Goal: Task Accomplishment & Management: Manage account settings

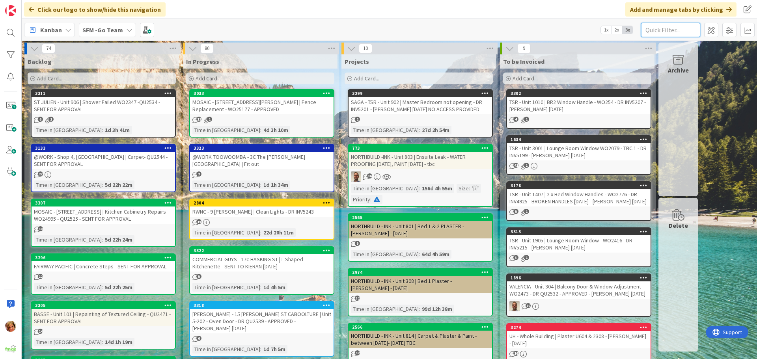
click at [699, 27] on input "text" at bounding box center [670, 30] width 59 height 14
click at [680, 31] on input "text" at bounding box center [670, 30] width 59 height 14
type input "[PERSON_NAME]"
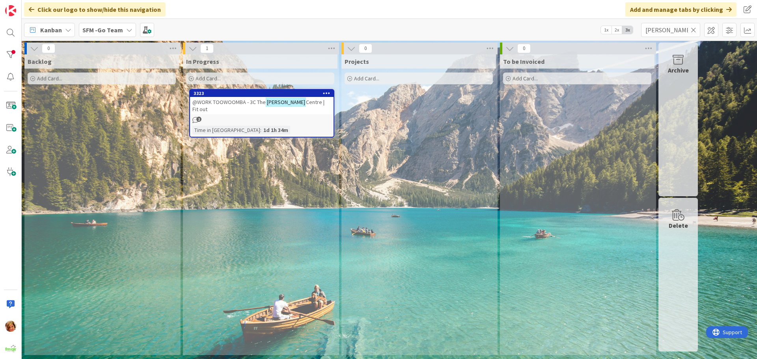
click at [235, 107] on link "3323 @WORK TOOWOOMBA - 3C [GEOGRAPHIC_DATA][PERSON_NAME] | Fit out 2 Time in Co…" at bounding box center [261, 113] width 145 height 49
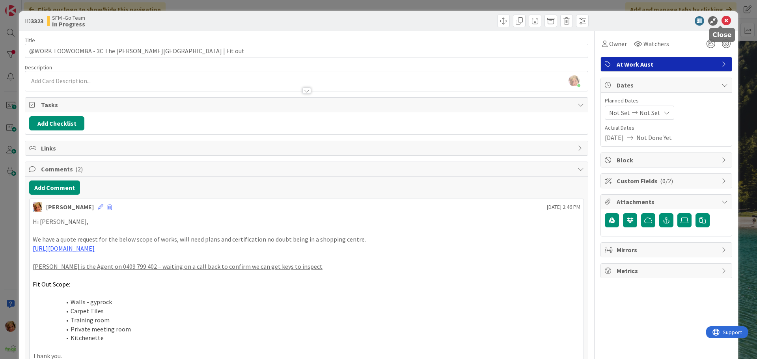
drag, startPoint x: 723, startPoint y: 20, endPoint x: 693, endPoint y: 21, distance: 29.6
click at [723, 20] on icon at bounding box center [726, 20] width 9 height 9
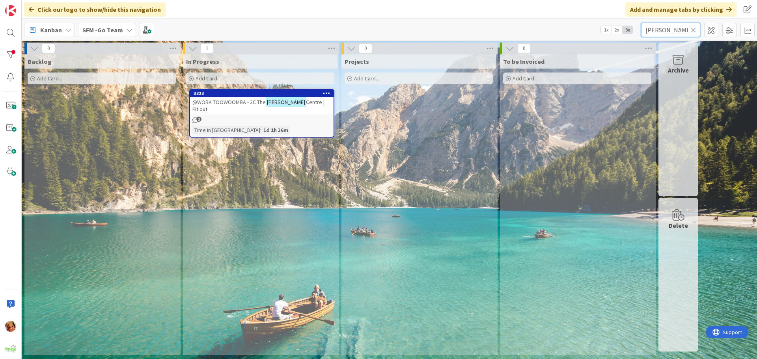
click at [674, 27] on input "[PERSON_NAME]" at bounding box center [670, 30] width 59 height 14
click at [694, 29] on icon at bounding box center [694, 29] width 6 height 7
click at [694, 29] on input "text" at bounding box center [670, 30] width 59 height 14
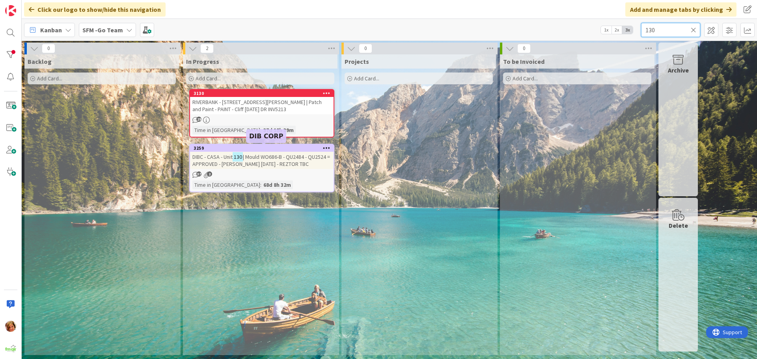
type input "130"
click at [273, 158] on span "| Mould WO686-B - QU2484 - QU2524 = APPROVED - [PERSON_NAME] [DATE] - REZTOR TBC" at bounding box center [262, 160] width 138 height 14
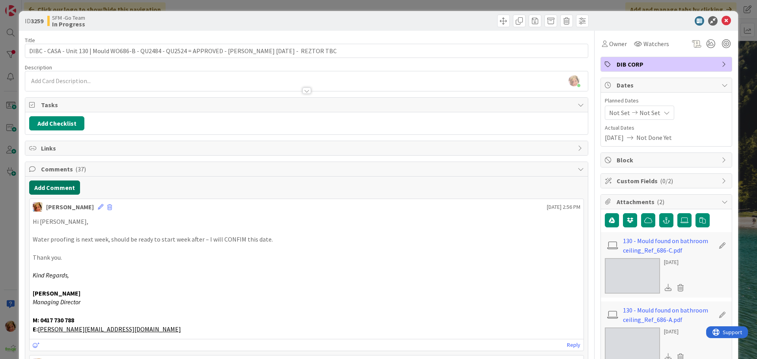
click at [64, 189] on button "Add Comment" at bounding box center [54, 188] width 51 height 14
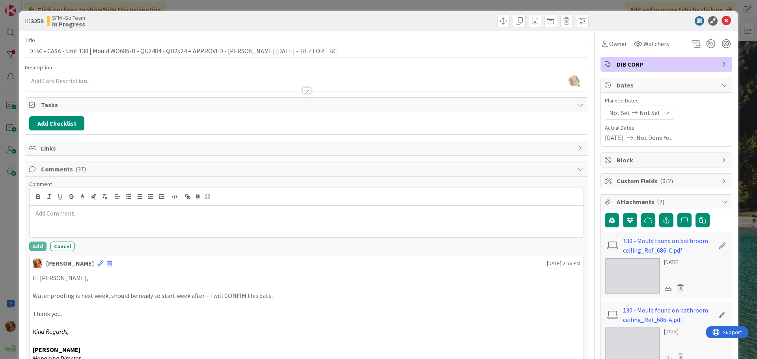
click at [85, 212] on p at bounding box center [307, 213] width 548 height 9
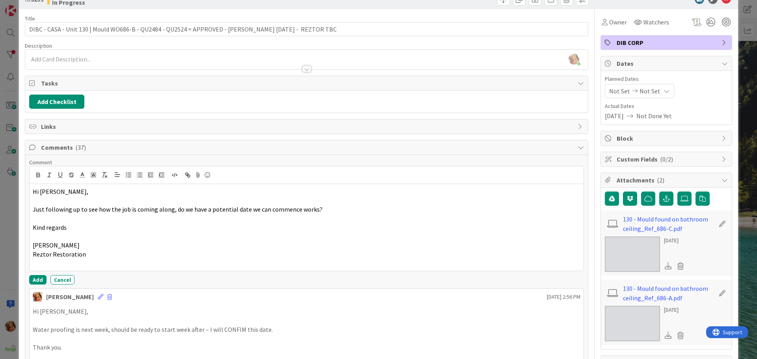
scroll to position [39, 0]
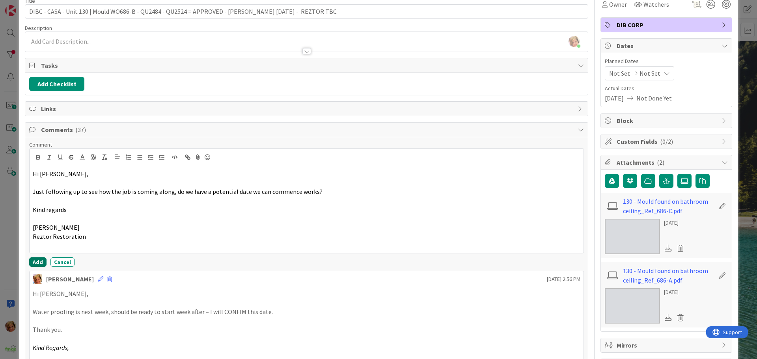
click at [34, 261] on button "Add" at bounding box center [37, 262] width 17 height 9
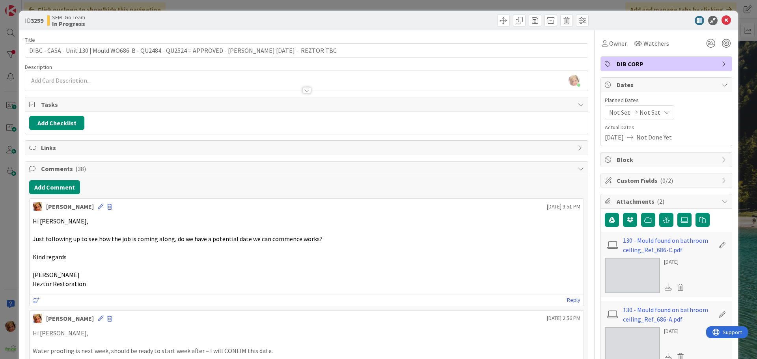
scroll to position [0, 0]
click at [722, 21] on icon at bounding box center [726, 20] width 9 height 9
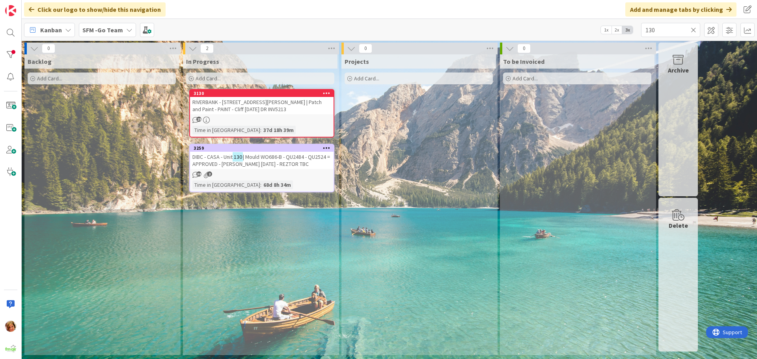
click at [693, 29] on icon at bounding box center [694, 29] width 6 height 7
click at [693, 29] on input "text" at bounding box center [670, 30] width 59 height 14
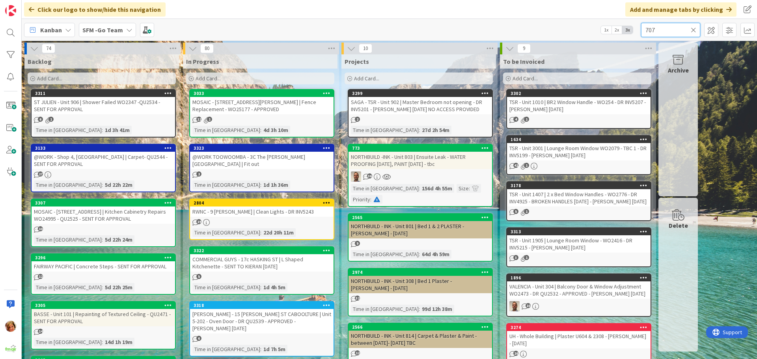
type input "707"
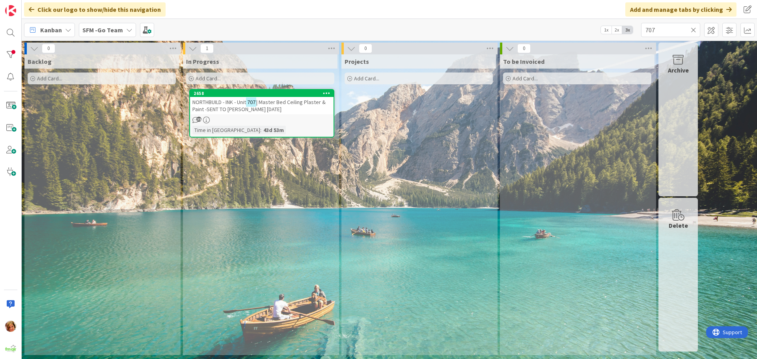
click at [222, 105] on span "NORTHBUILD - INK - Unit" at bounding box center [220, 102] width 54 height 7
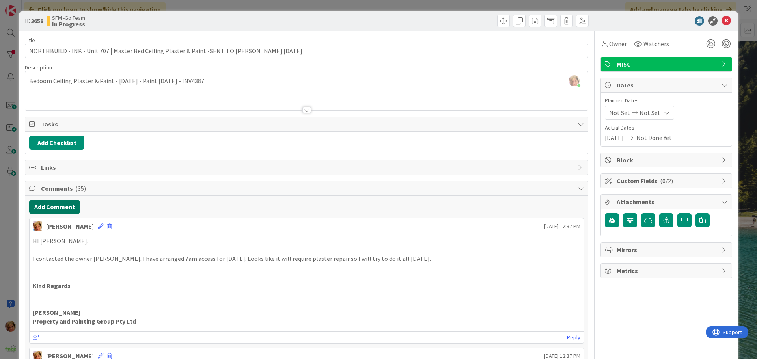
click at [62, 209] on button "Add Comment" at bounding box center [54, 207] width 51 height 14
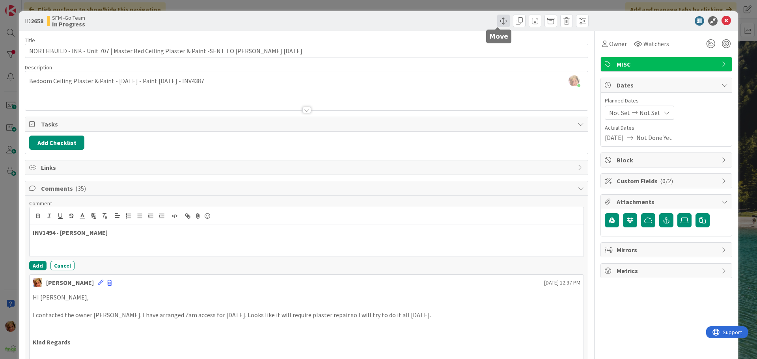
click at [497, 19] on span at bounding box center [503, 21] width 13 height 13
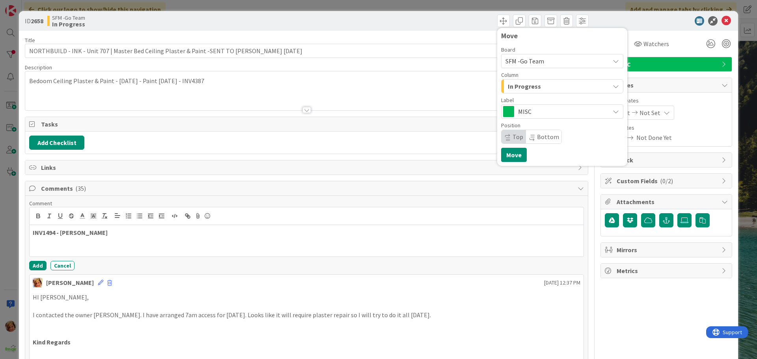
click at [549, 87] on div "In Progress" at bounding box center [558, 86] width 104 height 13
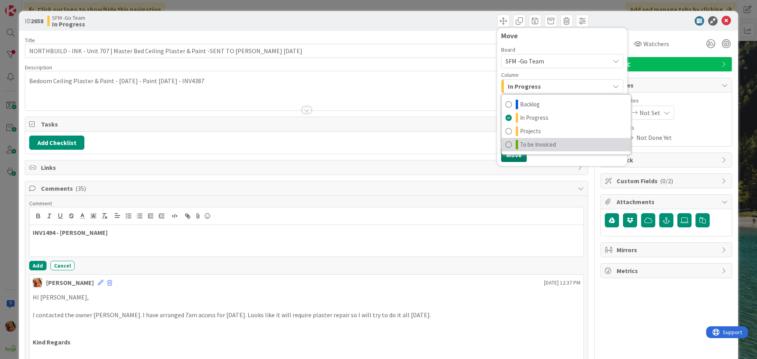
drag, startPoint x: 523, startPoint y: 143, endPoint x: 508, endPoint y: 156, distance: 20.2
click at [523, 143] on span "To be Invoiced" at bounding box center [538, 144] width 36 height 9
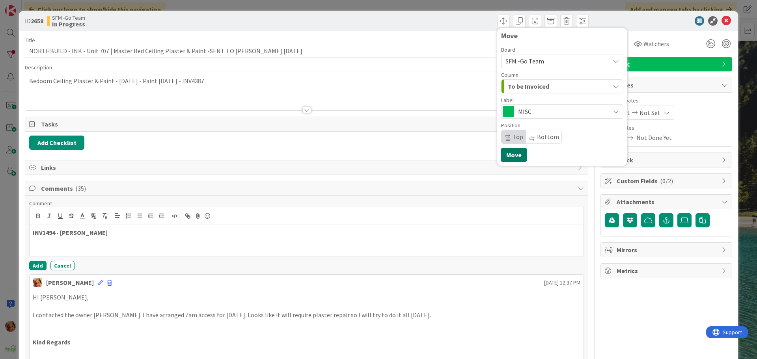
click at [510, 151] on button "Move" at bounding box center [514, 155] width 26 height 14
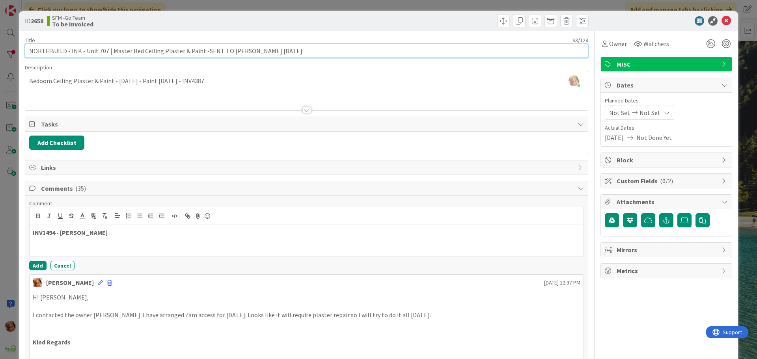
click at [297, 53] on input "NORTHBUILD - INK - Unit 707 | Master Bed Ceiling Plaster & Paint -SENT TO [PERS…" at bounding box center [307, 51] width 564 height 14
click at [289, 49] on input "NORTHBUILD - INK - Unit 707 | Master Bed Ceiling Plaster & Paint -SENT TO [PERS…" at bounding box center [307, 51] width 564 height 14
type input "NORTHBUILD - INK - Unit 707 | Master Bed Ceiling Plaster & Paint -SENT TO [PERS…"
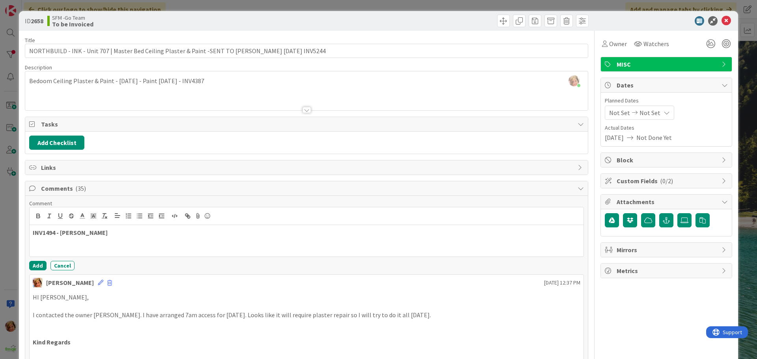
click at [428, 26] on div "Move Move" at bounding box center [449, 21] width 280 height 13
click at [722, 21] on icon at bounding box center [726, 20] width 9 height 9
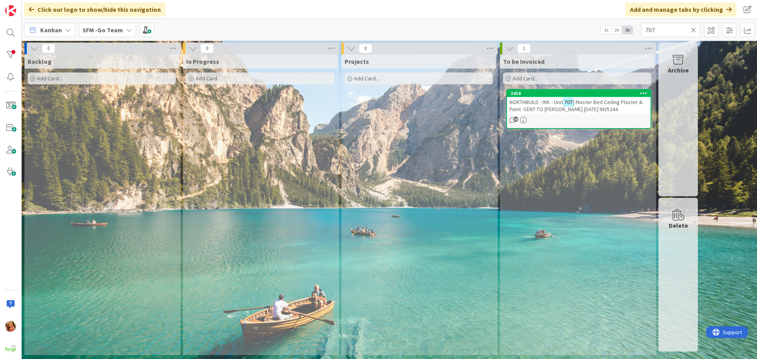
click at [693, 29] on icon at bounding box center [694, 29] width 6 height 7
click at [693, 29] on input "text" at bounding box center [670, 30] width 59 height 14
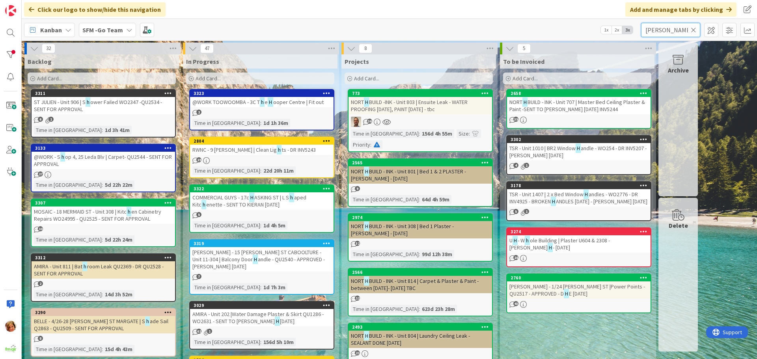
type input "[PERSON_NAME]"
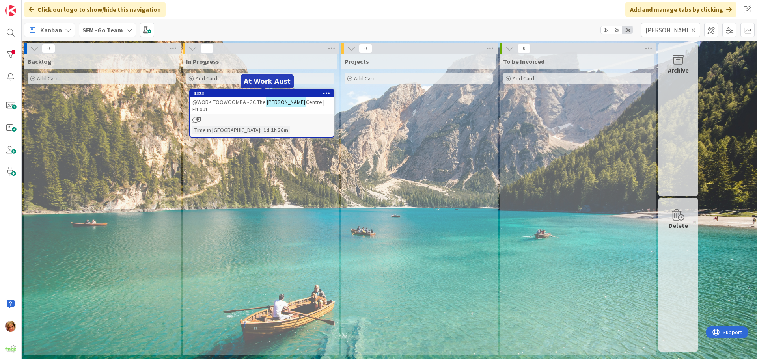
click at [239, 97] on div "3323" at bounding box center [262, 93] width 144 height 7
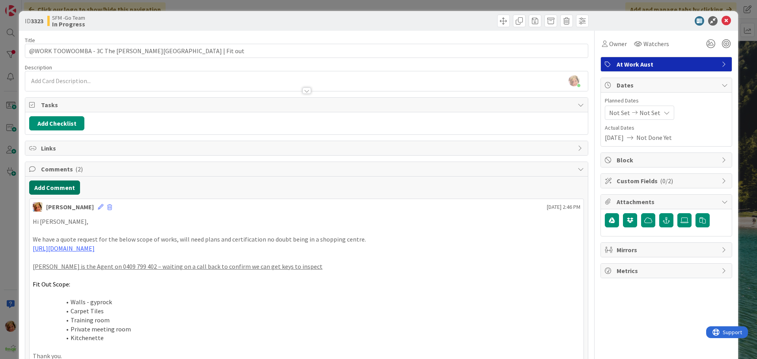
click at [55, 188] on button "Add Comment" at bounding box center [54, 188] width 51 height 14
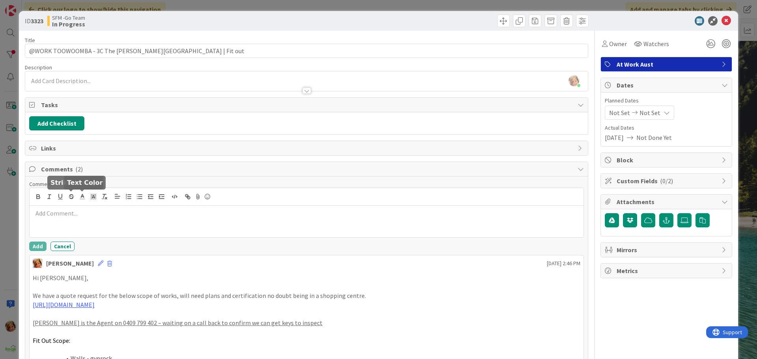
click at [85, 221] on div at bounding box center [307, 222] width 554 height 32
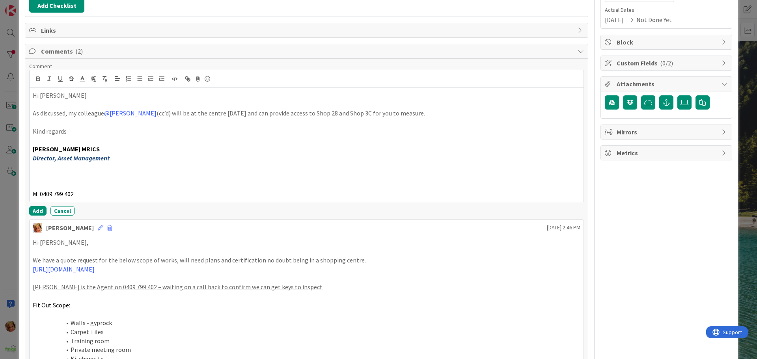
scroll to position [118, 0]
click at [36, 212] on button "Add" at bounding box center [37, 210] width 17 height 9
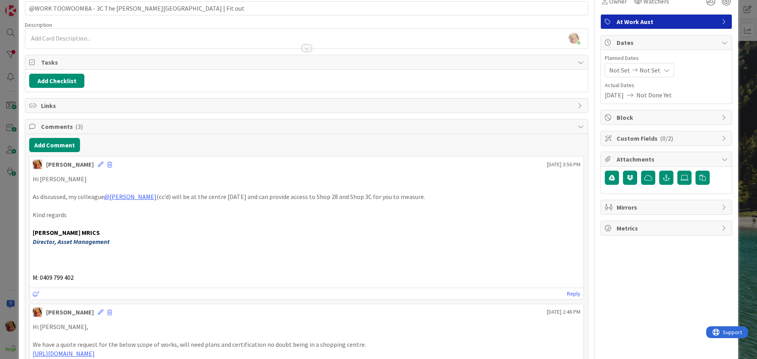
scroll to position [0, 0]
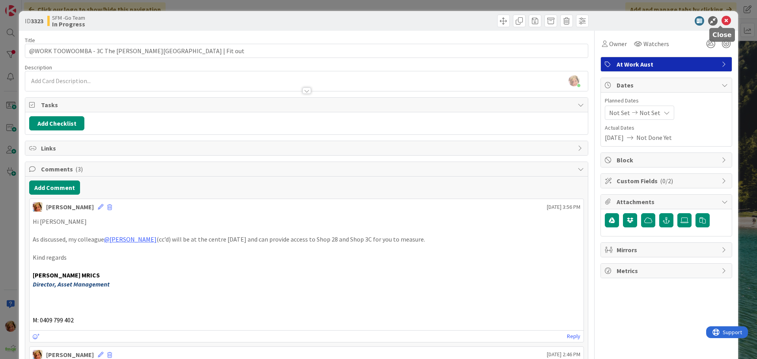
click at [722, 19] on icon at bounding box center [726, 20] width 9 height 9
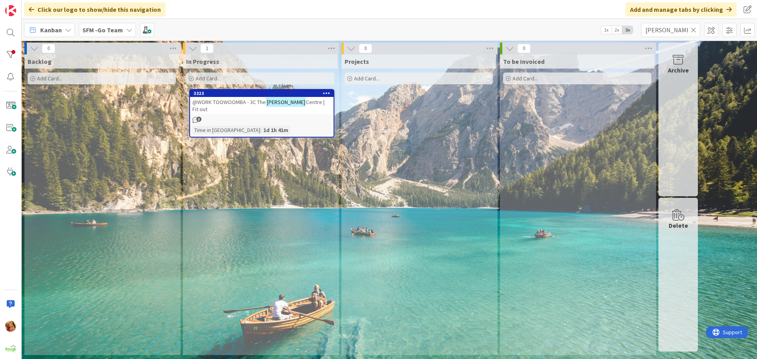
click at [693, 29] on icon at bounding box center [694, 29] width 6 height 7
click at [693, 29] on input "text" at bounding box center [670, 30] width 59 height 14
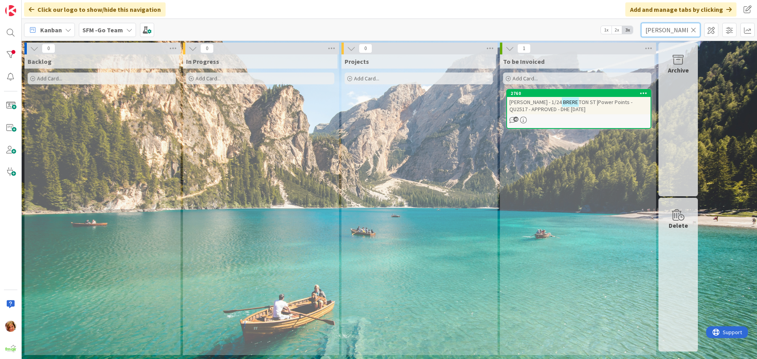
type input "[PERSON_NAME]"
drag, startPoint x: 693, startPoint y: 29, endPoint x: 641, endPoint y: -9, distance: 64.8
drag, startPoint x: 641, startPoint y: -9, endPoint x: 622, endPoint y: 243, distance: 252.7
click at [622, 243] on div "To be Invoiced Add Card... 2760 [PERSON_NAME] - 1/24 [PERSON_NAME] ST |Power Po…" at bounding box center [577, 204] width 155 height 301
click at [586, 106] on div "[PERSON_NAME] - 1/24 [PERSON_NAME] ST |Power Points - QU2517 - APPROVED - DHE […" at bounding box center [579, 105] width 144 height 17
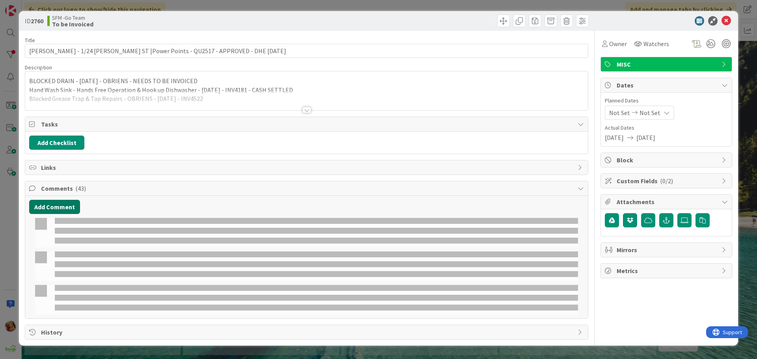
click at [47, 211] on button "Add Comment" at bounding box center [54, 207] width 51 height 14
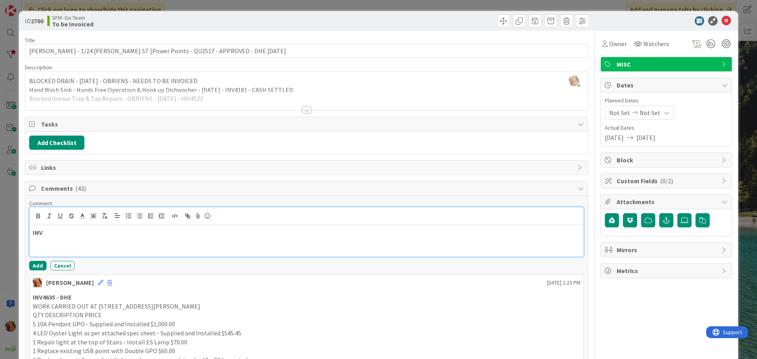
click at [62, 234] on p "INV" at bounding box center [307, 232] width 548 height 9
click at [62, 234] on p "INV4810" at bounding box center [307, 232] width 548 height 9
click at [110, 241] on p at bounding box center [307, 241] width 548 height 9
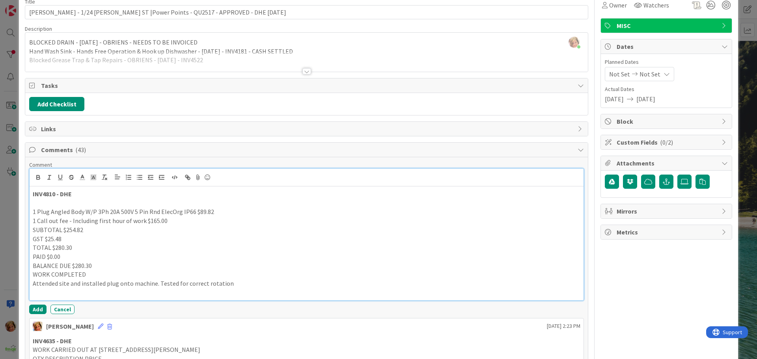
scroll to position [79, 0]
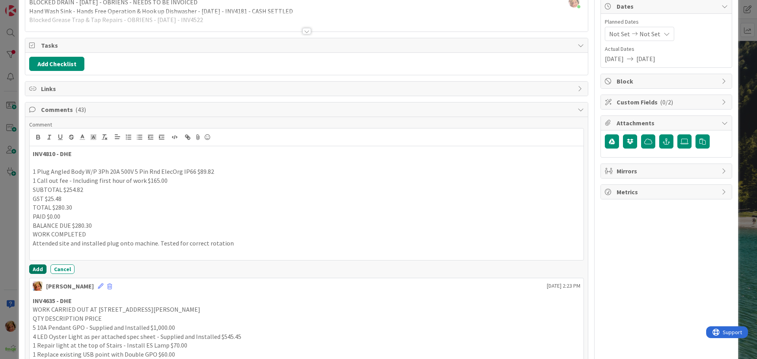
drag, startPoint x: 35, startPoint y: 267, endPoint x: 34, endPoint y: 271, distance: 4.0
click at [35, 267] on button "Add" at bounding box center [37, 269] width 17 height 9
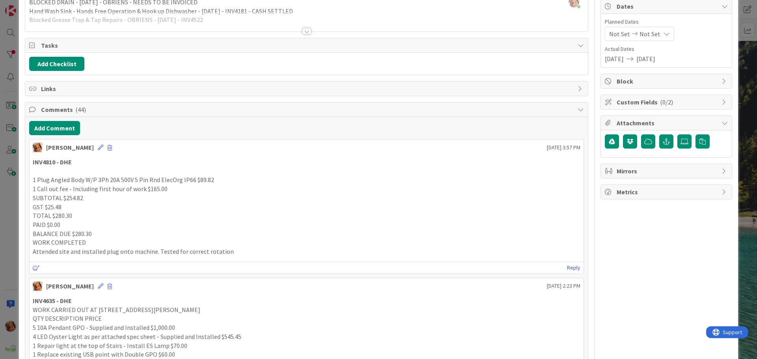
scroll to position [0, 0]
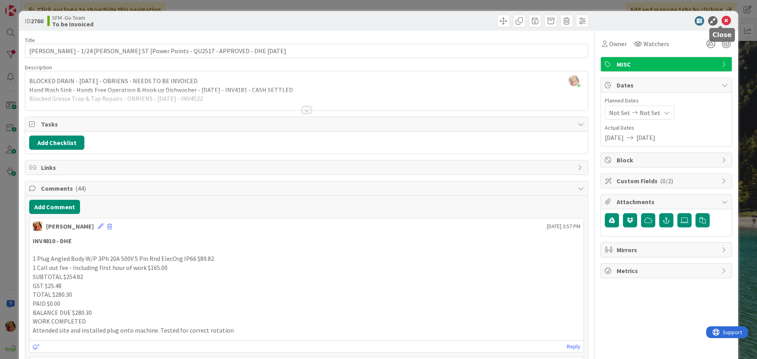
click at [722, 21] on icon at bounding box center [726, 20] width 9 height 9
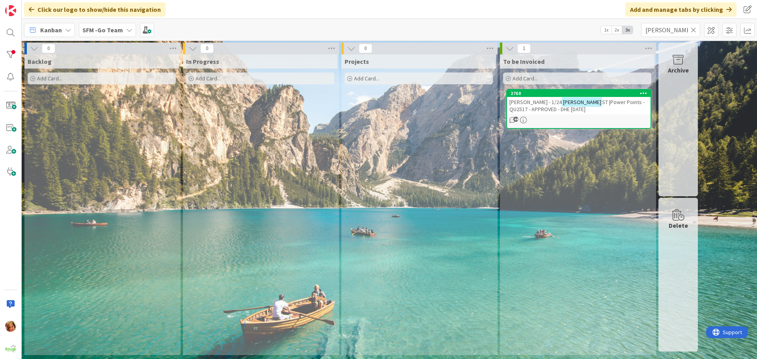
click at [694, 29] on icon at bounding box center [694, 29] width 6 height 7
click at [694, 29] on input "text" at bounding box center [670, 30] width 59 height 14
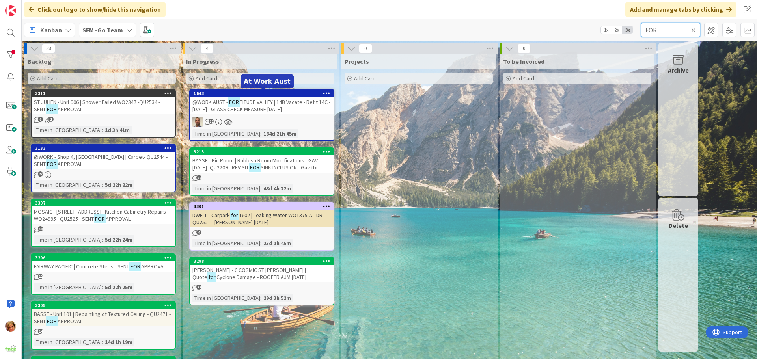
type input "FOR"
click at [288, 106] on div "@WORK AUST - FOR [GEOGRAPHIC_DATA] | 14B Vacate - Refit 14C - [DATE] - GLASS CH…" at bounding box center [262, 105] width 144 height 17
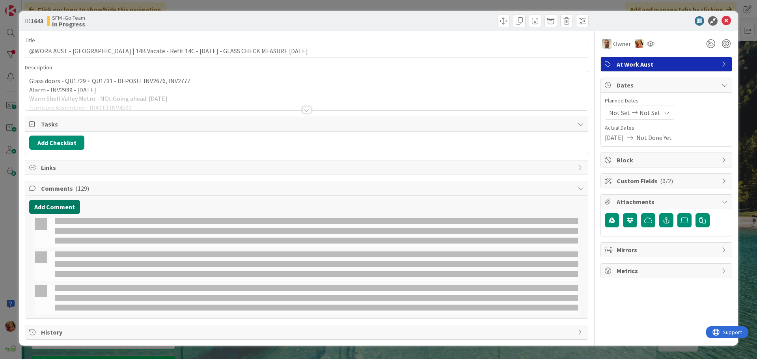
click at [52, 209] on button "Add Comment" at bounding box center [54, 207] width 51 height 14
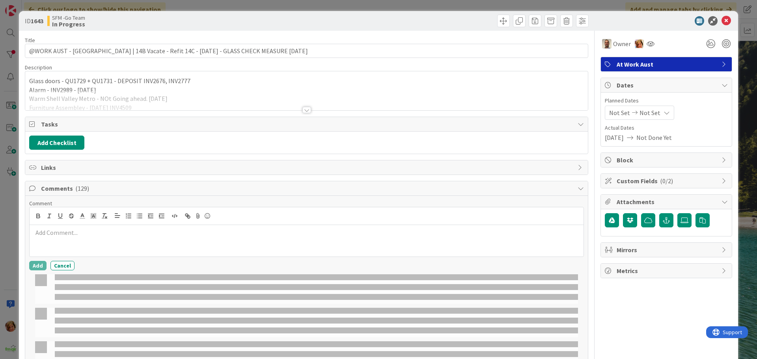
drag, startPoint x: 52, startPoint y: 209, endPoint x: 80, endPoint y: 220, distance: 30.6
click at [80, 220] on span at bounding box center [82, 216] width 11 height 11
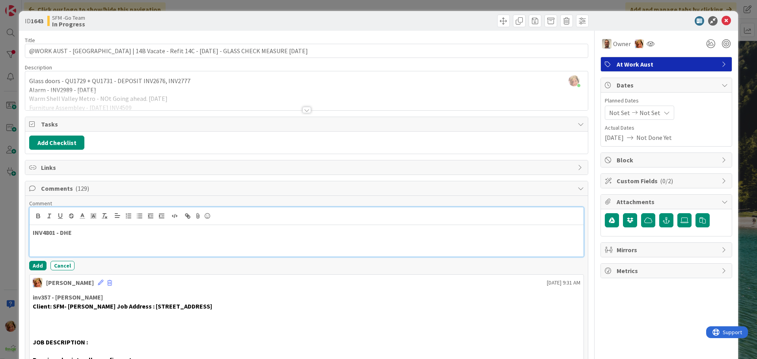
click at [133, 235] on p "INV4801 - DHE" at bounding box center [307, 232] width 548 height 9
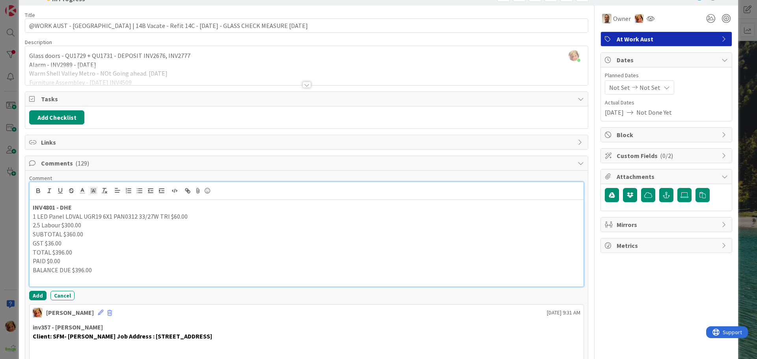
scroll to position [79, 0]
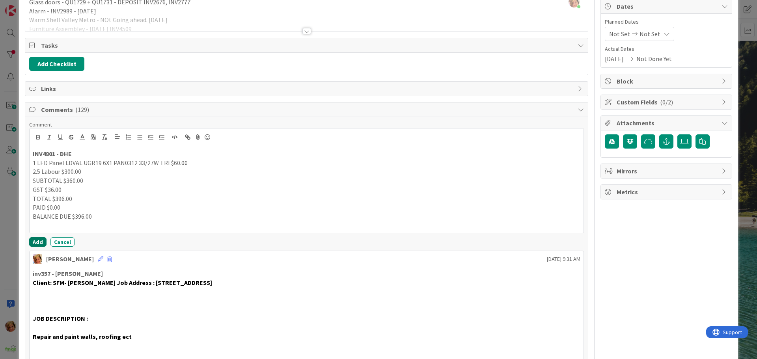
click at [43, 242] on button "Add" at bounding box center [37, 241] width 17 height 9
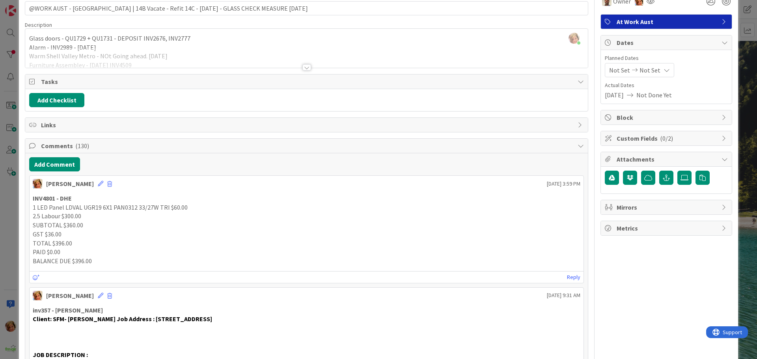
scroll to position [0, 0]
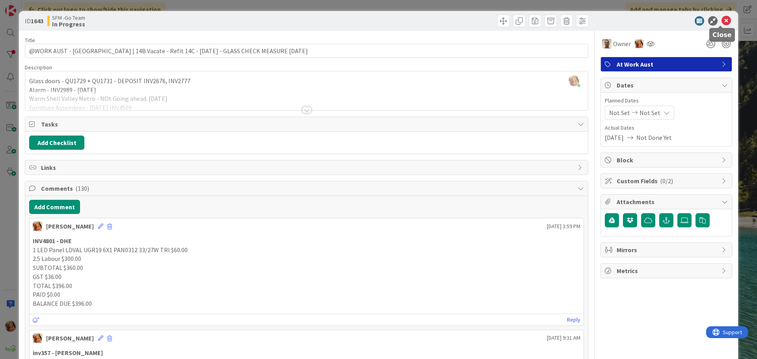
click at [722, 21] on icon at bounding box center [726, 20] width 9 height 9
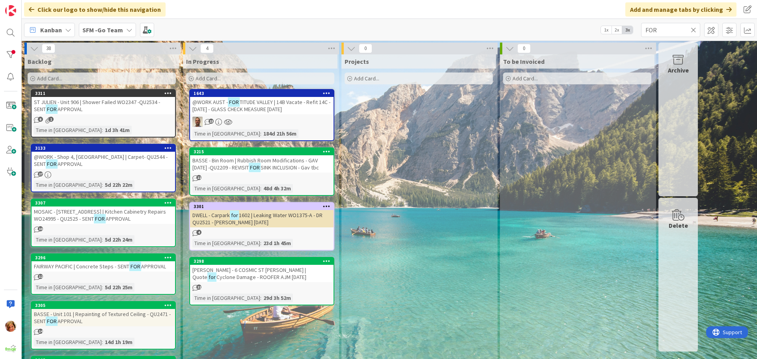
click at [693, 29] on icon at bounding box center [694, 29] width 6 height 7
click at [693, 29] on input "text" at bounding box center [670, 30] width 59 height 14
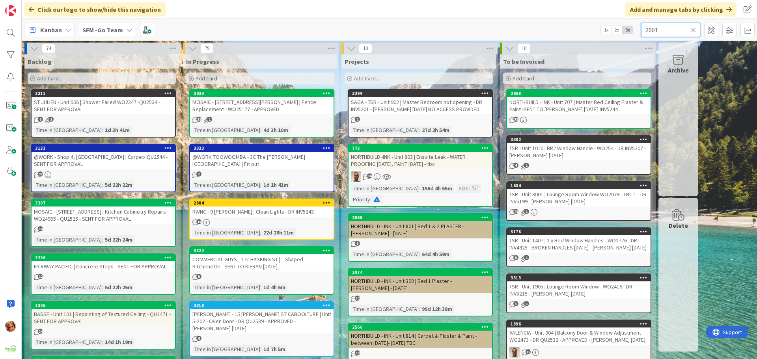
type input "2001"
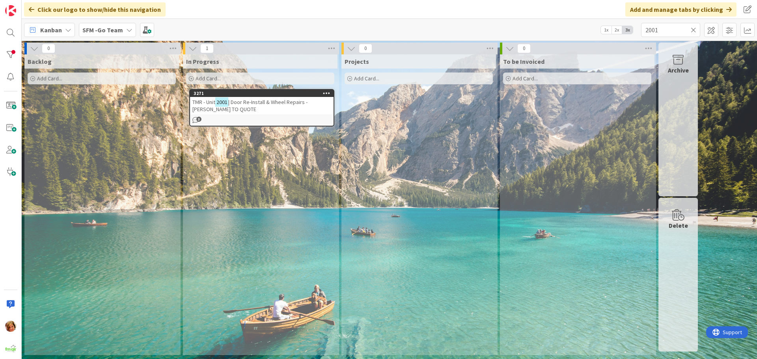
click at [272, 105] on span "| Door Re-Install & Wheel Repairs - [PERSON_NAME] TO QUOTE" at bounding box center [250, 106] width 115 height 14
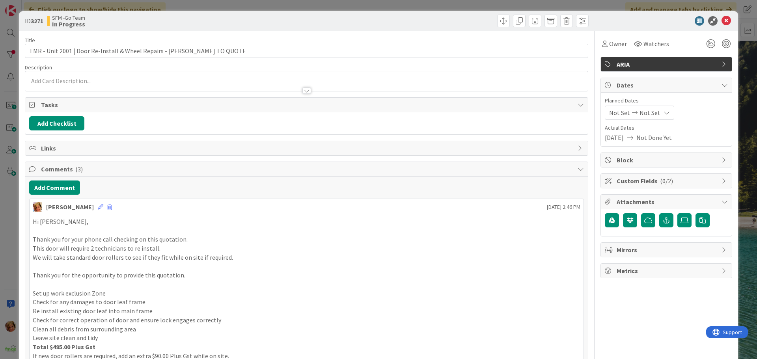
click at [68, 76] on div at bounding box center [306, 81] width 563 height 20
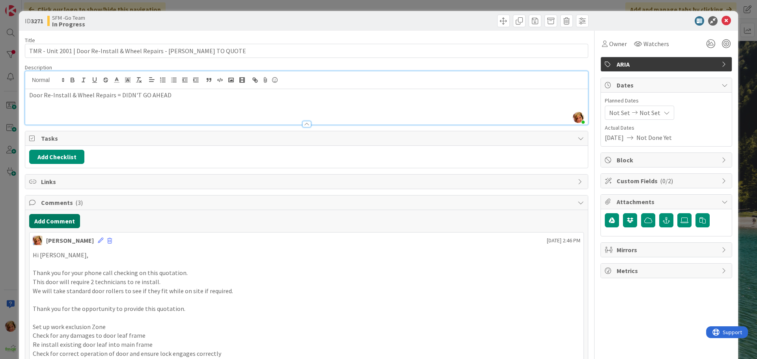
click at [60, 222] on button "Add Comment" at bounding box center [54, 221] width 51 height 14
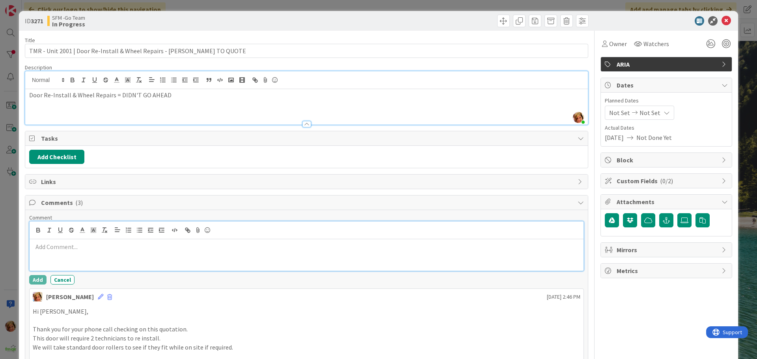
click at [70, 249] on p at bounding box center [307, 247] width 548 height 9
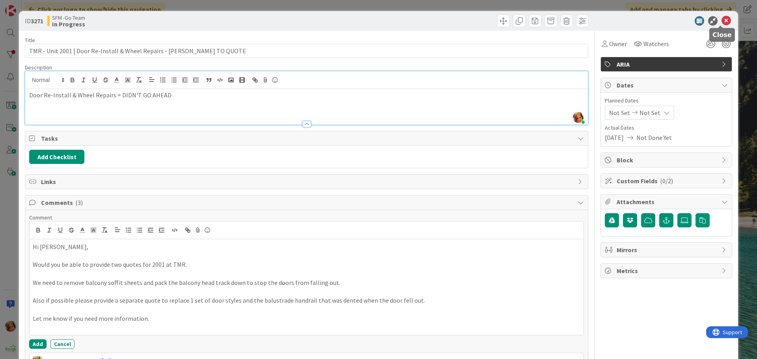
click at [722, 19] on icon at bounding box center [726, 20] width 9 height 9
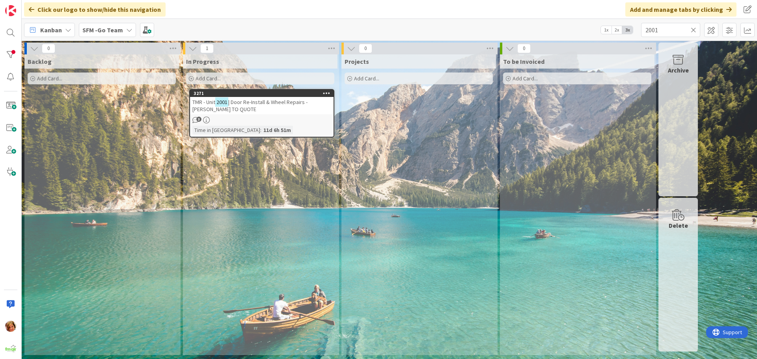
click at [693, 30] on icon at bounding box center [694, 29] width 6 height 7
click at [693, 30] on input "text" at bounding box center [670, 30] width 59 height 14
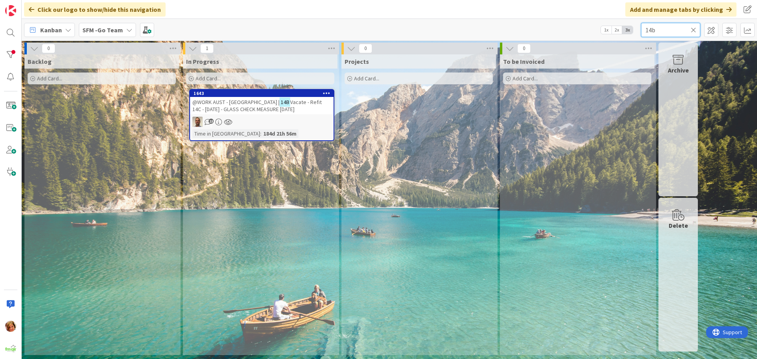
type input "14b"
drag, startPoint x: 275, startPoint y: 53, endPoint x: 226, endPoint y: 105, distance: 70.9
click at [226, 105] on span "@WORK AUST - [GEOGRAPHIC_DATA] |" at bounding box center [236, 102] width 87 height 7
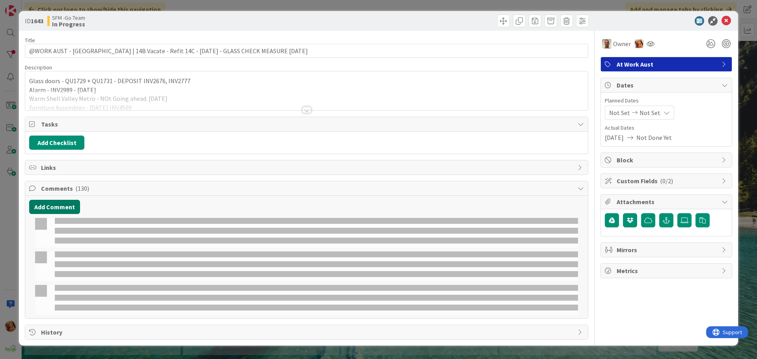
click at [63, 203] on button "Add Comment" at bounding box center [54, 207] width 51 height 14
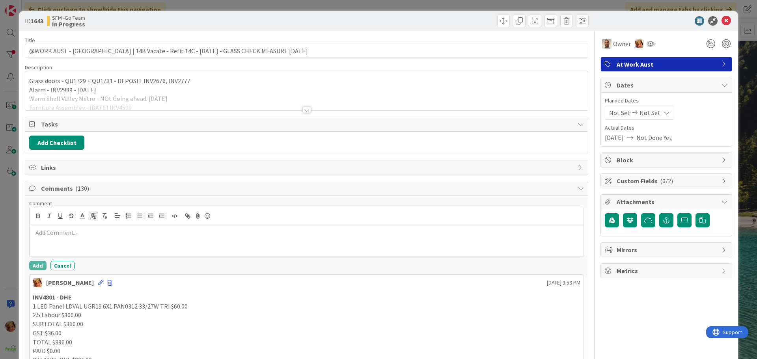
click at [67, 208] on div at bounding box center [307, 216] width 554 height 18
click at [56, 234] on p at bounding box center [307, 232] width 548 height 9
click at [105, 224] on div at bounding box center [307, 216] width 554 height 18
click at [104, 234] on p "inv mtl - 14b vacate" at bounding box center [307, 232] width 548 height 9
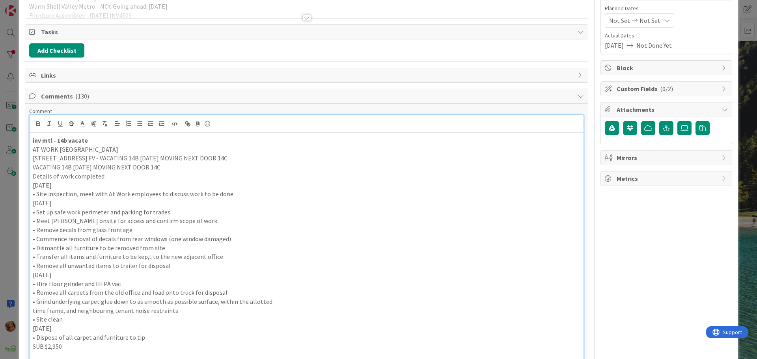
scroll to position [250, 0]
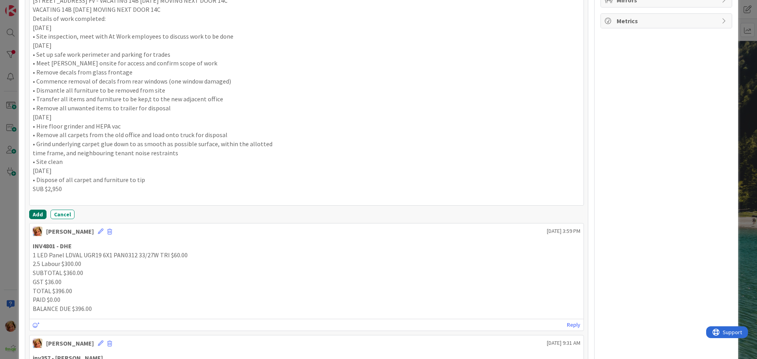
click at [36, 214] on button "Add" at bounding box center [37, 214] width 17 height 9
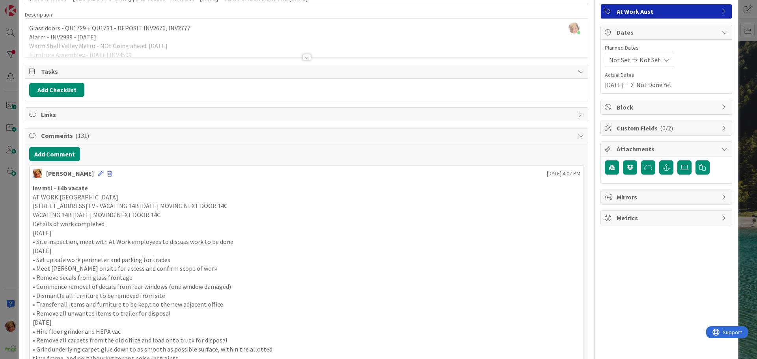
scroll to position [0, 0]
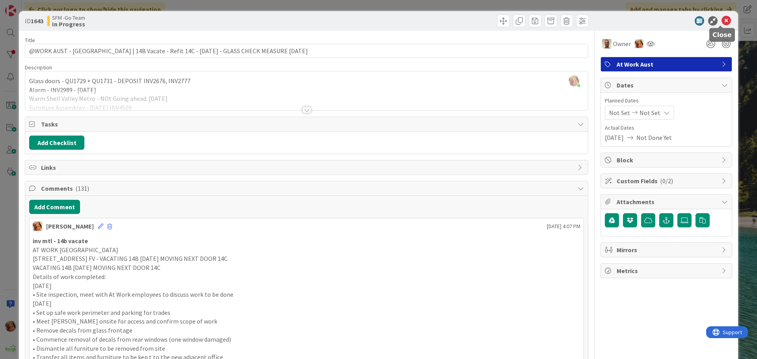
click at [723, 22] on icon at bounding box center [726, 20] width 9 height 9
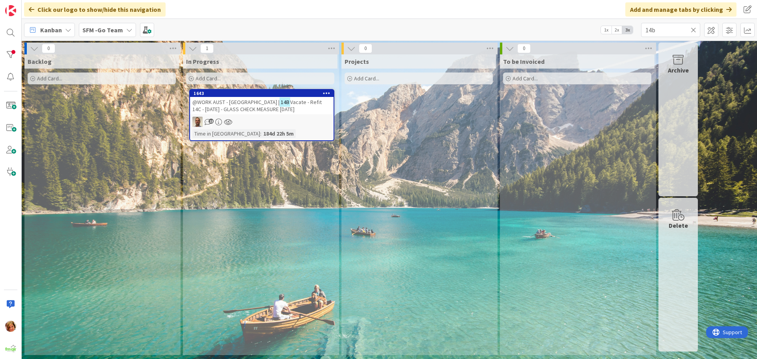
click at [695, 30] on icon at bounding box center [694, 29] width 6 height 7
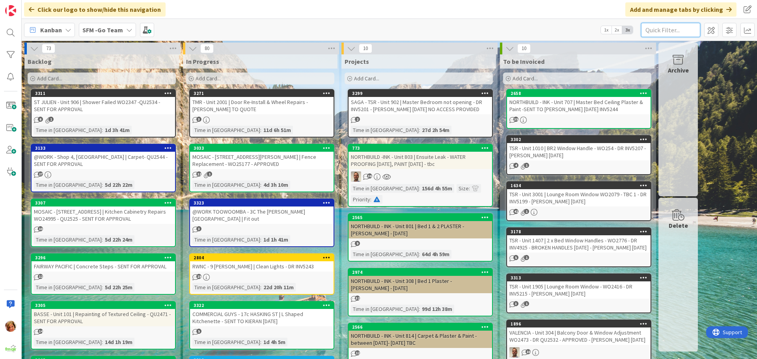
click at [658, 30] on input "text" at bounding box center [670, 30] width 59 height 14
type input "leda"
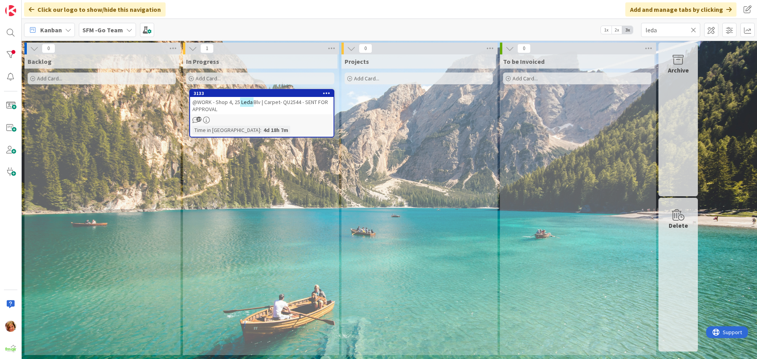
click at [284, 107] on div "@WORK - Shop 4, [GEOGRAPHIC_DATA] | Carpet- QU2544 - SENT FOR APPROVAL" at bounding box center [262, 105] width 144 height 17
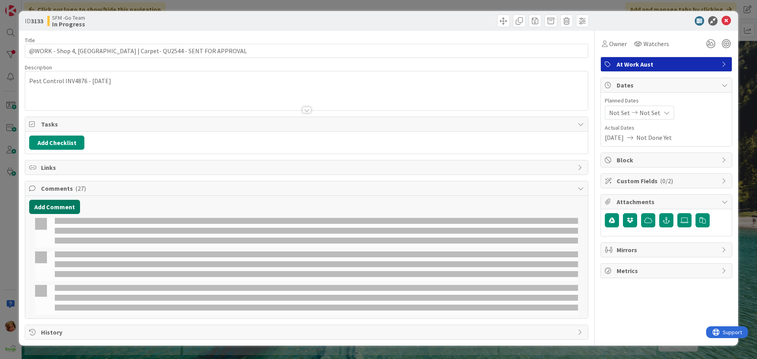
click at [64, 209] on button "Add Comment" at bounding box center [54, 207] width 51 height 14
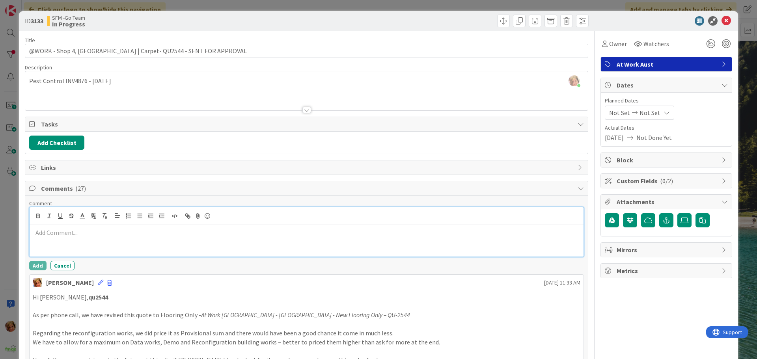
click at [164, 248] on div at bounding box center [307, 241] width 554 height 32
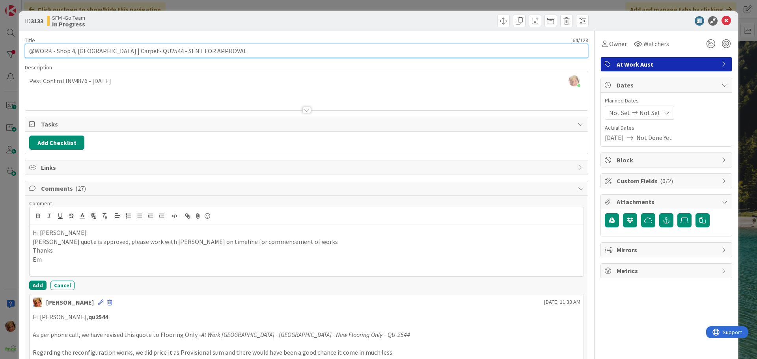
drag, startPoint x: 221, startPoint y: 55, endPoint x: 157, endPoint y: 55, distance: 63.9
click at [157, 55] on input "@WORK - Shop 4, [GEOGRAPHIC_DATA] | Carpet- QU2544 - SENT FOR APPROVAL" at bounding box center [307, 51] width 564 height 14
type input "@WORK - Shop 4, [GEOGRAPHIC_DATA] | Carpet- QU2544 - APPROVED"
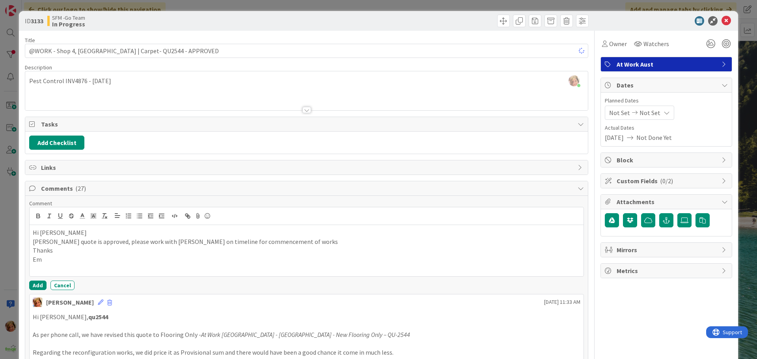
drag, startPoint x: 392, startPoint y: 16, endPoint x: 423, endPoint y: 16, distance: 31.2
click at [392, 16] on div at bounding box center [449, 21] width 280 height 13
click at [722, 19] on icon at bounding box center [726, 20] width 9 height 9
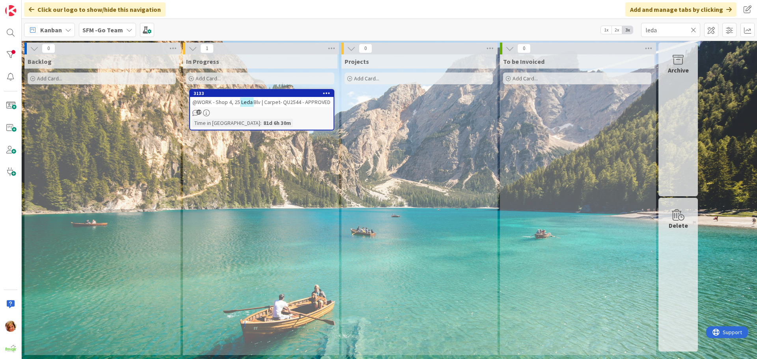
click at [694, 29] on icon at bounding box center [694, 29] width 6 height 7
click at [694, 28] on input "text" at bounding box center [670, 30] width 59 height 14
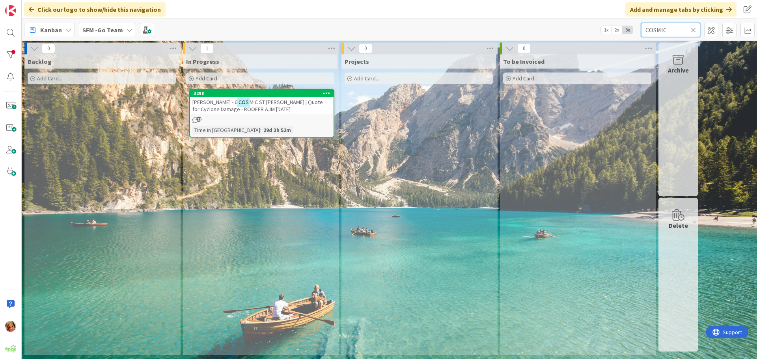
type input "COSMIC"
click at [287, 99] on span "ST [PERSON_NAME] | Quote for Cyclone Damage - ROOFER AJM [DATE]" at bounding box center [262, 106] width 138 height 14
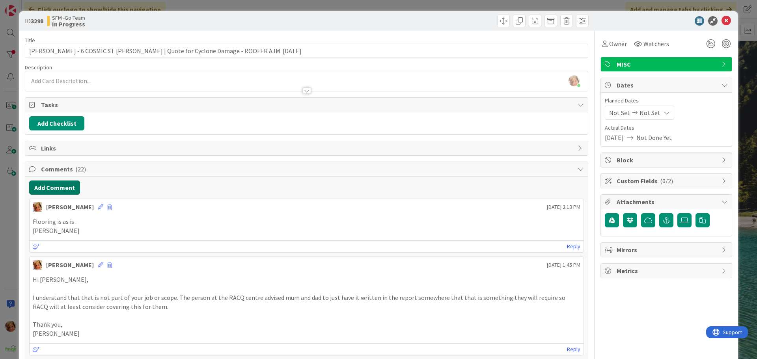
click at [59, 187] on button "Add Comment" at bounding box center [54, 188] width 51 height 14
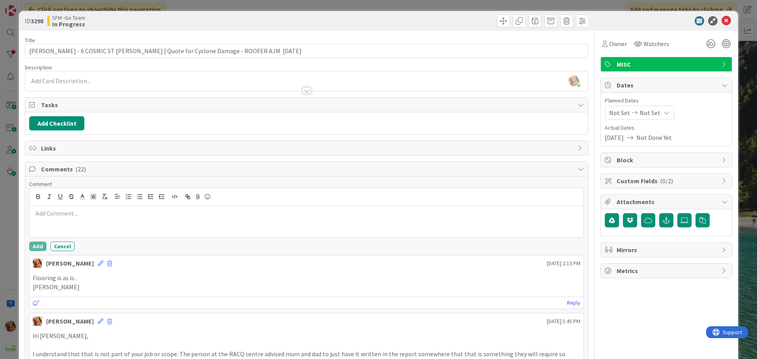
click at [88, 217] on p at bounding box center [307, 213] width 548 height 9
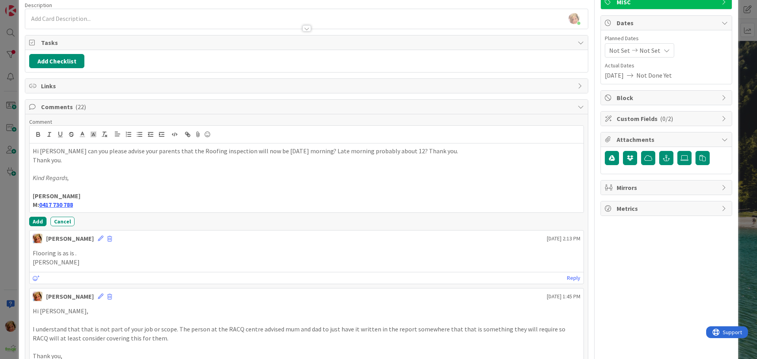
scroll to position [79, 0]
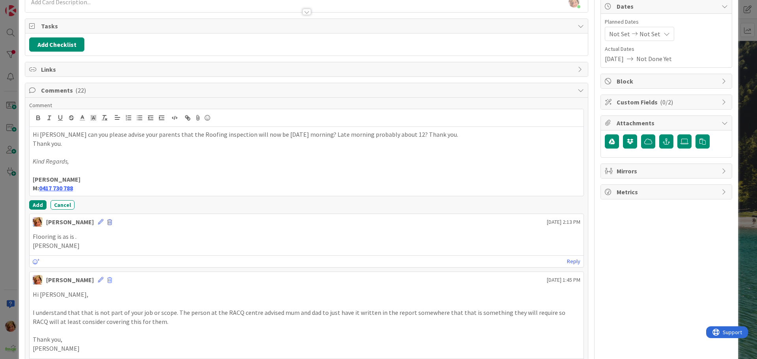
click at [107, 222] on span at bounding box center [109, 223] width 5 height 6
click at [111, 256] on button "Delete" at bounding box center [126, 259] width 30 height 14
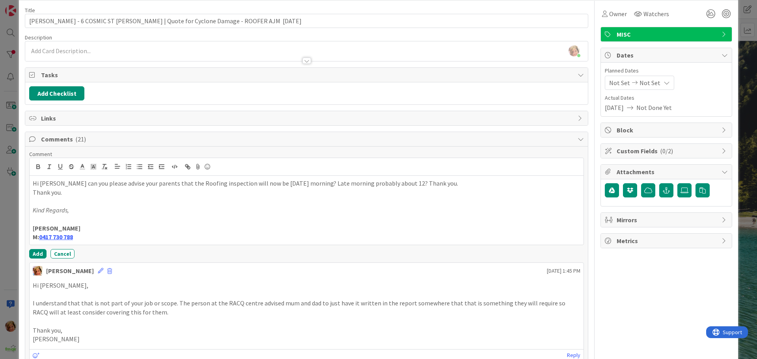
scroll to position [0, 0]
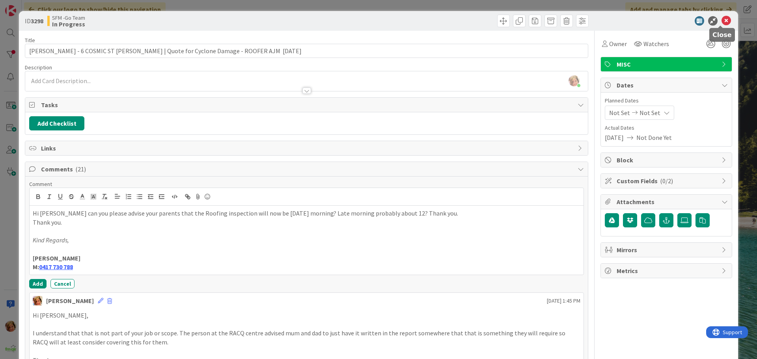
click at [723, 21] on icon at bounding box center [726, 20] width 9 height 9
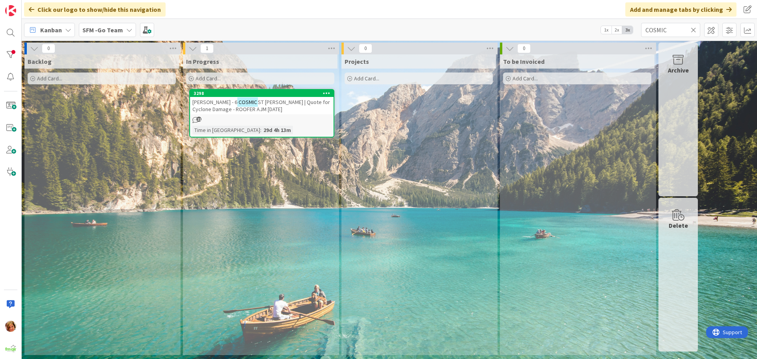
click at [694, 30] on icon at bounding box center [694, 29] width 6 height 7
click at [694, 30] on input "text" at bounding box center [670, 30] width 59 height 14
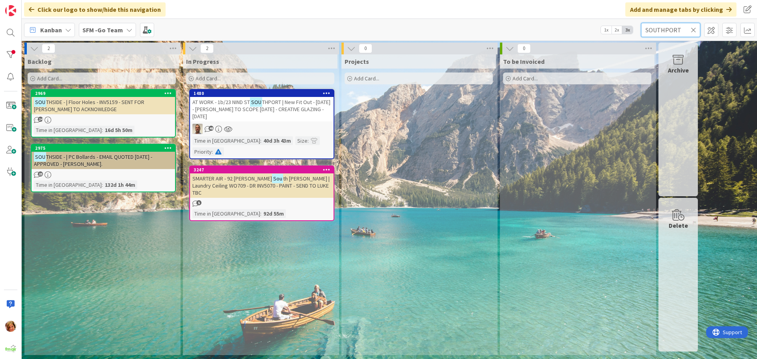
type input "SOUTHPORT"
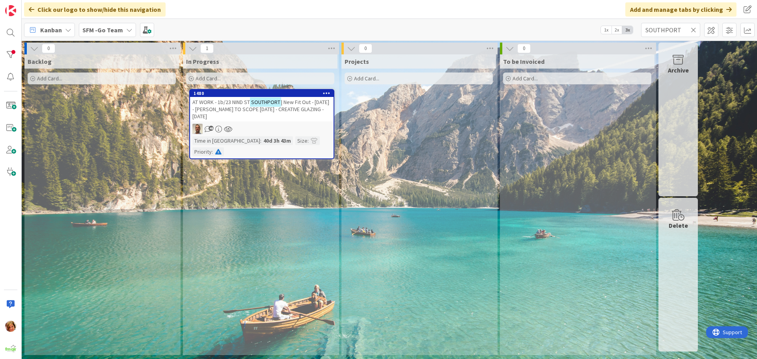
click at [290, 101] on span "| New Fit Out - [DATE] - [PERSON_NAME] TO SCOPE [DATE] - CREATIVE GLAZING - [DA…" at bounding box center [261, 109] width 137 height 21
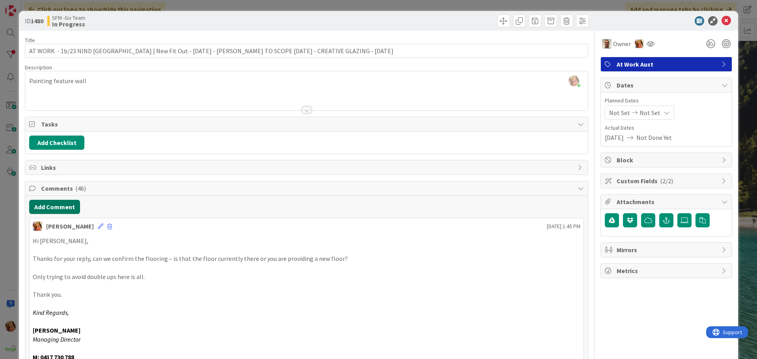
click at [51, 207] on button "Add Comment" at bounding box center [54, 207] width 51 height 14
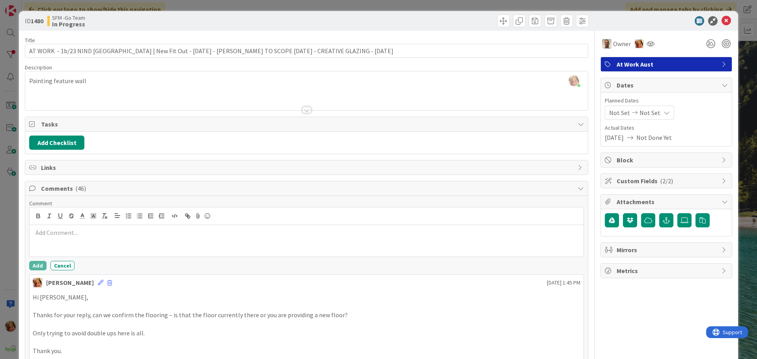
click at [90, 231] on p at bounding box center [307, 232] width 548 height 9
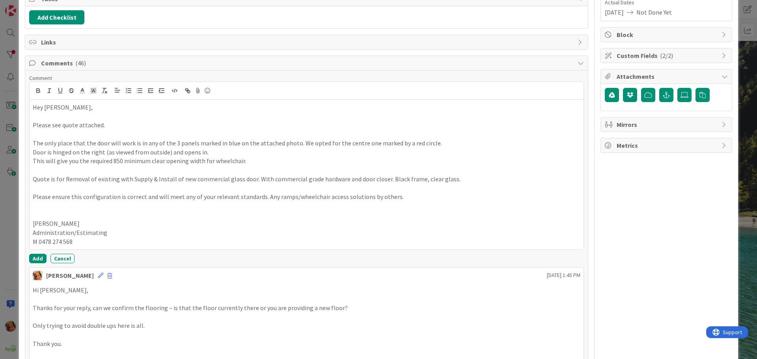
scroll to position [130, 0]
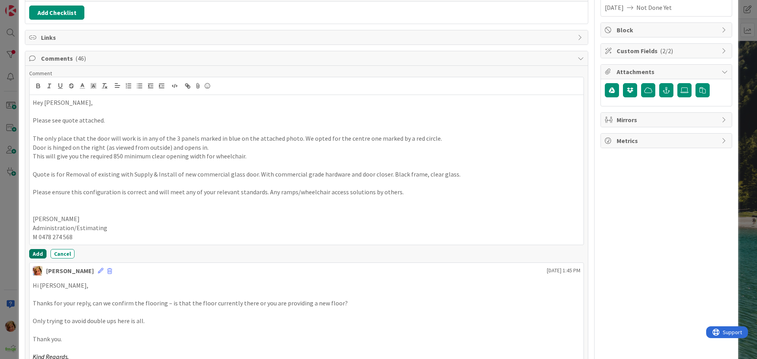
click at [38, 253] on button "Add" at bounding box center [37, 253] width 17 height 9
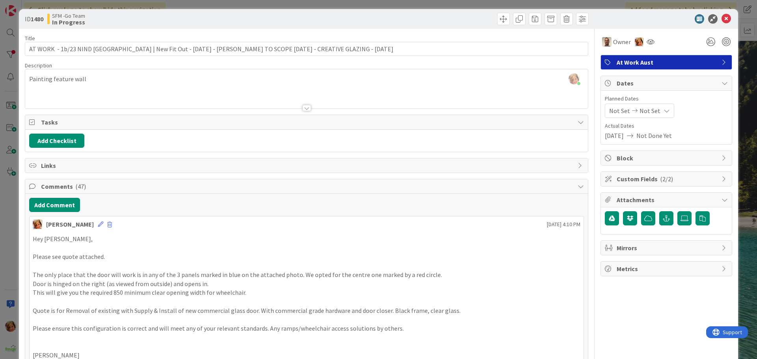
scroll to position [0, 0]
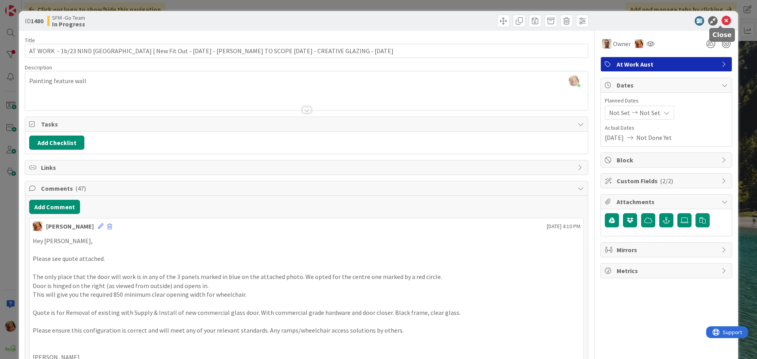
click at [722, 20] on icon at bounding box center [726, 20] width 9 height 9
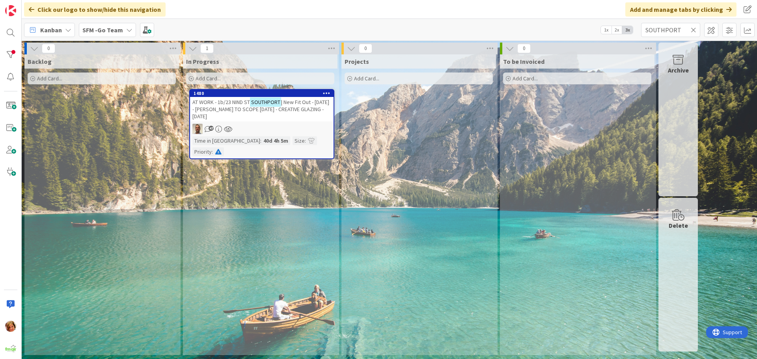
click at [695, 26] on icon at bounding box center [694, 29] width 6 height 7
click at [685, 28] on input "text" at bounding box center [670, 30] width 59 height 14
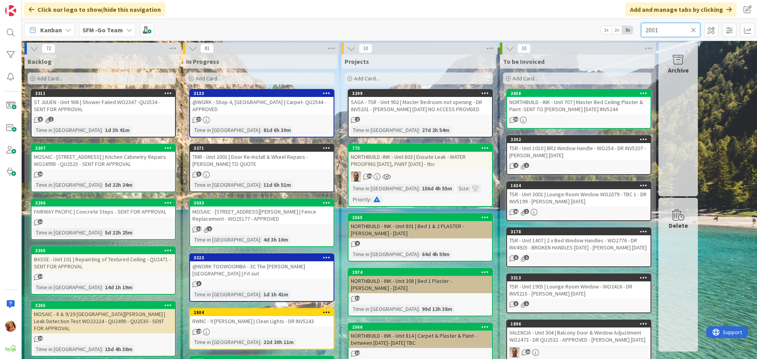
type input "2001"
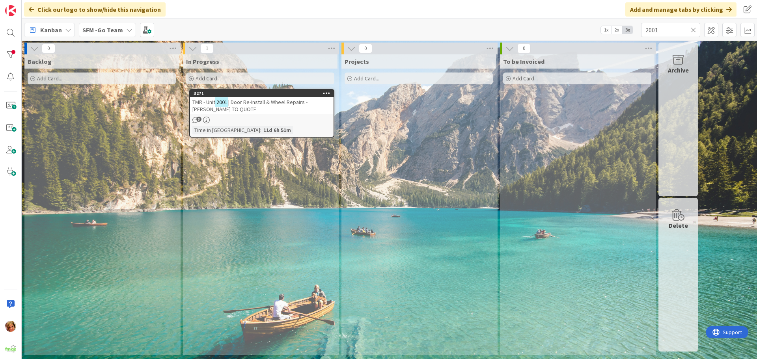
click at [256, 75] on div "Add Card..." at bounding box center [260, 79] width 148 height 12
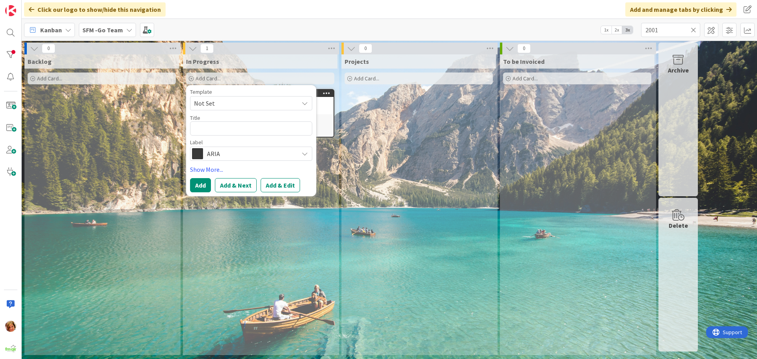
type textarea "x"
type textarea "T"
type textarea "x"
type textarea "TM"
type textarea "x"
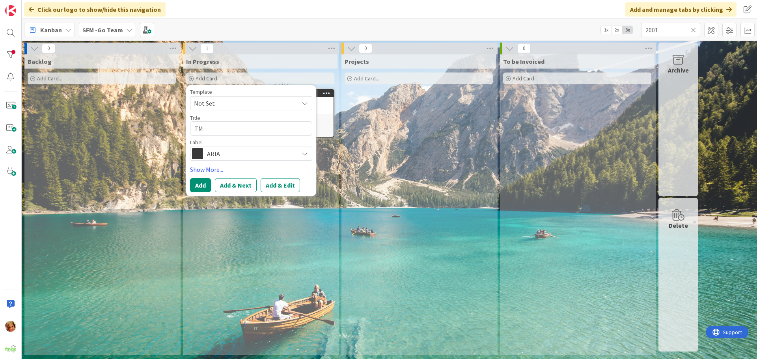
type textarea "TMR"
type textarea "x"
type textarea "TMR"
type textarea "x"
type textarea "TMR -"
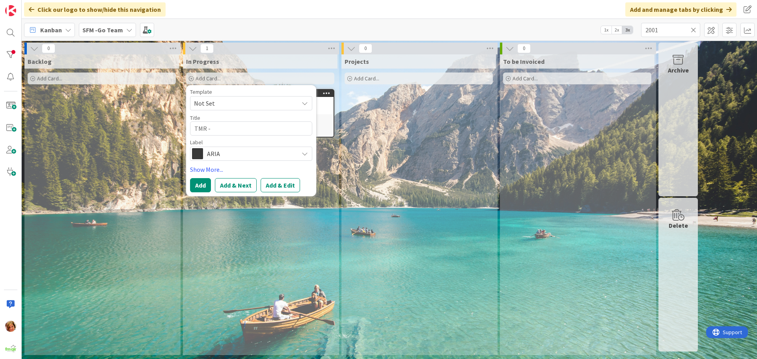
type textarea "x"
type textarea "TMR -"
type textarea "x"
type textarea "TMR - U"
type textarea "x"
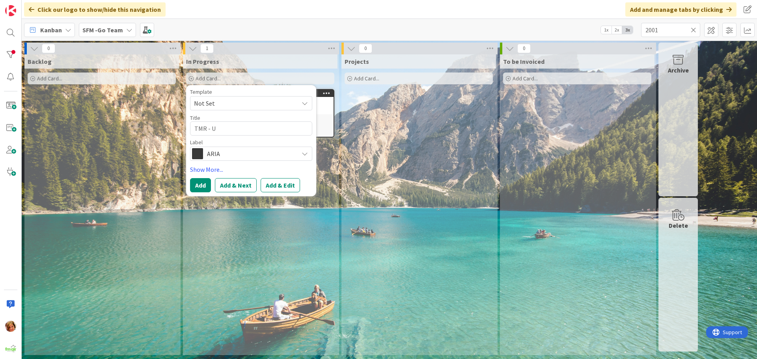
type textarea "TMR - Un"
type textarea "x"
type textarea "TMR - Uni"
type textarea "x"
type textarea "TMR - Unit"
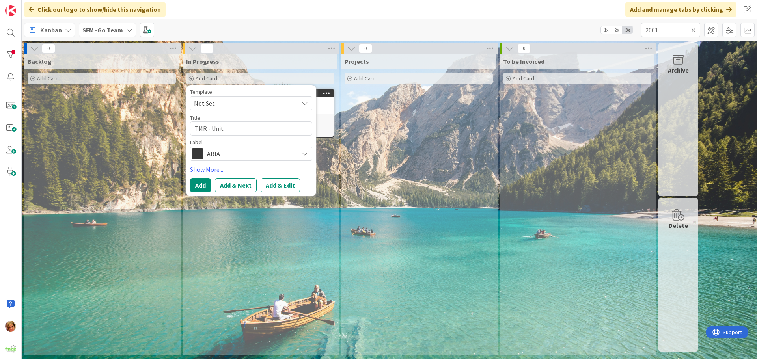
type textarea "x"
type textarea "TMR - Unit"
type textarea "x"
type textarea "TMR - Unit 2"
type textarea "x"
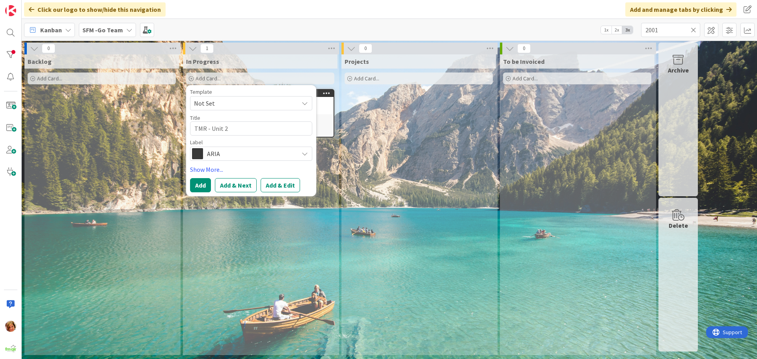
type textarea "TMR - Unit 20"
type textarea "x"
type textarea "TMR - Unit 200"
type textarea "x"
type textarea "TMR - Unit 2001"
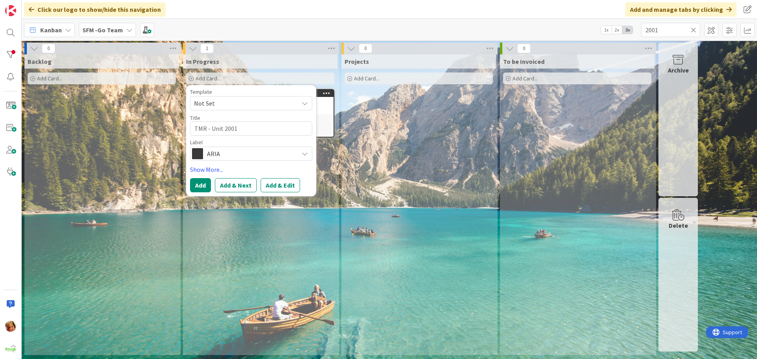
type textarea "x"
type textarea "TMR - Unit 2001"
type textarea "x"
type textarea "TMR - Unit 2001 |"
type textarea "x"
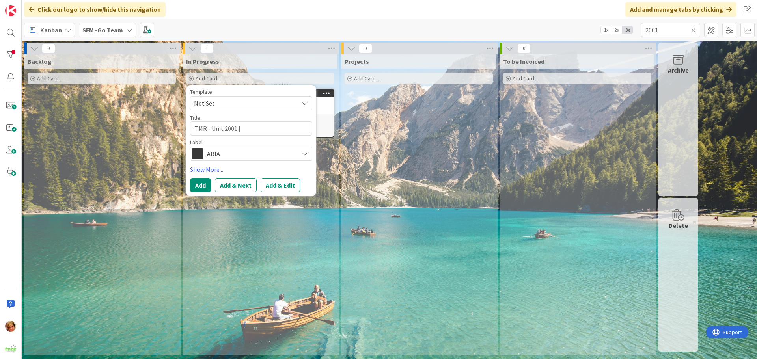
type textarea "TMR - Unit 2001 |"
type textarea "x"
type textarea "TMR - Unit 2001 | G"
type textarea "x"
type textarea "TMR - Unit 2001 | Gl"
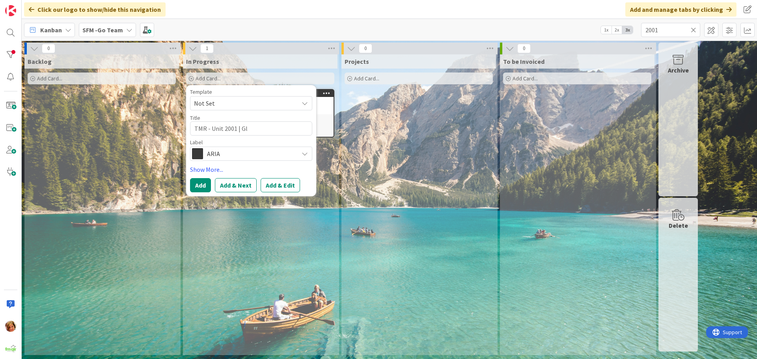
type textarea "x"
type textarea "TMR - Unit 2001 | Gla"
type textarea "x"
type textarea "TMR - Unit 2001 | Glas"
type textarea "x"
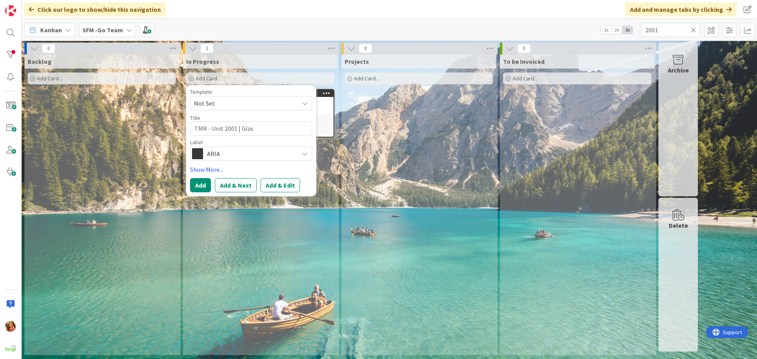
type textarea "TMR - Unit 2001 | Glass"
type textarea "x"
type textarea "TMR - Unit 2001 | Glas"
type textarea "x"
type textarea "TMR - Unit 2001 | Gla"
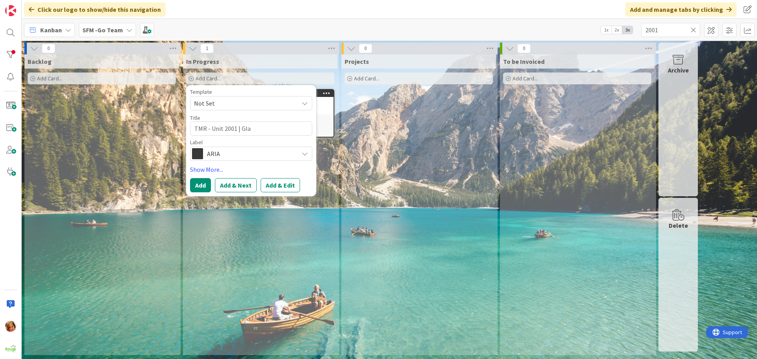
type textarea "x"
type textarea "TMR - Unit 2001 | Gl"
type textarea "x"
type textarea "TMR - Unit 2001 | G"
type textarea "x"
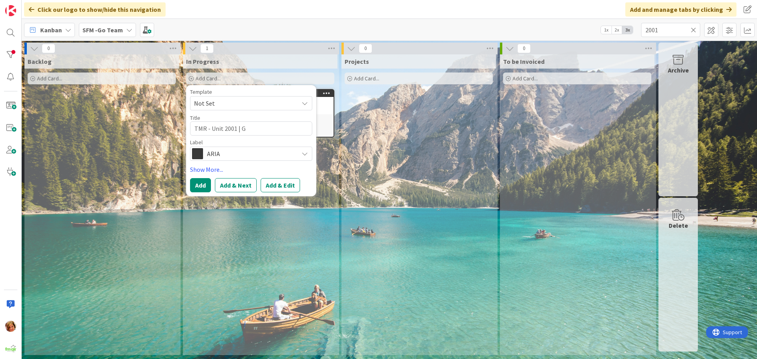
type textarea "TMR - Unit 2001 |"
type textarea "x"
type textarea "TMR - Unit 2001 | L"
type textarea "x"
type textarea "TMR - Unit 2001 | LH"
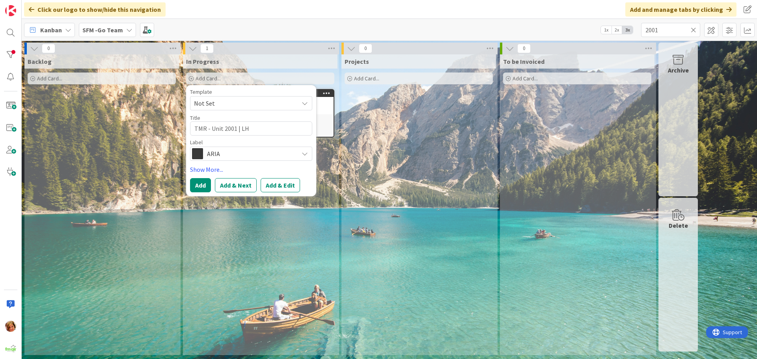
type textarea "x"
type textarea "TMR - Unit 2001 | LH"
type textarea "x"
type textarea "TMR - Unit 2001 | LH S"
type textarea "x"
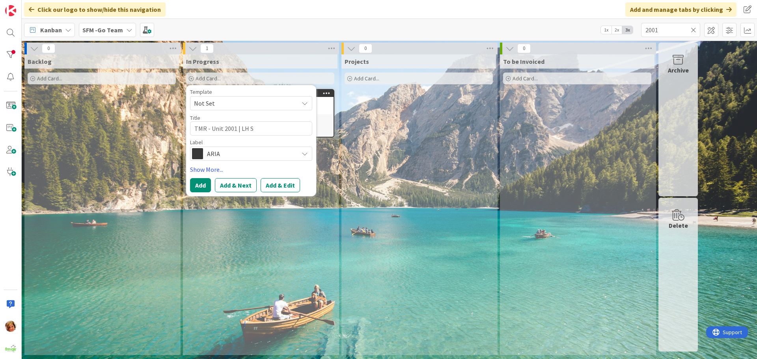
type textarea "TMR - Unit 2001 | LH Sl"
type textarea "x"
type textarea "TMR - Unit 2001 | LH Sli"
type textarea "x"
type textarea "TMR - Unit 2001 | LH Slid"
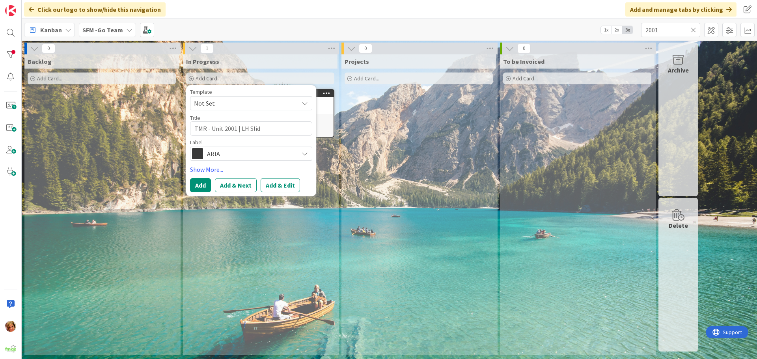
type textarea "x"
type textarea "TMR - Unit 2001 | LH Slidi"
type textarea "x"
type textarea "TMR - Unit 2001 | LH Slidin"
type textarea "x"
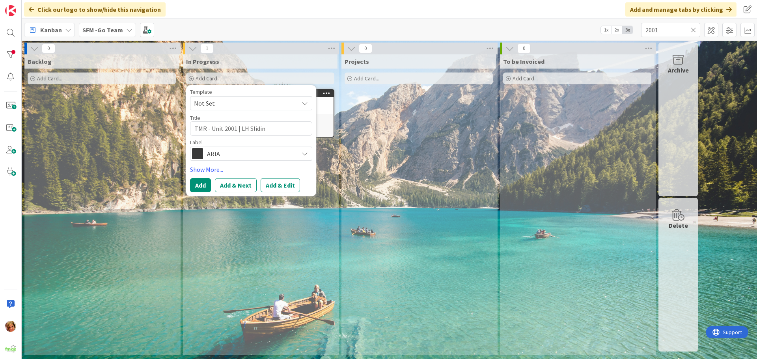
type textarea "TMR - Unit 2001 | LH Sliding"
type textarea "x"
type textarea "TMR - Unit 2001 | LH Sliding"
type textarea "x"
type textarea "TMR - Unit 2001 | LH Sliding G"
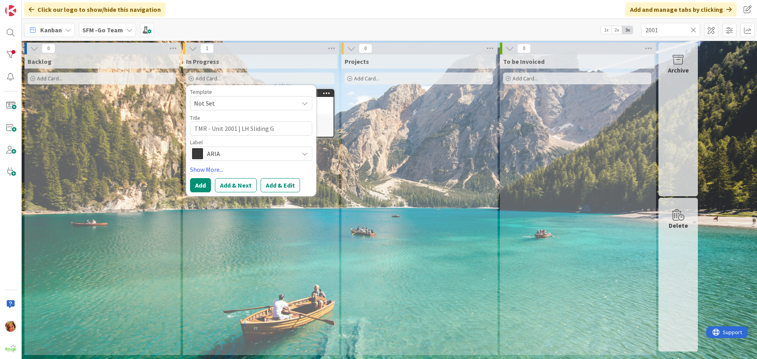
type textarea "x"
type textarea "TMR - Unit 2001 | LH Sliding Gla"
type textarea "x"
type textarea "TMR - Unit 2001 | LH Sliding Glas"
type textarea "x"
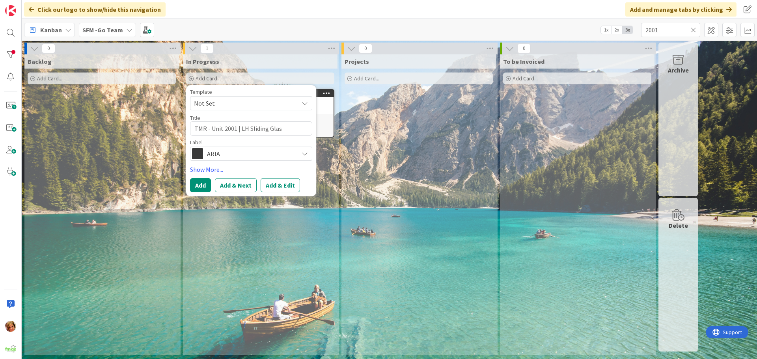
type textarea "TMR - Unit 2001 | LH Sliding Glass"
type textarea "x"
type textarea "TMR - Unit 2001 | LH Sliding Glass"
type textarea "x"
type textarea "TMR - Unit 2001 | LH Sliding Glass D"
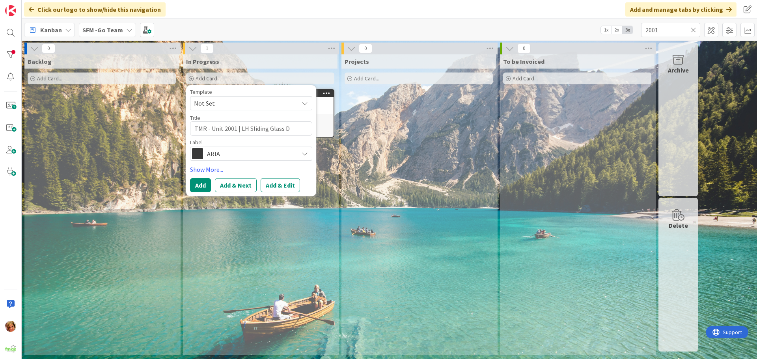
type textarea "x"
type textarea "TMR - Unit 2001 | LH Sliding Glass Do"
type textarea "x"
type textarea "TMR - Unit 2001 | LH Sliding Glass Doo"
type textarea "x"
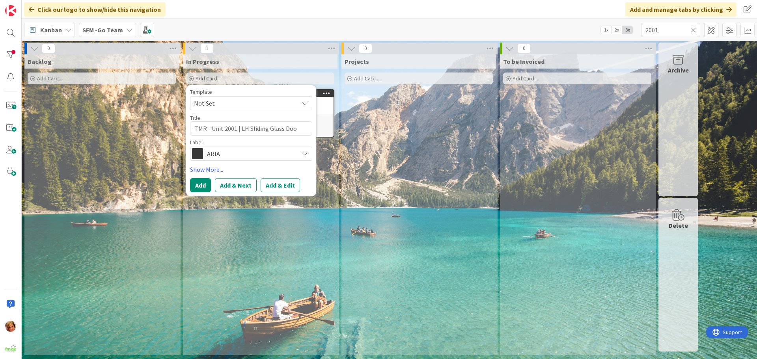
type textarea "TMR - Unit 2001 | LH Sliding Glass Door"
type textarea "x"
type textarea "TMR - Unit 2001 | LH Sliding Glass Door"
type textarea "x"
type textarea "TMR - Unit 2001 | LH Sliding Glass Door W"
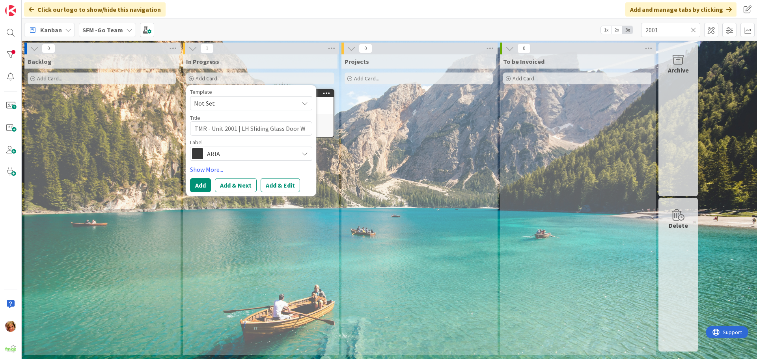
type textarea "x"
type textarea "TMR - Unit 2001 | LH Sliding Glass Door WO"
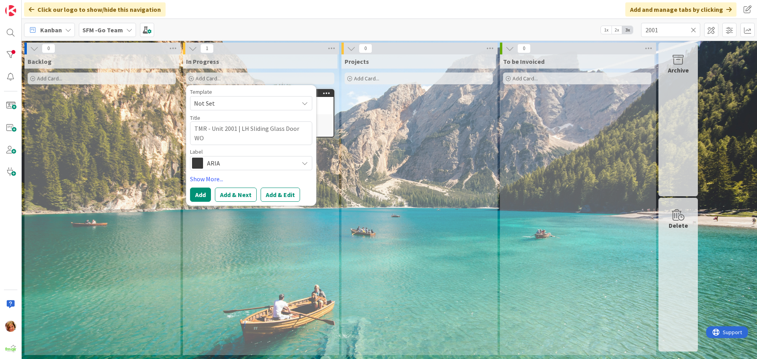
type textarea "x"
type textarea "TMR - Unit 2001 | LH Sliding Glass Door WO2"
type textarea "x"
type textarea "TMR - Unit 2001 | LH Sliding Glass Door WO26"
type textarea "x"
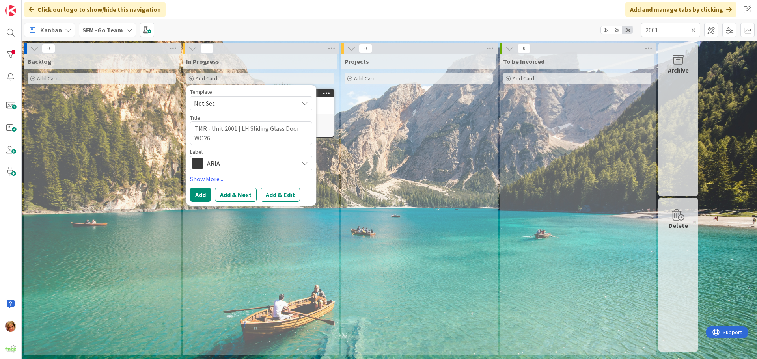
type textarea "TMR - Unit 2001 | LH Sliding Glass Door WO266"
type textarea "x"
type textarea "TMR - Unit 2001 | LH Sliding Glass Door WO2661"
click at [201, 196] on button "Add" at bounding box center [200, 195] width 21 height 14
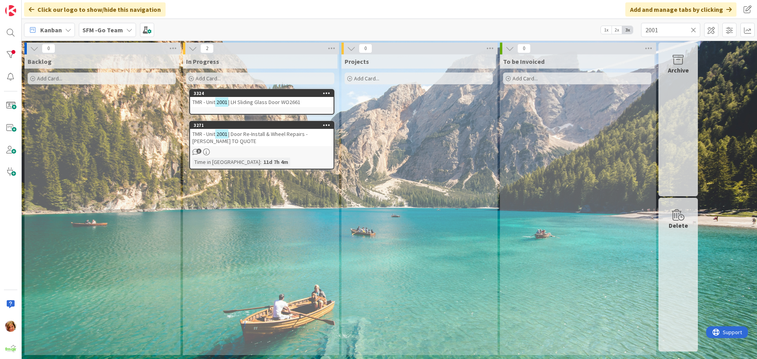
click at [695, 29] on icon at bounding box center [694, 29] width 6 height 7
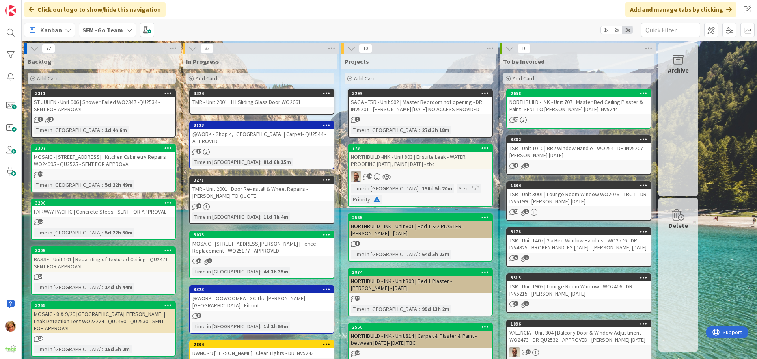
click at [256, 99] on div "TMR - Unit 2001 | LH Sliding Glass Door WO2661" at bounding box center [262, 102] width 144 height 10
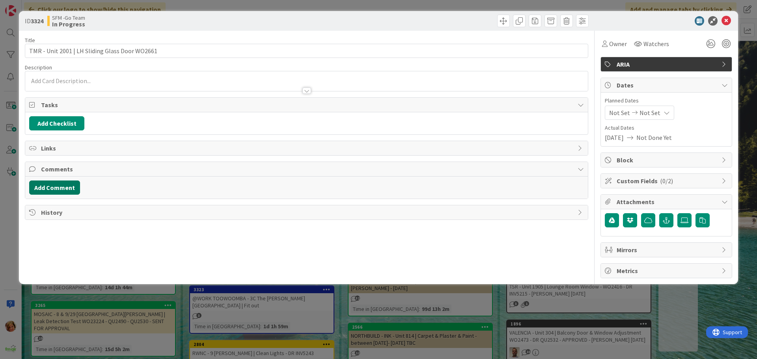
click at [48, 187] on button "Add Comment" at bounding box center [54, 188] width 51 height 14
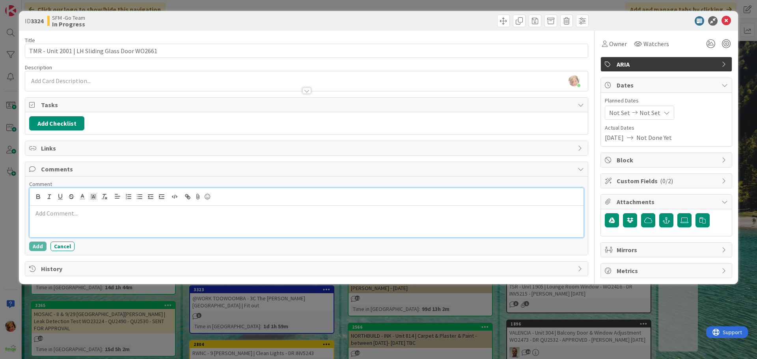
click at [113, 222] on div at bounding box center [307, 222] width 554 height 32
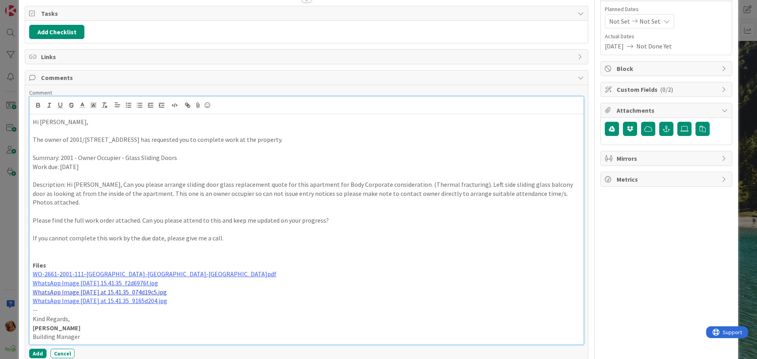
scroll to position [124, 0]
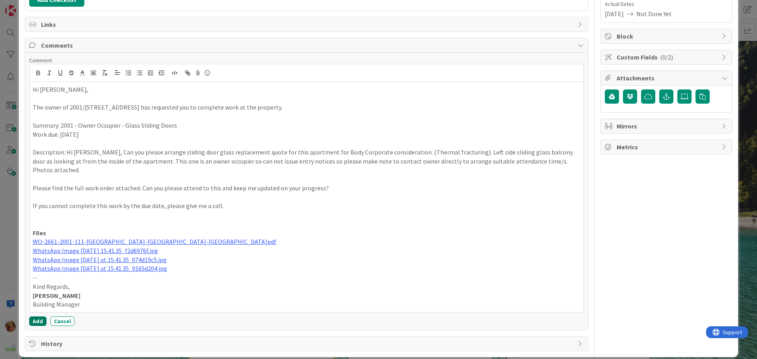
click at [40, 317] on button "Add" at bounding box center [37, 321] width 17 height 9
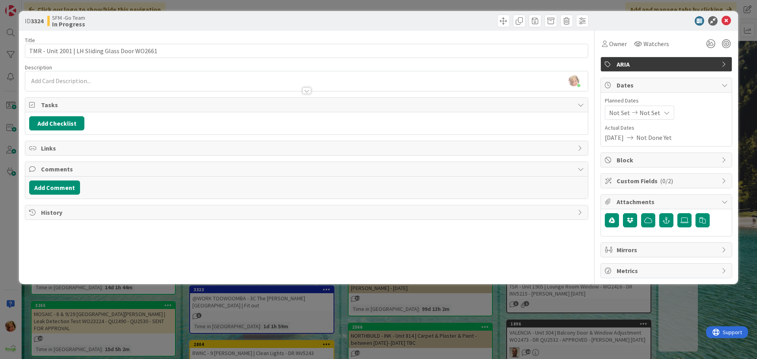
scroll to position [0, 0]
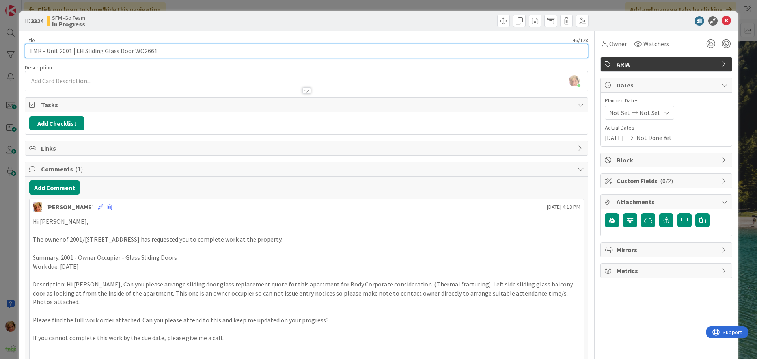
click at [185, 56] on input "TMR - Unit 2001 | LH Sliding Glass Door WO2661" at bounding box center [307, 51] width 564 height 14
type input "TMR - Unit 2001 | LH Sliding Glass Door WO2661 - DR INV5247"
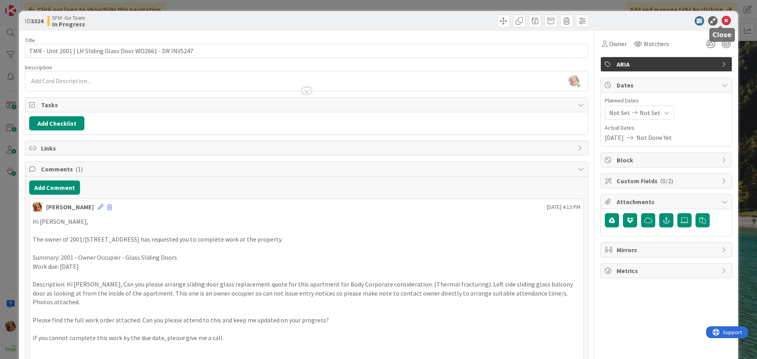
drag, startPoint x: 722, startPoint y: 22, endPoint x: 688, endPoint y: 24, distance: 34.3
click at [722, 22] on icon at bounding box center [726, 20] width 9 height 9
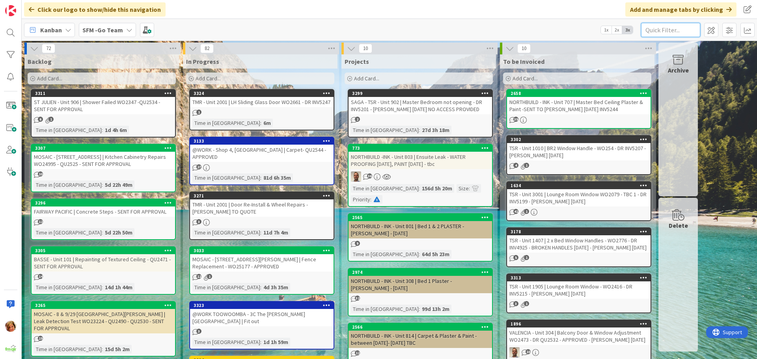
click at [672, 29] on input "text" at bounding box center [670, 30] width 59 height 14
type input "31 [PERSON_NAME]"
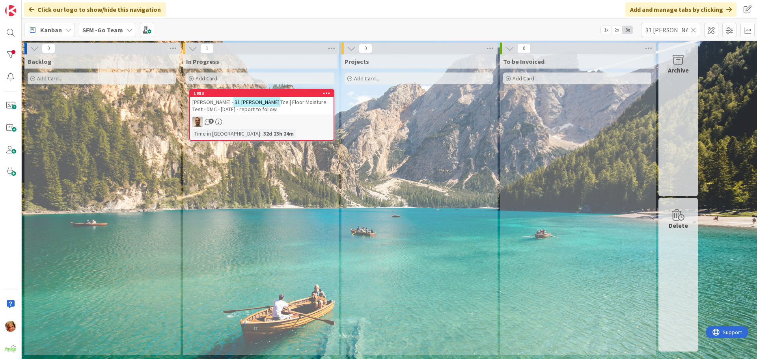
click at [288, 109] on div "[PERSON_NAME] - 31 [PERSON_NAME] | Floor Moisture Test - DMC - [DATE] - report …" at bounding box center [262, 105] width 144 height 17
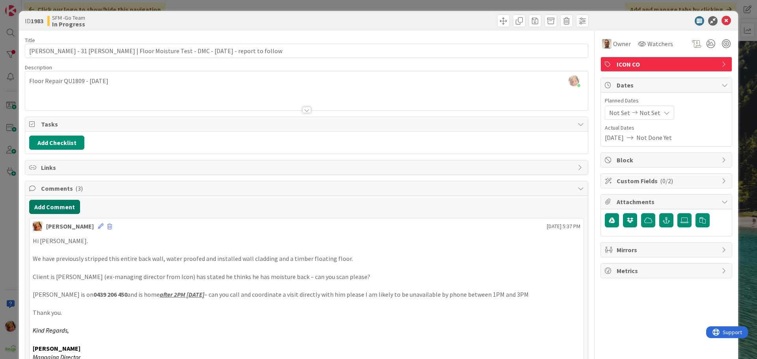
click at [62, 209] on button "Add Comment" at bounding box center [54, 207] width 51 height 14
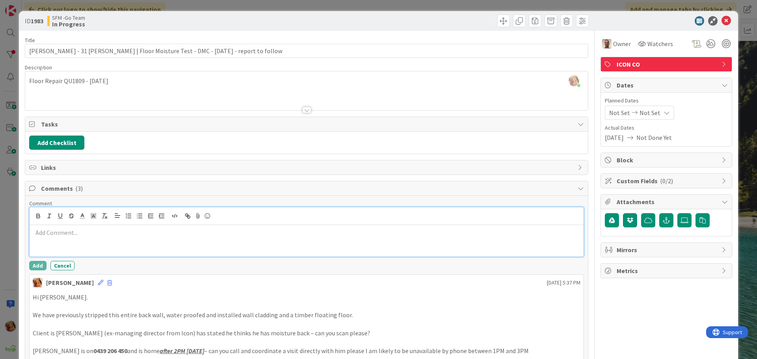
click at [136, 239] on div at bounding box center [307, 241] width 554 height 32
paste div
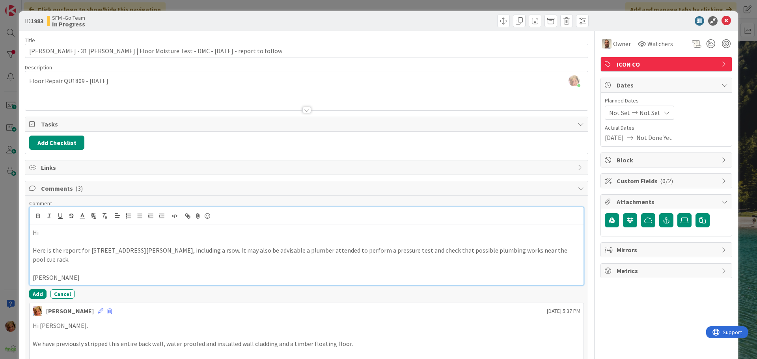
click at [100, 237] on p at bounding box center [307, 241] width 548 height 9
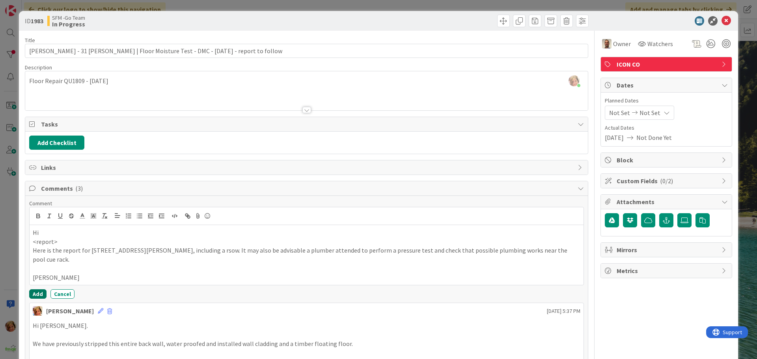
click at [35, 290] on button "Add" at bounding box center [37, 294] width 17 height 9
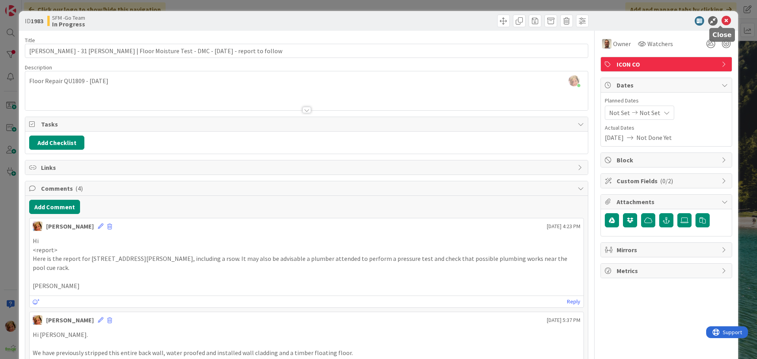
click at [723, 20] on icon at bounding box center [726, 20] width 9 height 9
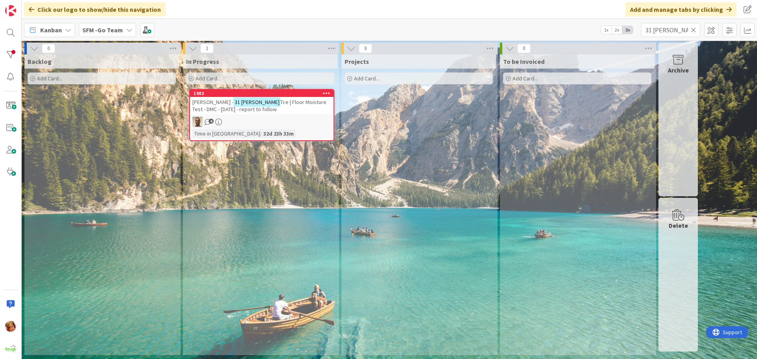
click at [696, 29] on icon at bounding box center [694, 29] width 6 height 7
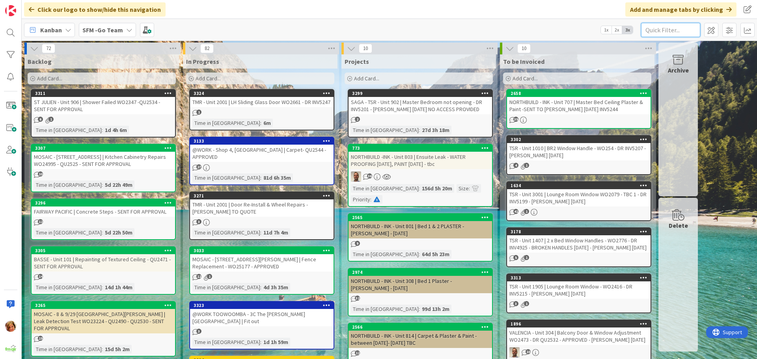
click at [662, 26] on input "text" at bounding box center [670, 30] width 59 height 14
type input "[PERSON_NAME]"
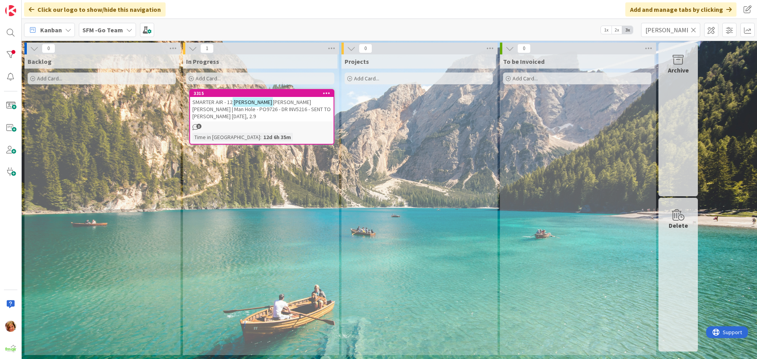
click at [280, 102] on span "[PERSON_NAME] [PERSON_NAME] | Man Hole - PO9726 - DR INV5216 - SENT TO [PERSON_…" at bounding box center [262, 109] width 138 height 21
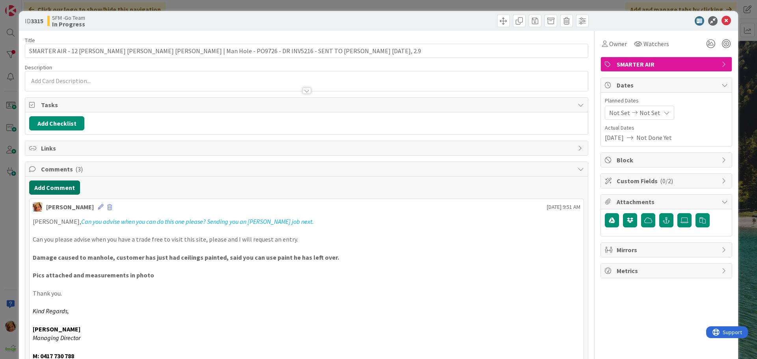
click at [40, 189] on button "Add Comment" at bounding box center [54, 188] width 51 height 14
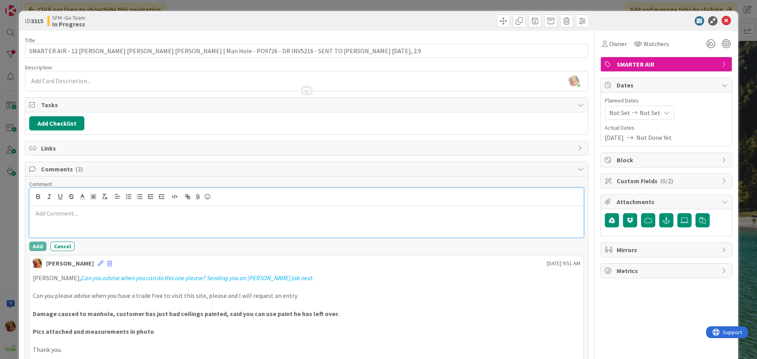
click at [106, 224] on div at bounding box center [307, 222] width 554 height 32
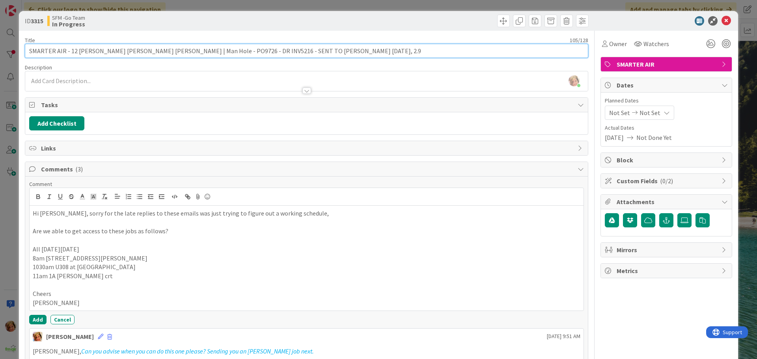
drag, startPoint x: 329, startPoint y: 51, endPoint x: 238, endPoint y: 50, distance: 91.5
click at [238, 50] on input "SMARTER AIR - 12 [PERSON_NAME] [PERSON_NAME] [PERSON_NAME] | Man Hole - PO9726 …" at bounding box center [307, 51] width 564 height 14
type input "SMARTER AIR - 12 [PERSON_NAME] [PERSON_NAME] [PERSON_NAME] | Man Hole - PO9726 …"
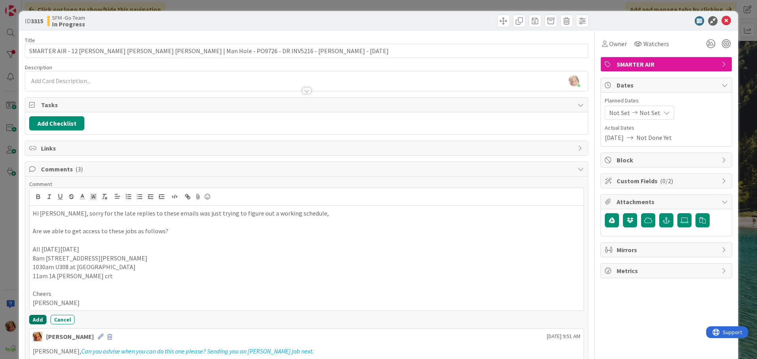
drag, startPoint x: 38, startPoint y: 318, endPoint x: 72, endPoint y: 336, distance: 38.5
click at [38, 318] on button "Add" at bounding box center [37, 319] width 17 height 9
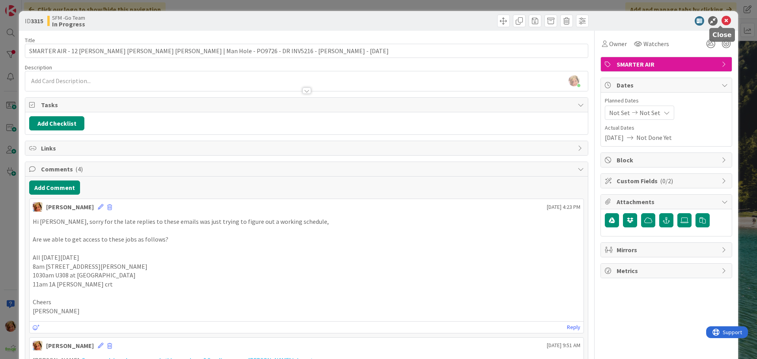
click at [722, 22] on icon at bounding box center [726, 20] width 9 height 9
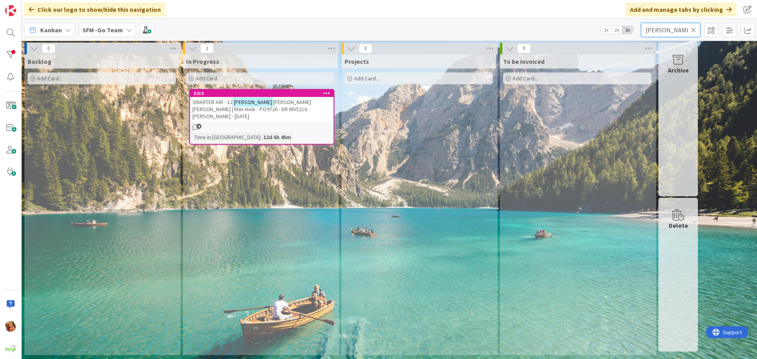
click at [667, 26] on input "[PERSON_NAME]" at bounding box center [670, 30] width 59 height 14
click at [693, 28] on icon at bounding box center [694, 29] width 6 height 7
click at [688, 28] on input "text" at bounding box center [670, 30] width 59 height 14
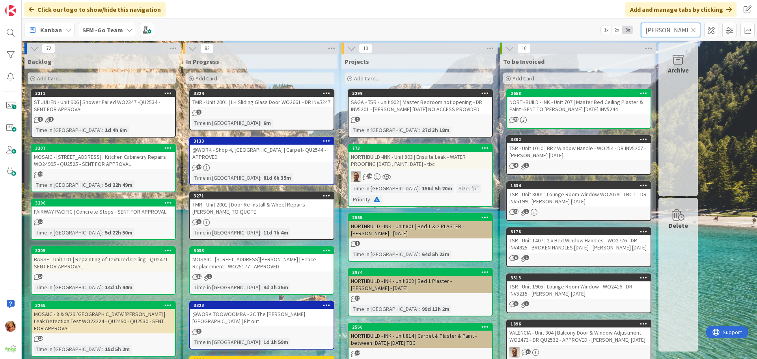
type input "[PERSON_NAME]"
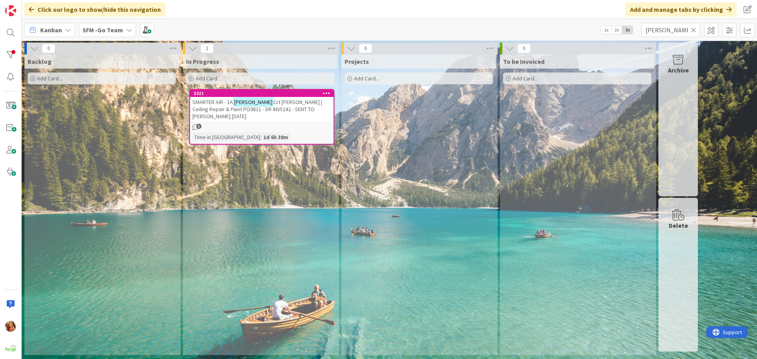
click at [287, 105] on span "Crt [PERSON_NAME] | Ceiling Repair & Paint PO9811 - DR INV5242 - SENT TO [PERSO…" at bounding box center [258, 109] width 130 height 21
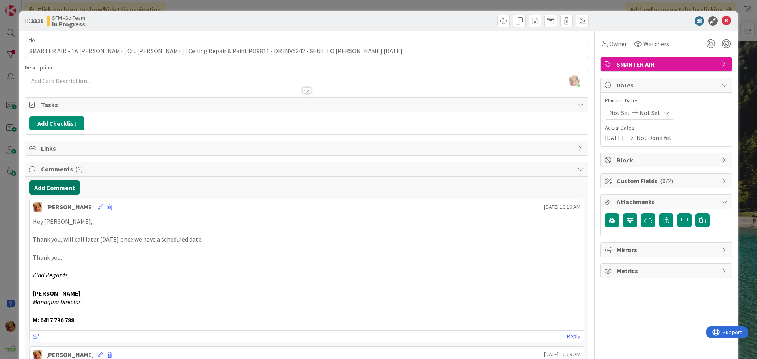
click at [61, 189] on button "Add Comment" at bounding box center [54, 188] width 51 height 14
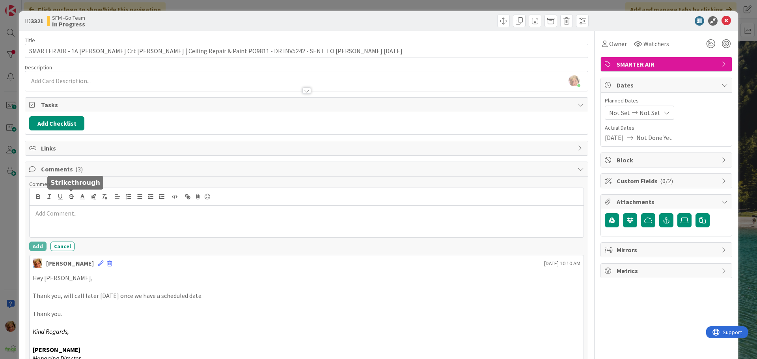
click at [93, 229] on div at bounding box center [307, 222] width 554 height 32
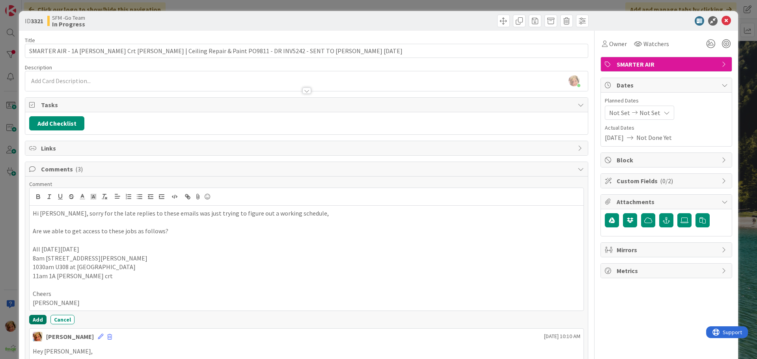
click at [40, 321] on button "Add" at bounding box center [37, 319] width 17 height 9
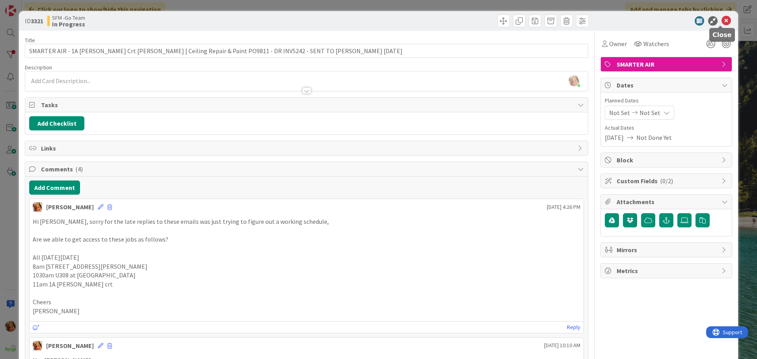
click at [722, 19] on icon at bounding box center [726, 20] width 9 height 9
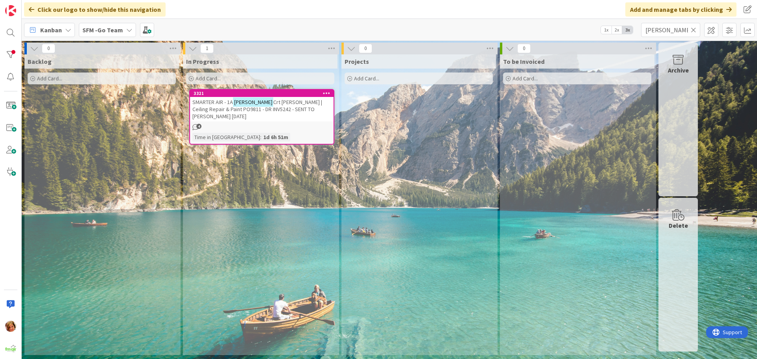
click at [693, 28] on icon at bounding box center [694, 29] width 6 height 7
click at [693, 28] on input "text" at bounding box center [670, 30] width 59 height 14
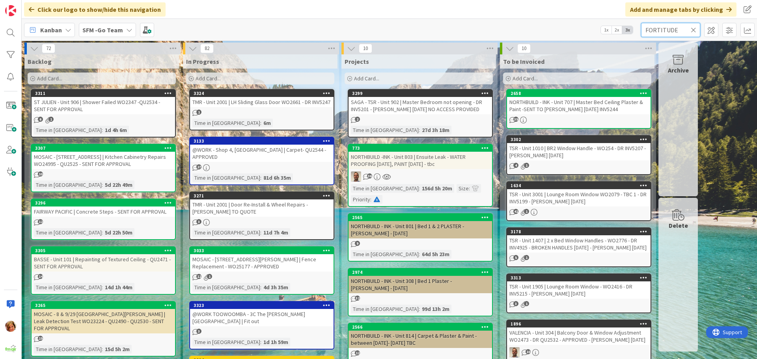
type input "FORTITUDE"
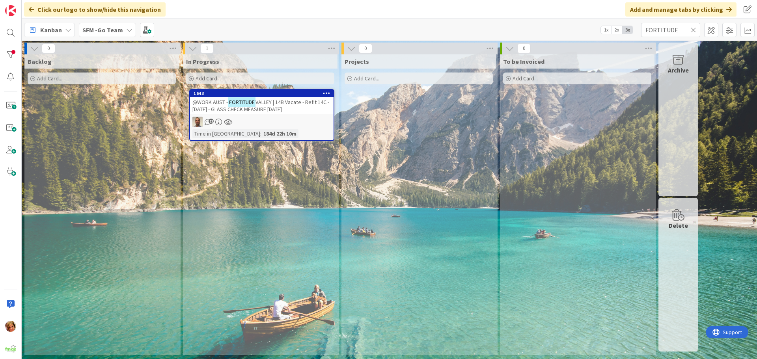
click at [282, 103] on span "VALLEY | 14B Vacate - Refit 14C - [DATE] - GLASS CHECK MEASURE [DATE]" at bounding box center [261, 106] width 137 height 14
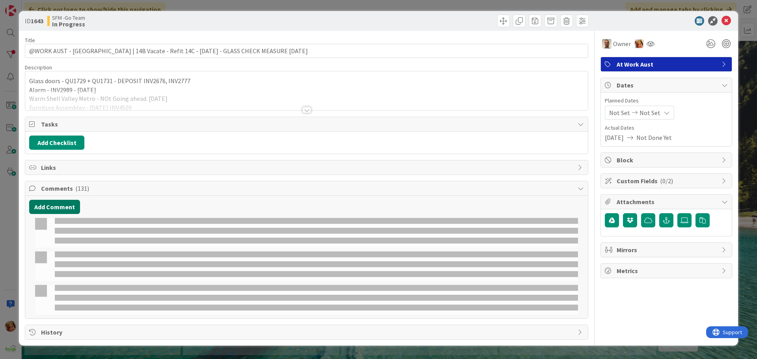
click at [62, 207] on button "Add Comment" at bounding box center [54, 207] width 51 height 14
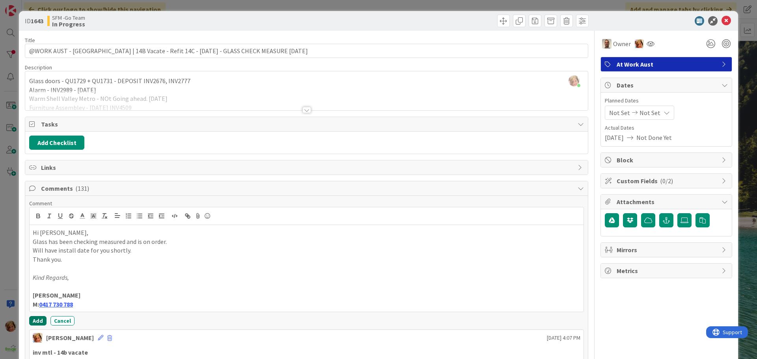
click at [37, 321] on button "Add" at bounding box center [37, 320] width 17 height 9
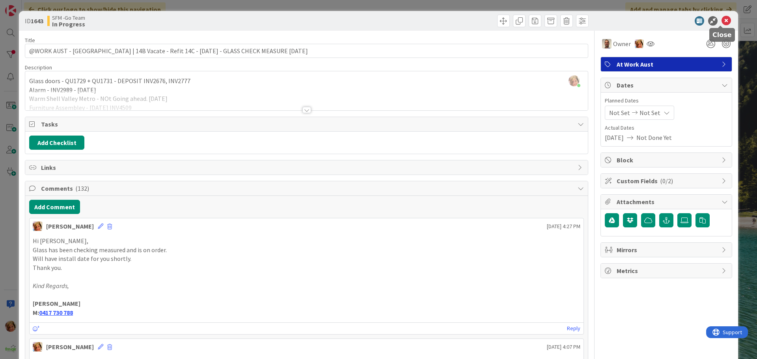
click at [722, 22] on icon at bounding box center [726, 20] width 9 height 9
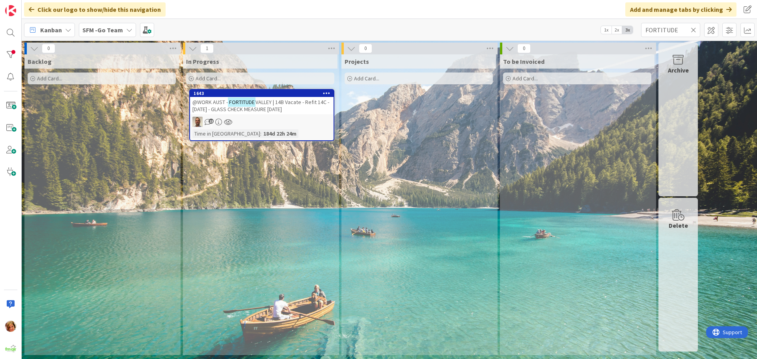
click at [693, 29] on icon at bounding box center [694, 29] width 6 height 7
click at [693, 29] on input "text" at bounding box center [670, 30] width 59 height 14
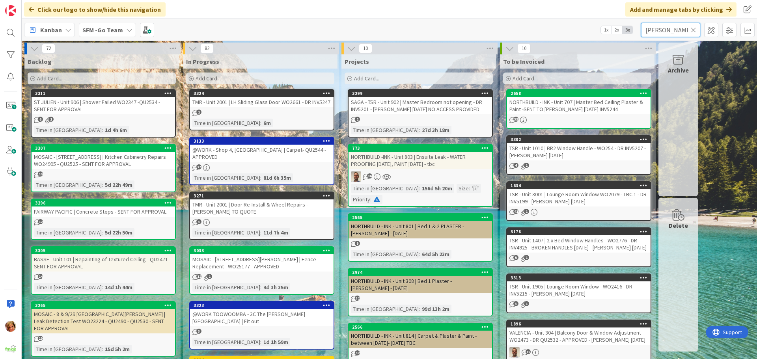
type input "[PERSON_NAME]"
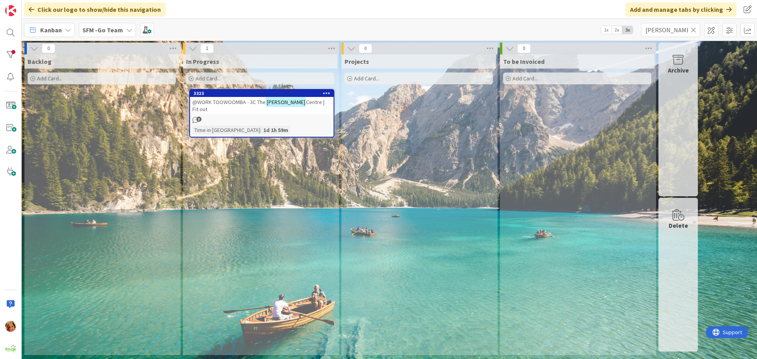
click at [246, 106] on div "@WORK TOOWOOMBA - 3C The [PERSON_NAME][GEOGRAPHIC_DATA] | Fit out" at bounding box center [262, 105] width 144 height 17
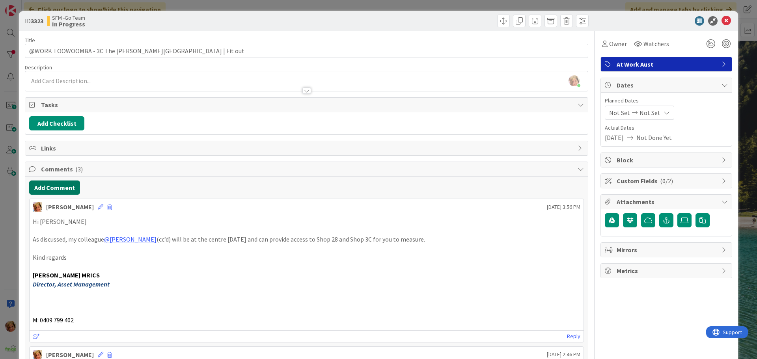
drag, startPoint x: 60, startPoint y: 180, endPoint x: 63, endPoint y: 189, distance: 9.0
click at [63, 189] on button "Add Comment" at bounding box center [54, 188] width 51 height 14
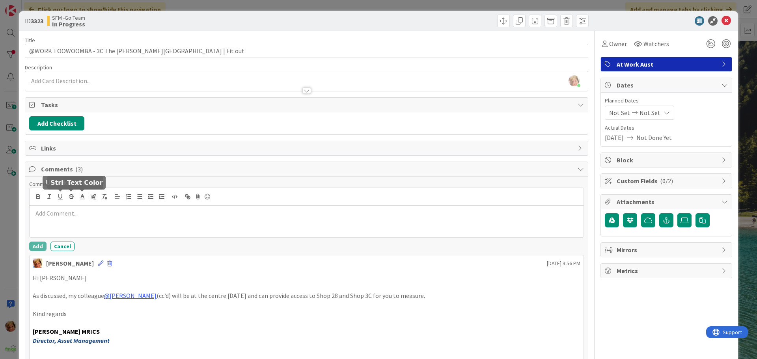
click at [90, 205] on div at bounding box center [307, 197] width 554 height 18
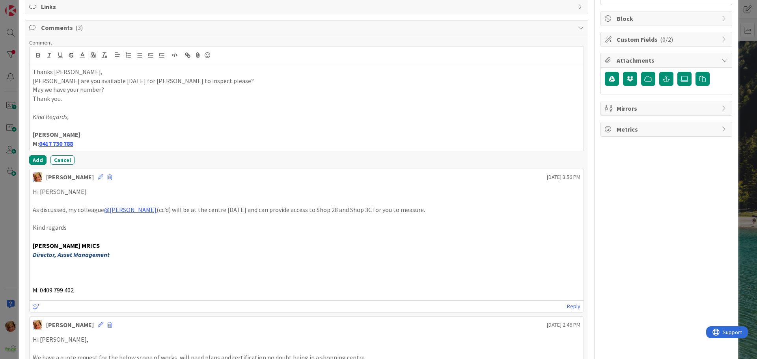
scroll to position [158, 0]
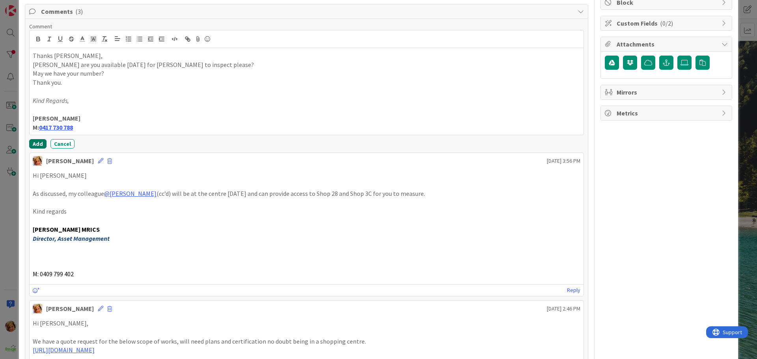
click at [36, 143] on button "Add" at bounding box center [37, 143] width 17 height 9
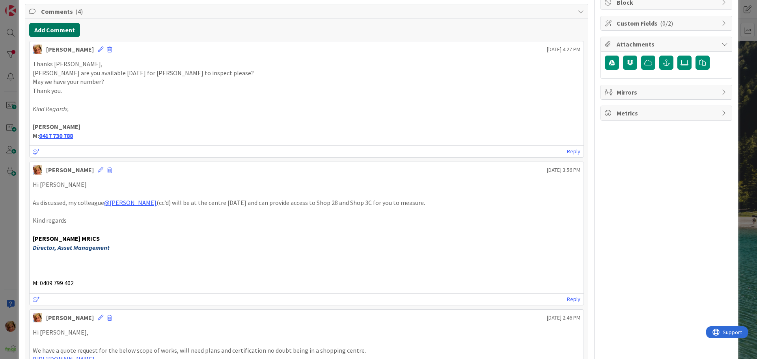
click at [68, 26] on button "Add Comment" at bounding box center [54, 30] width 51 height 14
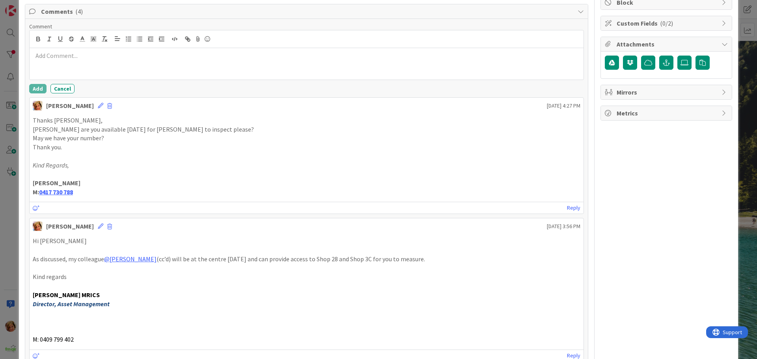
click at [87, 55] on p at bounding box center [307, 55] width 548 height 9
click at [37, 90] on button "Add" at bounding box center [37, 88] width 17 height 9
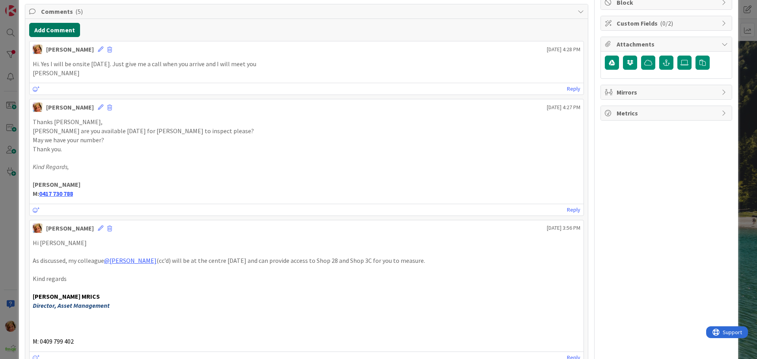
click at [50, 30] on button "Add Comment" at bounding box center [54, 30] width 51 height 14
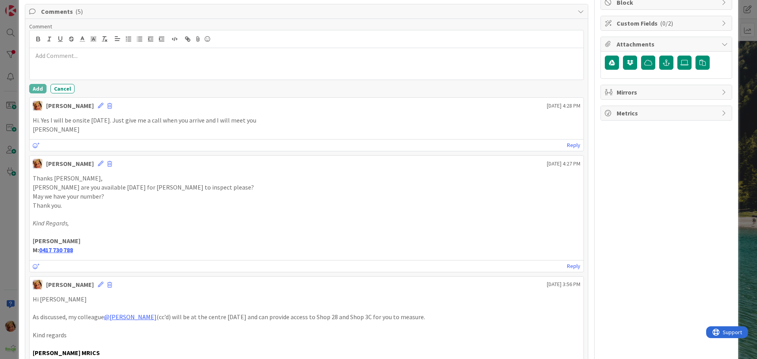
click at [78, 64] on div at bounding box center [307, 64] width 554 height 32
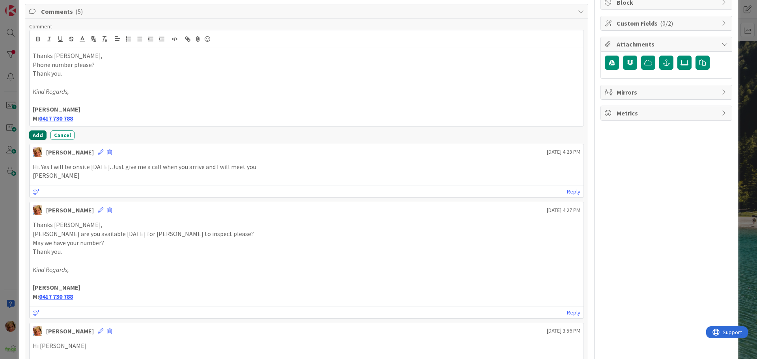
click at [36, 135] on button "Add" at bounding box center [37, 135] width 17 height 9
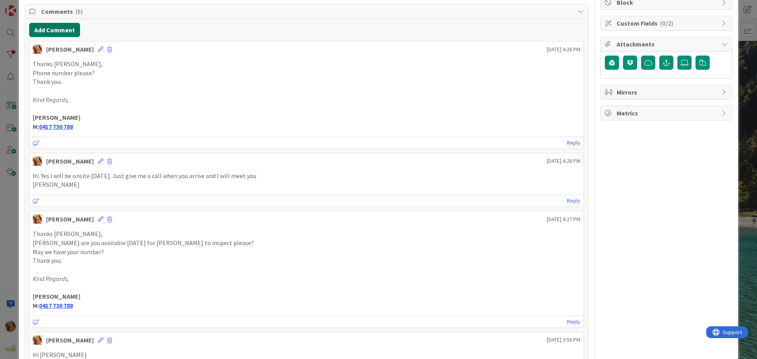
click at [58, 28] on button "Add Comment" at bounding box center [54, 30] width 51 height 14
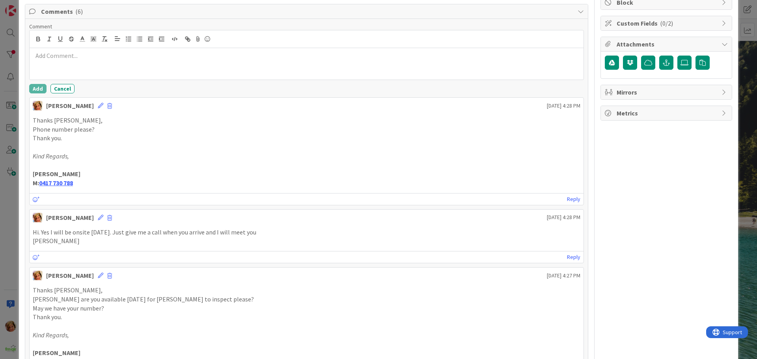
click at [90, 55] on p at bounding box center [307, 55] width 548 height 9
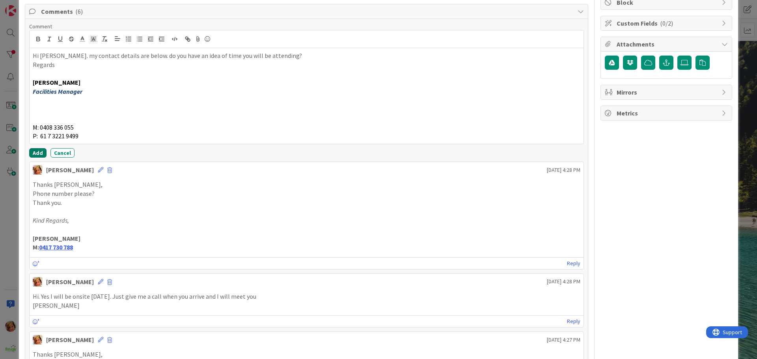
click at [37, 151] on button "Add" at bounding box center [37, 152] width 17 height 9
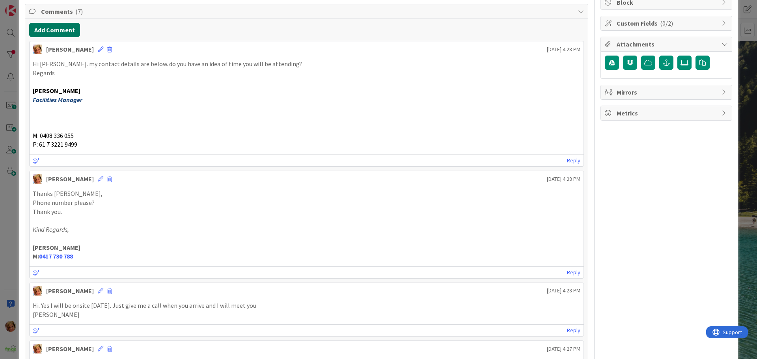
click at [54, 32] on button "Add Comment" at bounding box center [54, 30] width 51 height 14
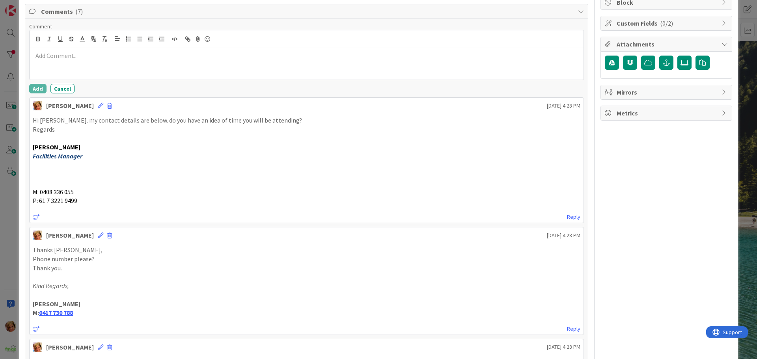
click at [73, 52] on div at bounding box center [307, 64] width 554 height 32
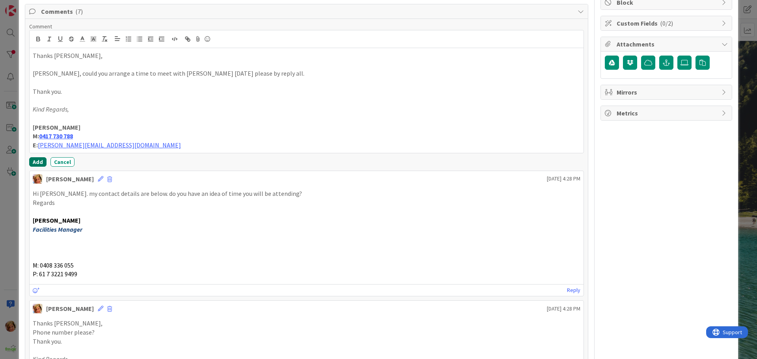
click at [36, 161] on button "Add" at bounding box center [37, 161] width 17 height 9
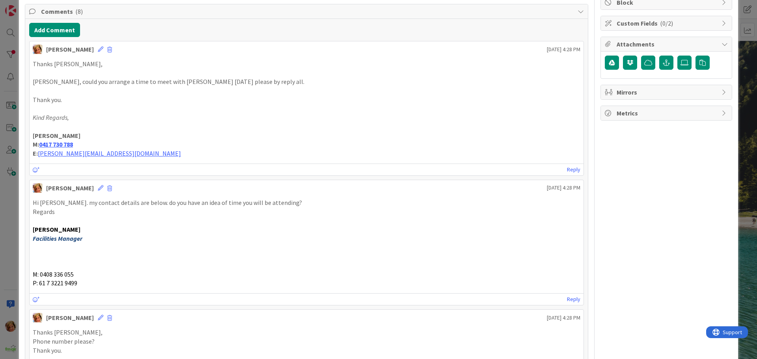
scroll to position [0, 0]
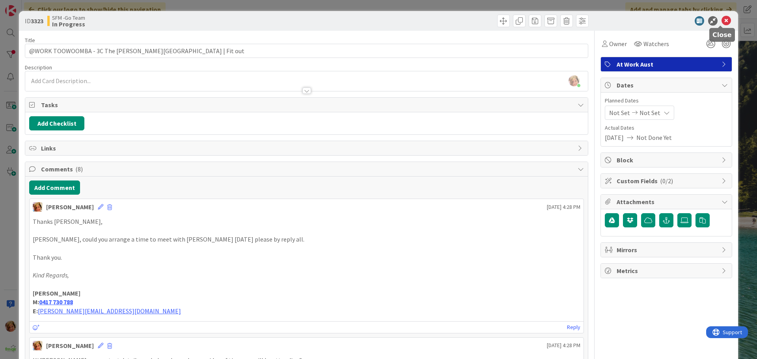
drag, startPoint x: 718, startPoint y: 20, endPoint x: 597, endPoint y: 88, distance: 138.3
click at [722, 20] on icon at bounding box center [726, 20] width 9 height 9
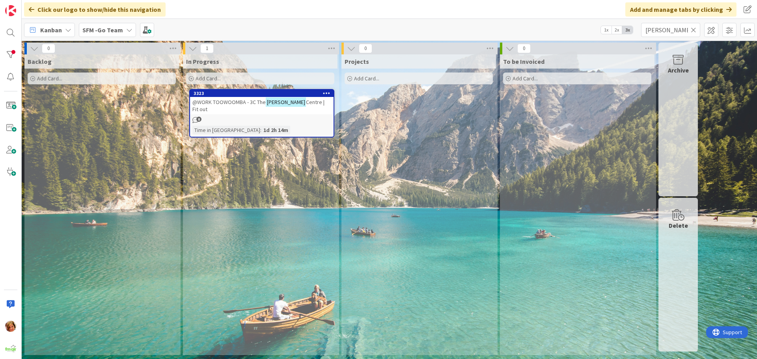
click at [693, 30] on icon at bounding box center [694, 29] width 6 height 7
click at [693, 30] on input "text" at bounding box center [670, 30] width 59 height 14
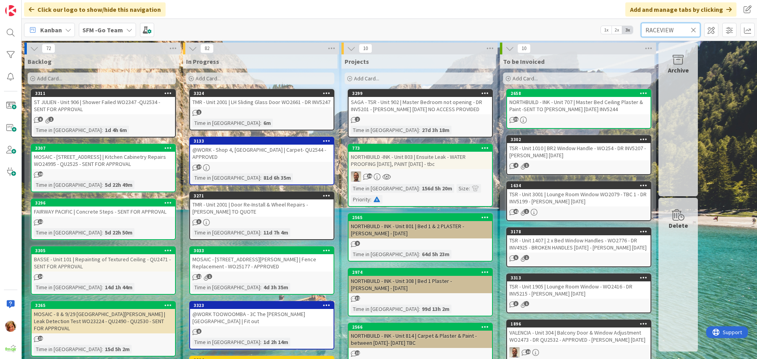
type input "RACEVIEW"
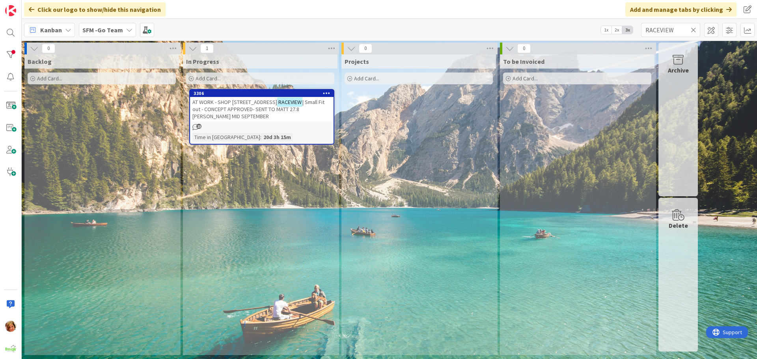
click at [230, 103] on span "AT WORK - SHOP [STREET_ADDRESS]" at bounding box center [235, 102] width 85 height 7
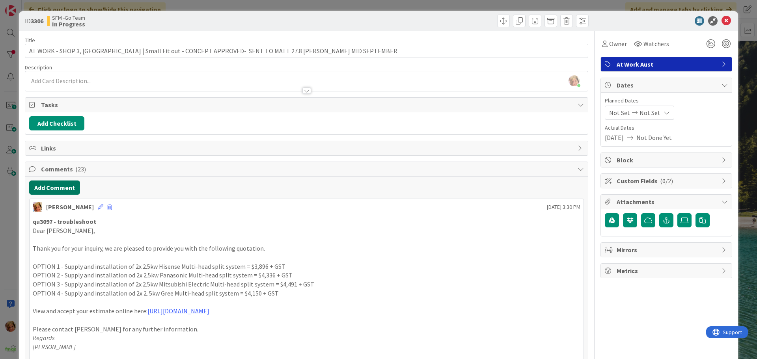
click at [55, 185] on button "Add Comment" at bounding box center [54, 188] width 51 height 14
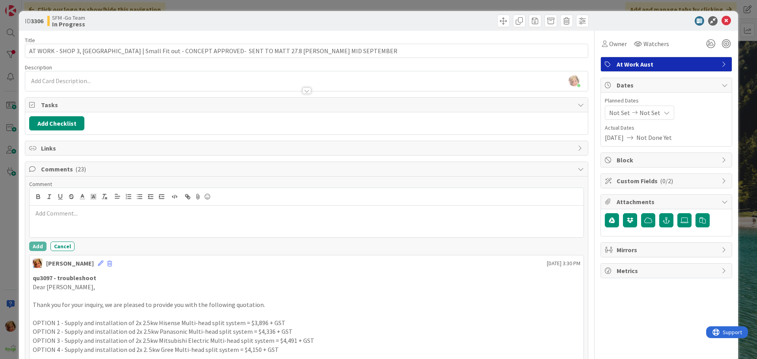
click at [83, 221] on div at bounding box center [307, 222] width 554 height 32
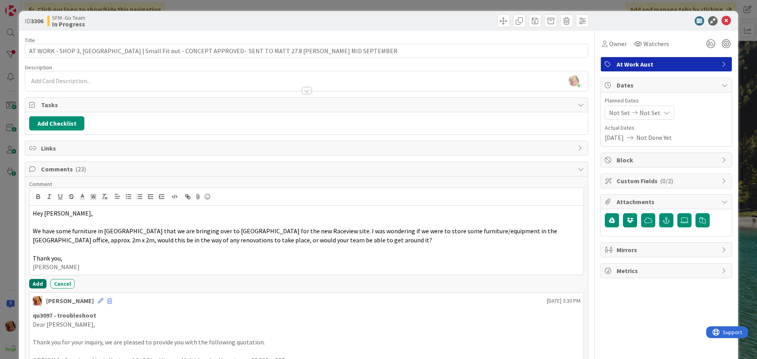
click at [36, 284] on button "Add" at bounding box center [37, 283] width 17 height 9
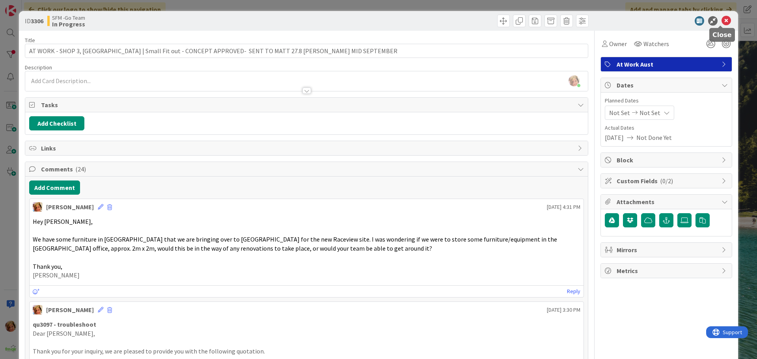
drag, startPoint x: 721, startPoint y: 21, endPoint x: 707, endPoint y: 21, distance: 14.2
click at [722, 21] on icon at bounding box center [726, 20] width 9 height 9
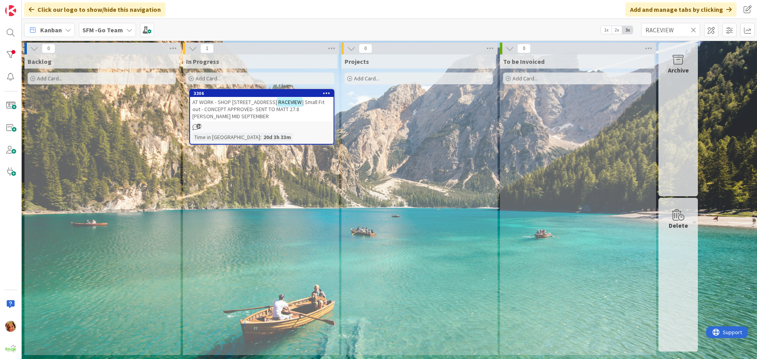
click at [694, 29] on icon at bounding box center [694, 29] width 6 height 7
click at [694, 29] on input "text" at bounding box center [670, 30] width 59 height 14
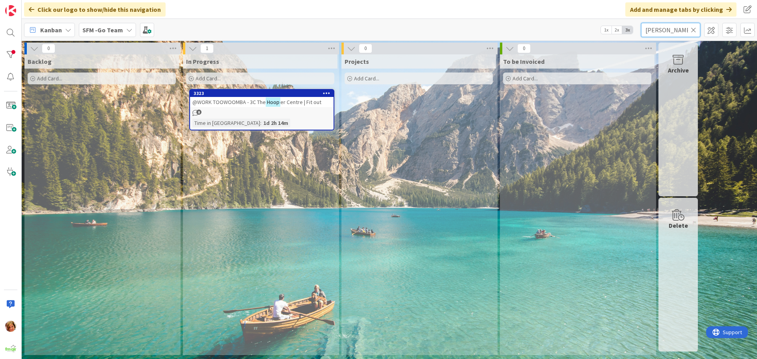
type input "[PERSON_NAME]"
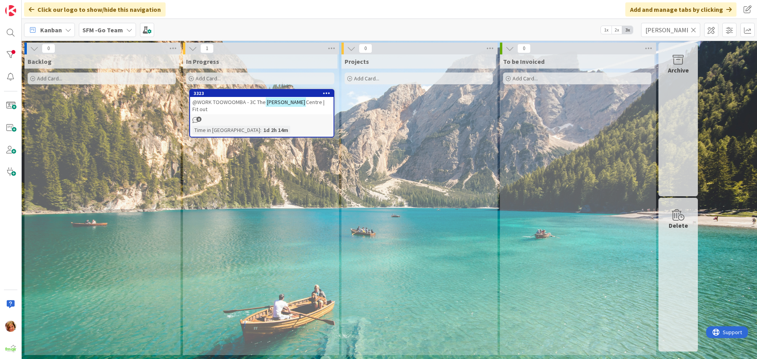
drag, startPoint x: 441, startPoint y: 10, endPoint x: 278, endPoint y: 183, distance: 237.5
drag, startPoint x: 278, startPoint y: 183, endPoint x: 225, endPoint y: 107, distance: 93.3
click at [225, 107] on div "@WORK TOOWOOMBA - 3C The [PERSON_NAME][GEOGRAPHIC_DATA] | Fit out" at bounding box center [262, 105] width 144 height 17
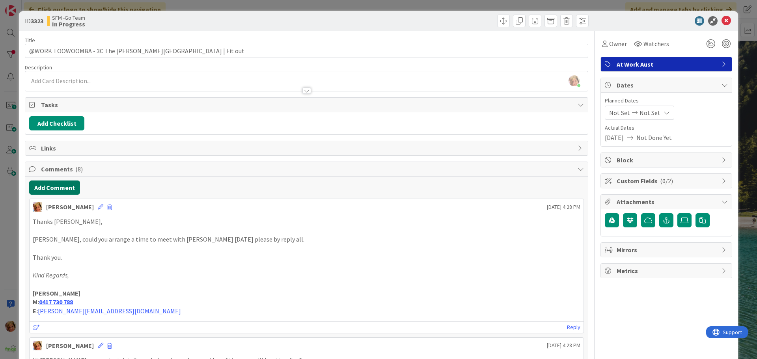
click at [61, 185] on button "Add Comment" at bounding box center [54, 188] width 51 height 14
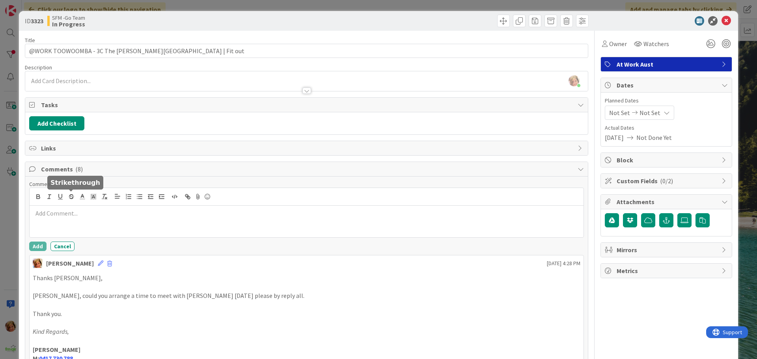
click at [81, 225] on div at bounding box center [307, 222] width 554 height 32
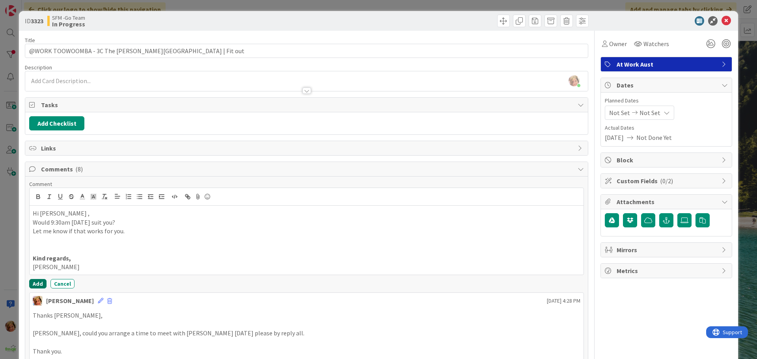
click at [41, 284] on button "Add" at bounding box center [37, 283] width 17 height 9
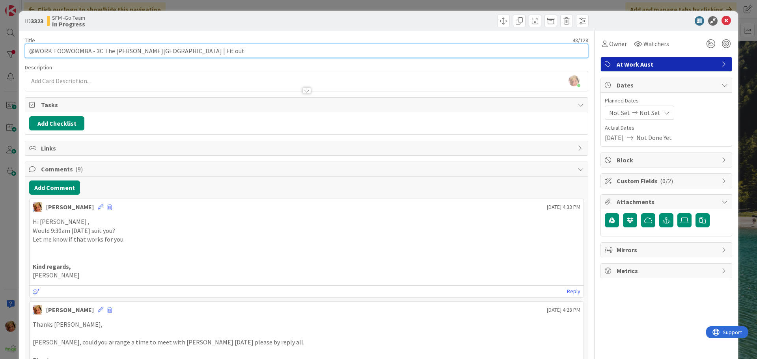
click at [204, 58] on input "@WORK TOOWOOMBA - 3C The [PERSON_NAME][GEOGRAPHIC_DATA] | Fit out" at bounding box center [307, 51] width 564 height 14
type input "@WORK TOOWOOMBA - 3C The [PERSON_NAME] Centre | Fit out - luke meeting [DATE]"
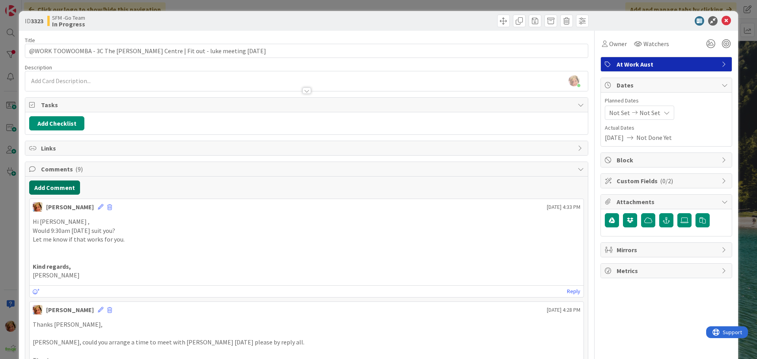
click at [72, 186] on button "Add Comment" at bounding box center [54, 188] width 51 height 14
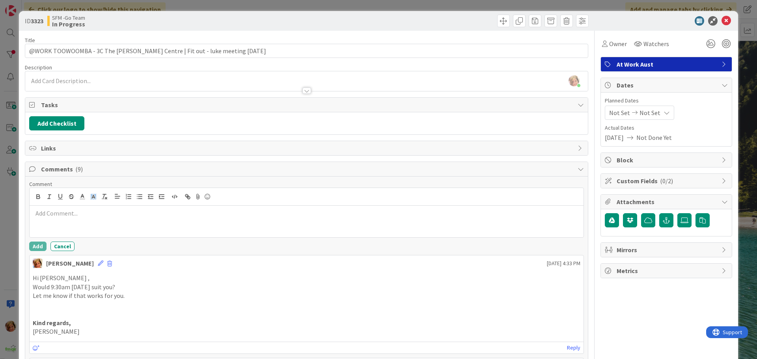
click at [88, 201] on span at bounding box center [93, 196] width 11 height 11
click at [54, 221] on div at bounding box center [307, 222] width 554 height 32
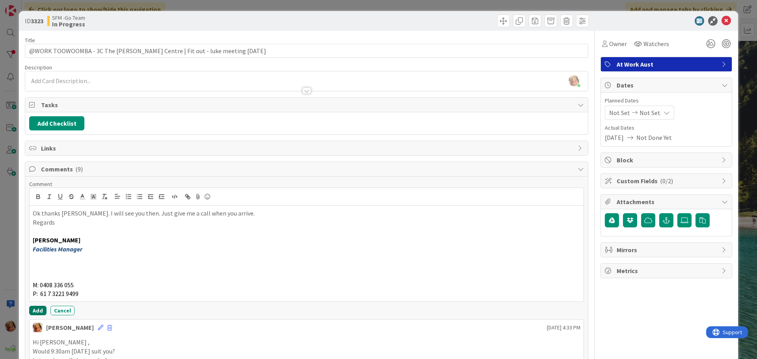
click at [36, 311] on button "Add" at bounding box center [37, 310] width 17 height 9
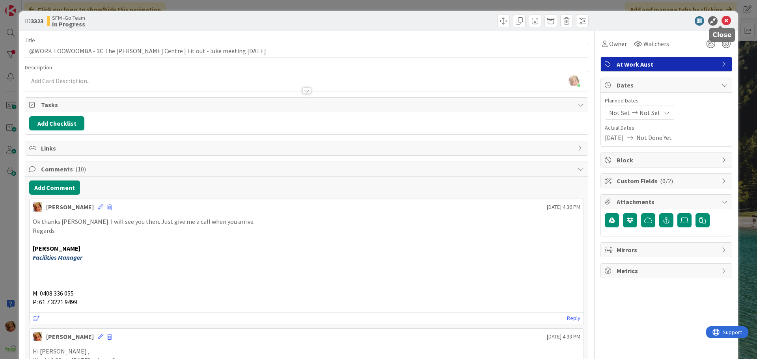
drag, startPoint x: 720, startPoint y: 19, endPoint x: 713, endPoint y: 21, distance: 7.0
click at [722, 19] on icon at bounding box center [726, 20] width 9 height 9
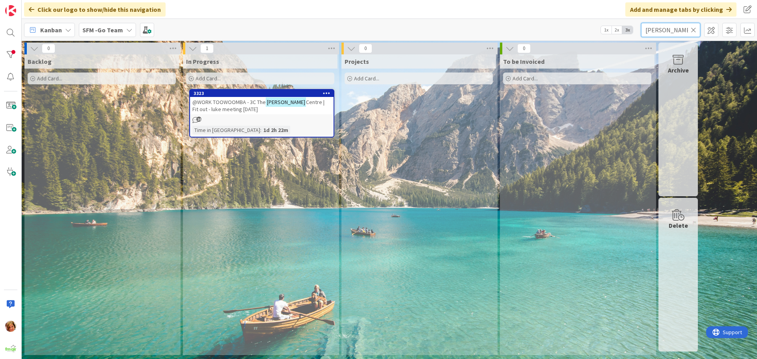
click at [677, 28] on input "[PERSON_NAME]" at bounding box center [670, 30] width 59 height 14
type input "h"
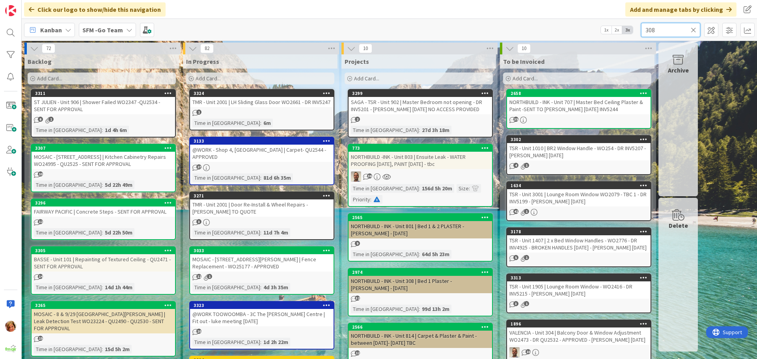
type input "308"
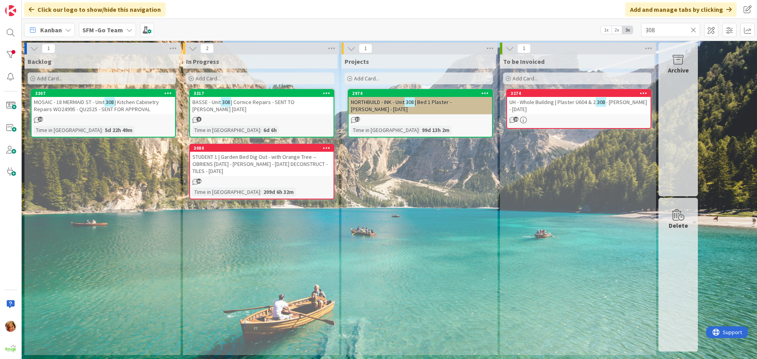
click at [259, 103] on span "| Cornice Repairs - SENT TO [PERSON_NAME] [DATE]" at bounding box center [244, 106] width 102 height 14
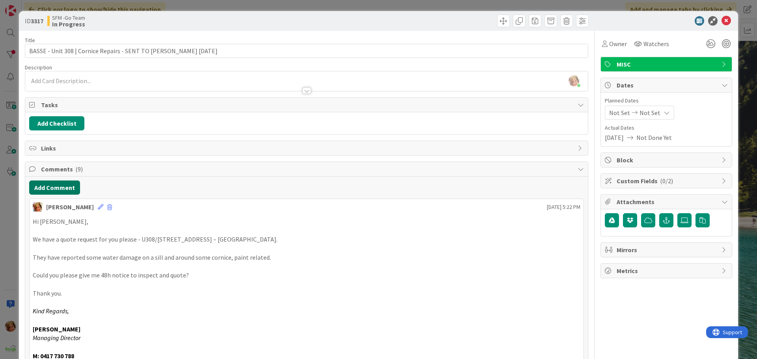
click at [56, 188] on button "Add Comment" at bounding box center [54, 188] width 51 height 14
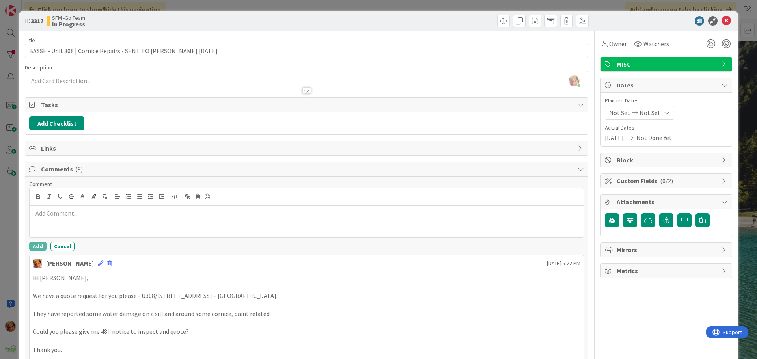
click at [68, 211] on p at bounding box center [307, 213] width 548 height 9
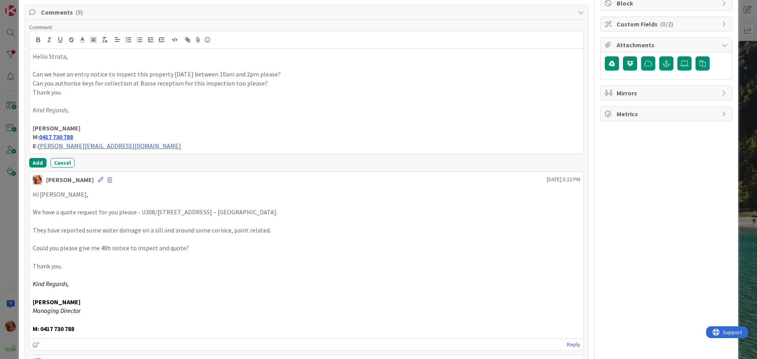
scroll to position [158, 0]
click at [38, 164] on button "Add" at bounding box center [37, 161] width 17 height 9
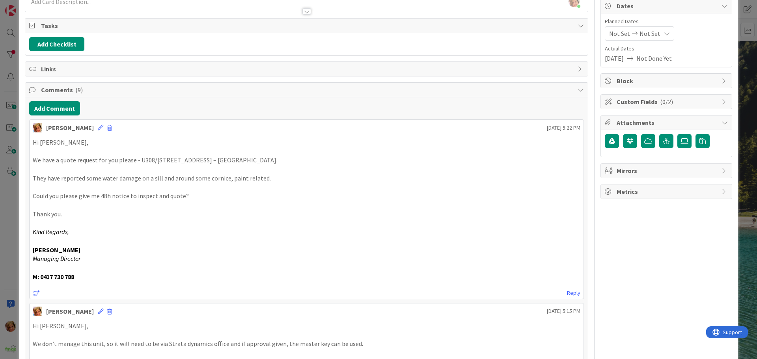
scroll to position [0, 0]
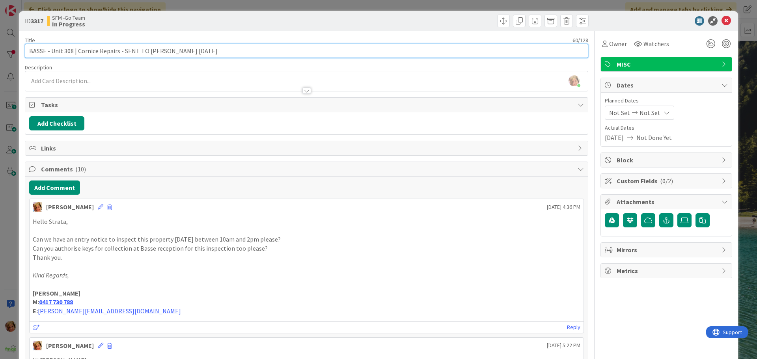
drag, startPoint x: 206, startPoint y: 51, endPoint x: 122, endPoint y: 50, distance: 84.0
click at [122, 50] on input "BASSE - Unit 308 | Cornice Repairs - SENT TO [PERSON_NAME] [DATE]" at bounding box center [307, 51] width 564 height 14
type input "BASSE - Unit 308 | Cornice Repairs - [PERSON_NAME] - [DATE] - TBC"
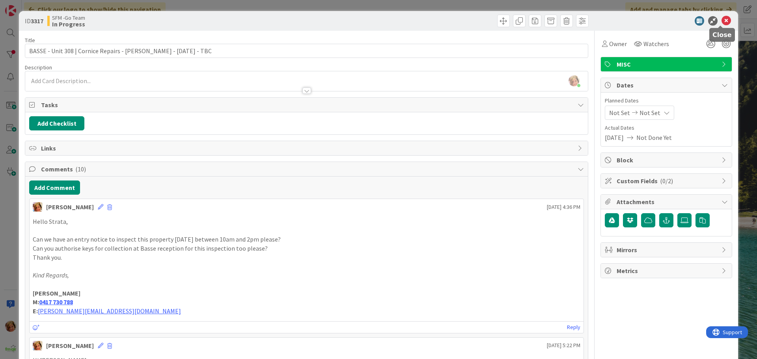
click at [722, 21] on icon at bounding box center [726, 20] width 9 height 9
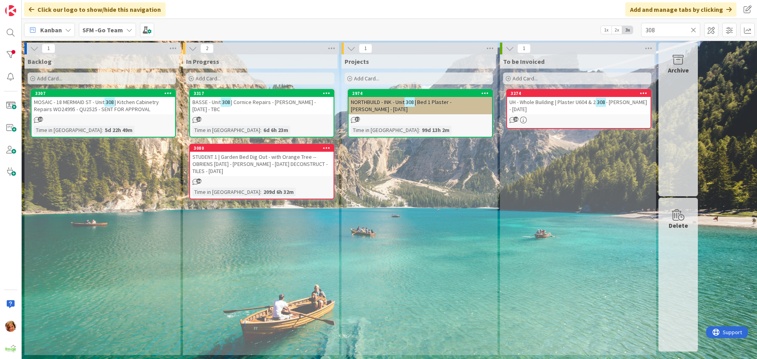
click at [694, 28] on icon at bounding box center [694, 29] width 6 height 7
click at [693, 28] on input "text" at bounding box center [670, 30] width 59 height 14
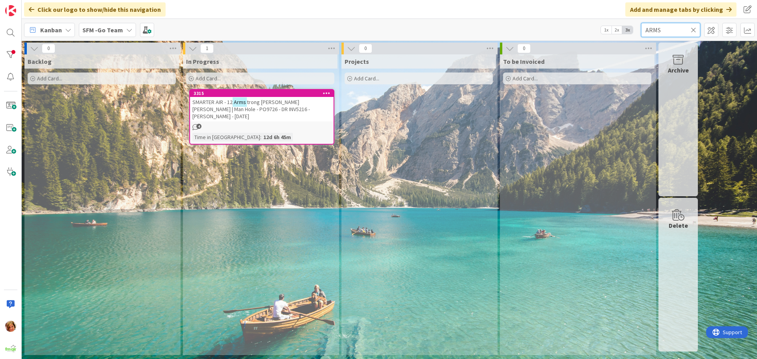
type input "ARMS"
click at [263, 101] on span "trong [PERSON_NAME] [PERSON_NAME] | Man Hole - PO9726 - DR INV5216 - [PERSON_NA…" at bounding box center [252, 109] width 118 height 21
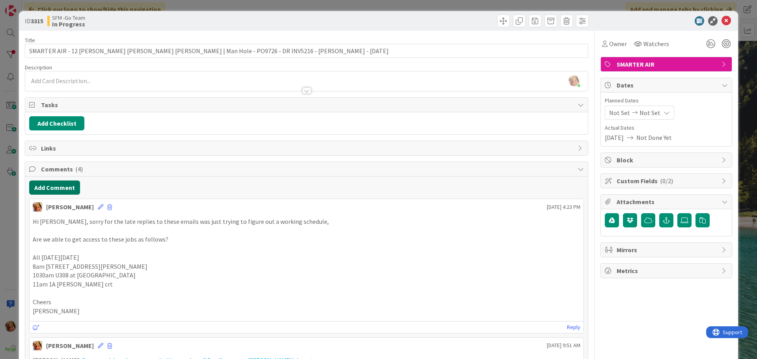
click at [55, 190] on button "Add Comment" at bounding box center [54, 188] width 51 height 14
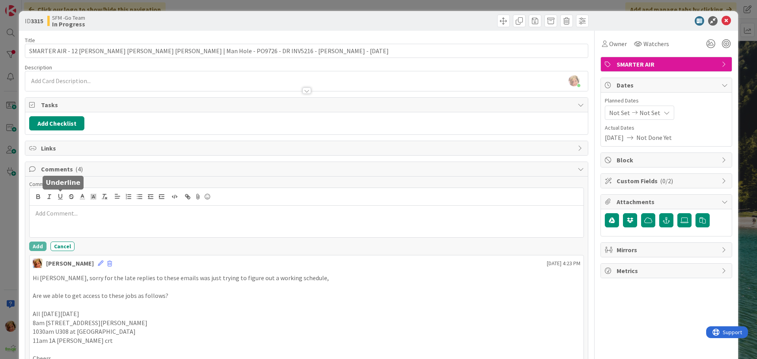
click at [71, 217] on p at bounding box center [307, 213] width 548 height 9
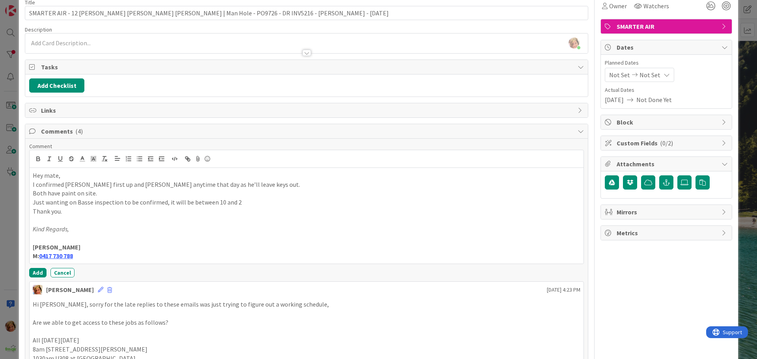
scroll to position [79, 0]
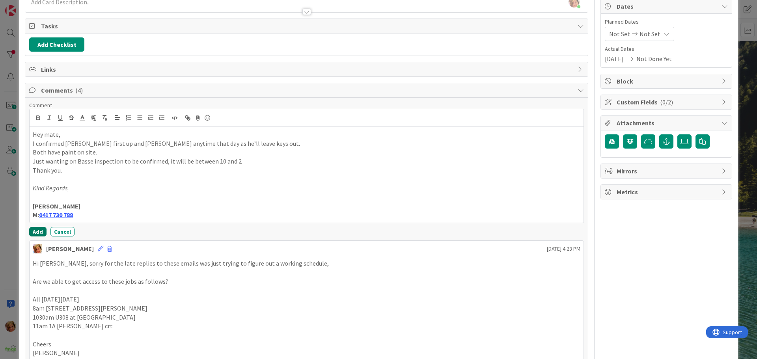
click at [38, 232] on button "Add" at bounding box center [37, 231] width 17 height 9
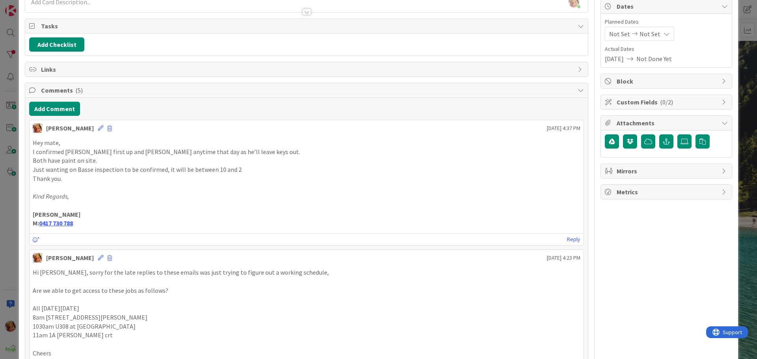
scroll to position [0, 0]
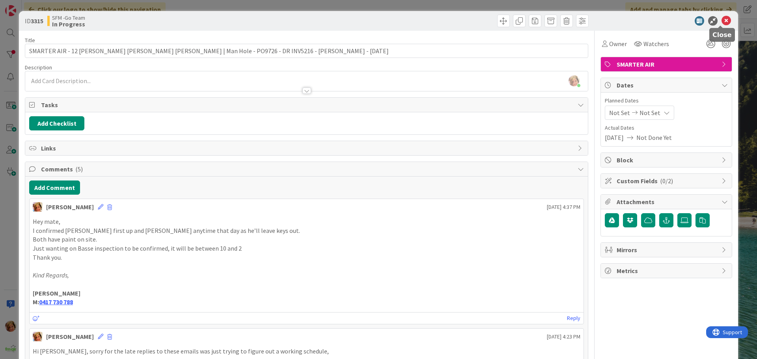
click at [723, 19] on icon at bounding box center [726, 20] width 9 height 9
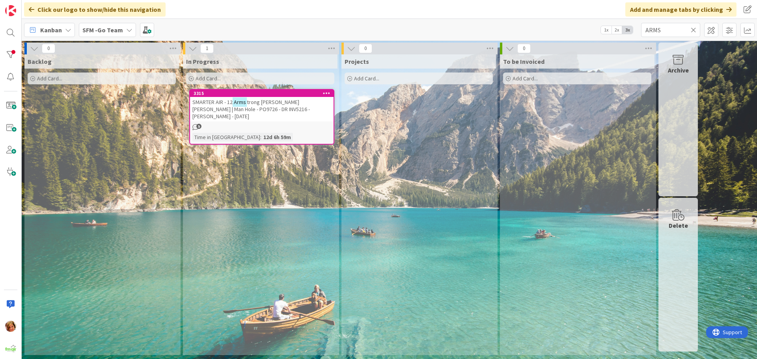
click at [693, 29] on icon at bounding box center [694, 29] width 6 height 7
click at [693, 29] on input "text" at bounding box center [670, 30] width 59 height 14
type input "ROMAN"
click at [293, 108] on span "o Crt [PERSON_NAME] | Ceiling Repair & Paint PO9811 - DR INV5242 - SENT TO [PER…" at bounding box center [257, 109] width 129 height 21
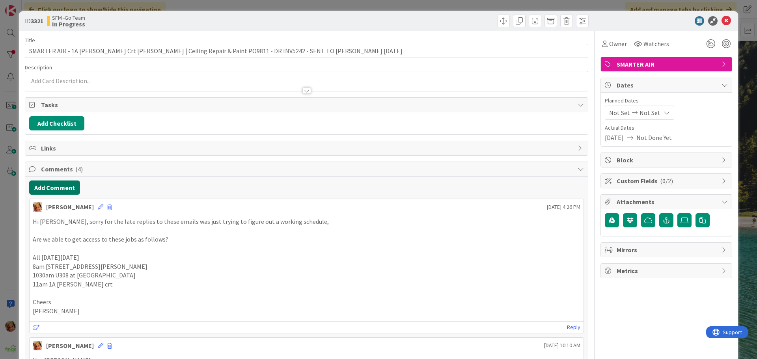
click at [60, 190] on button "Add Comment" at bounding box center [54, 188] width 51 height 14
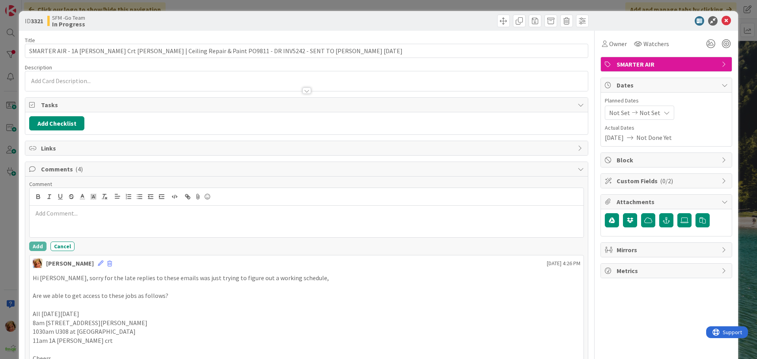
click at [73, 226] on div at bounding box center [307, 222] width 554 height 32
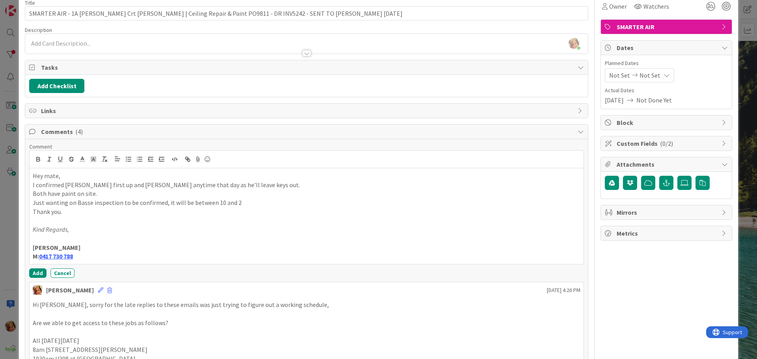
scroll to position [118, 0]
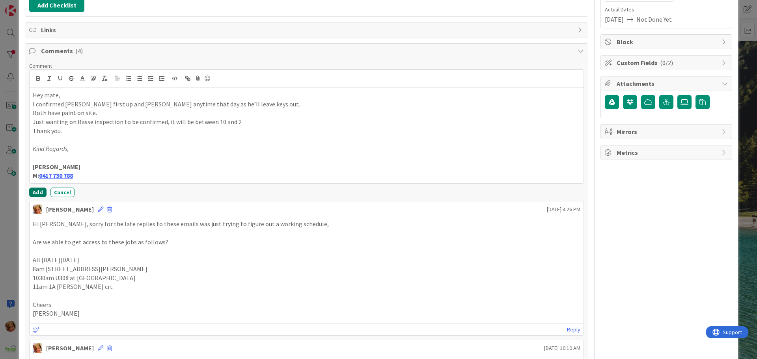
click at [40, 190] on button "Add" at bounding box center [37, 192] width 17 height 9
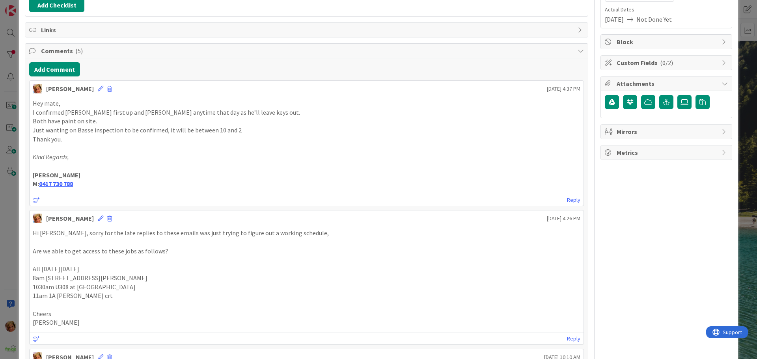
scroll to position [0, 0]
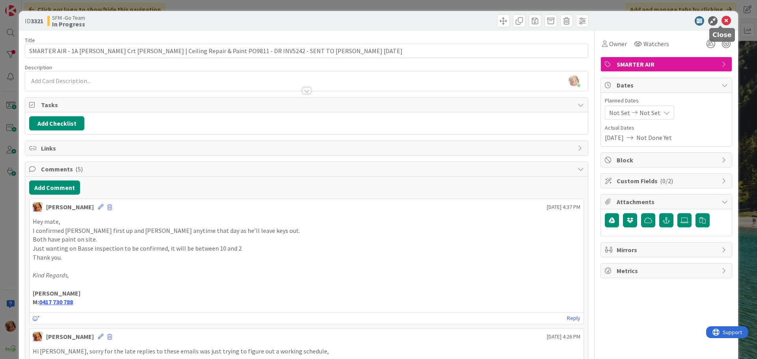
click at [722, 18] on icon at bounding box center [726, 20] width 9 height 9
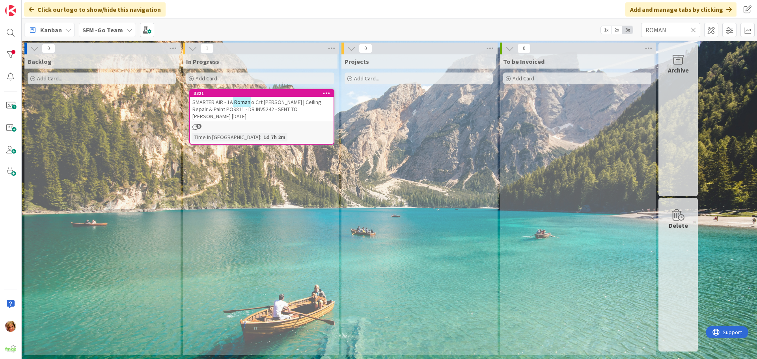
click at [693, 29] on icon at bounding box center [694, 29] width 6 height 7
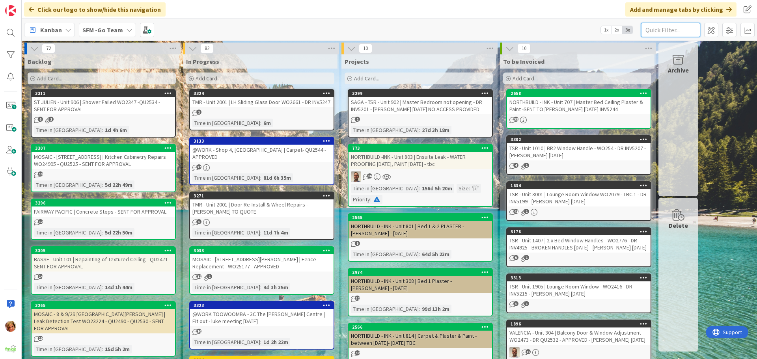
click at [676, 29] on input "text" at bounding box center [670, 30] width 59 height 14
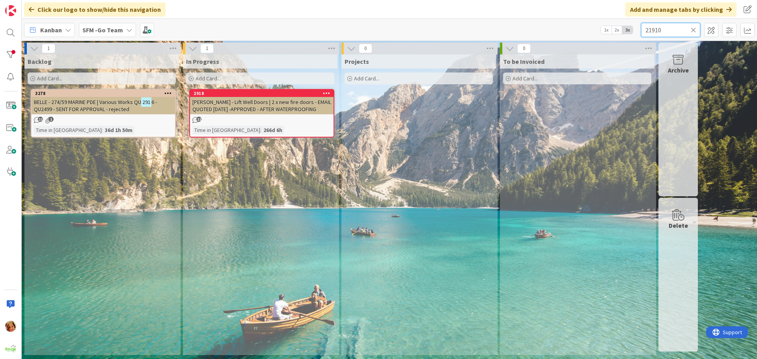
type input "21910"
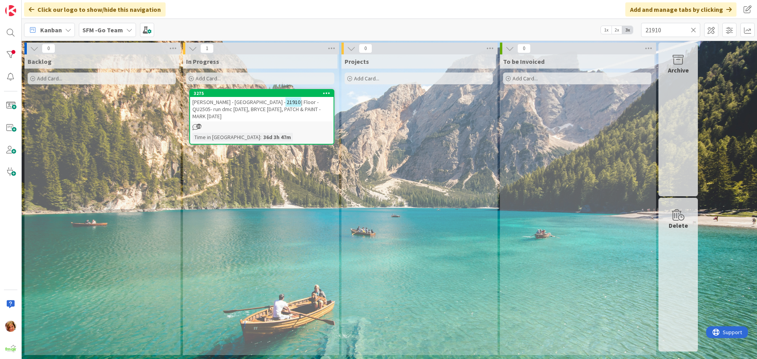
click at [223, 108] on span "| Floor - QU2505- run dmc [DATE], BRYCE [DATE], PATCH & PAINT - MARK [DATE]" at bounding box center [257, 109] width 128 height 21
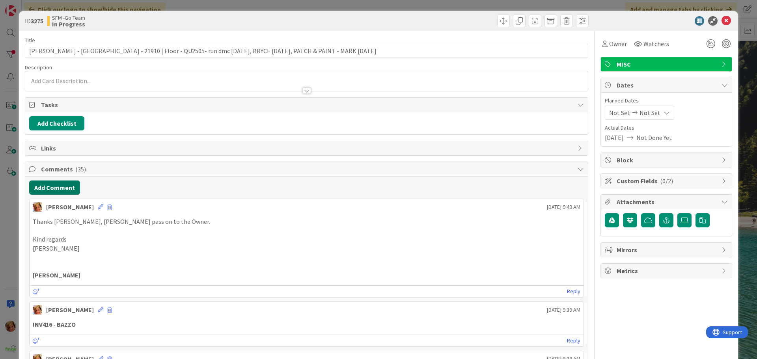
click at [55, 187] on button "Add Comment" at bounding box center [54, 188] width 51 height 14
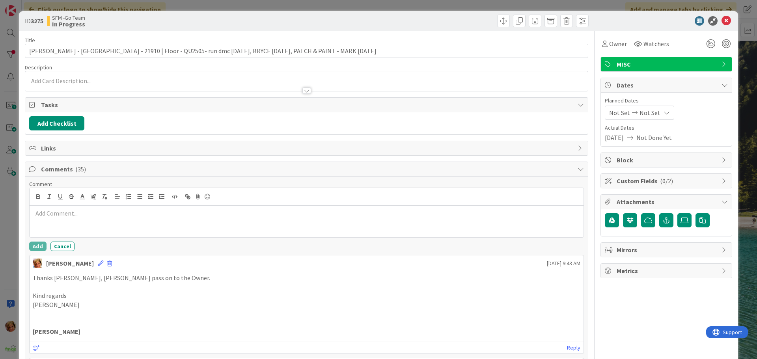
click at [84, 210] on p at bounding box center [307, 213] width 548 height 9
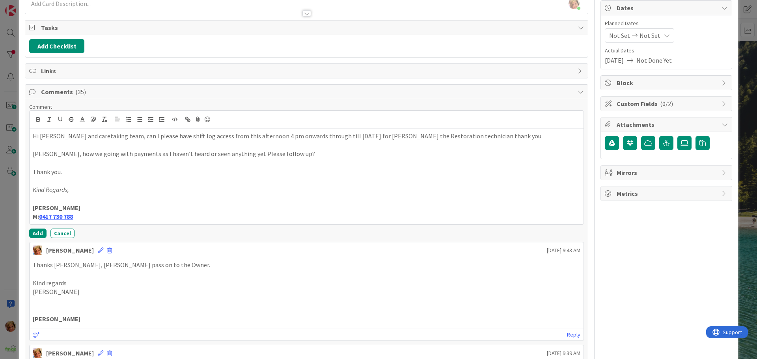
scroll to position [79, 0]
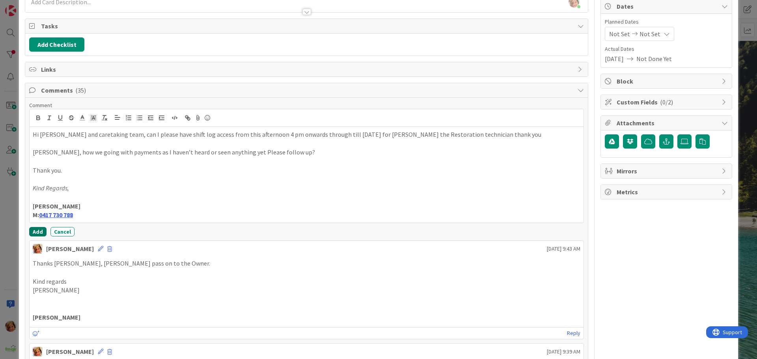
click at [34, 231] on button "Add" at bounding box center [37, 231] width 17 height 9
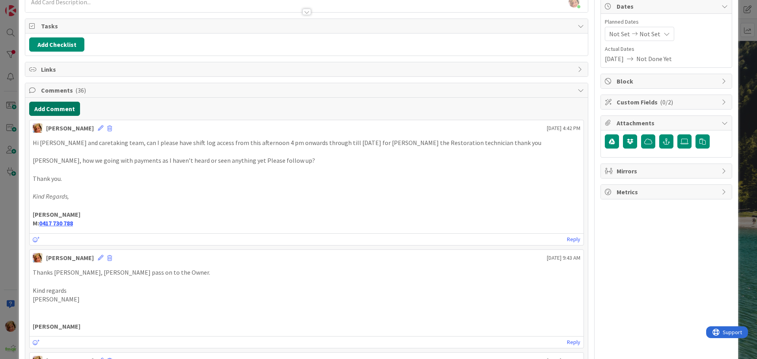
click at [58, 109] on button "Add Comment" at bounding box center [54, 109] width 51 height 14
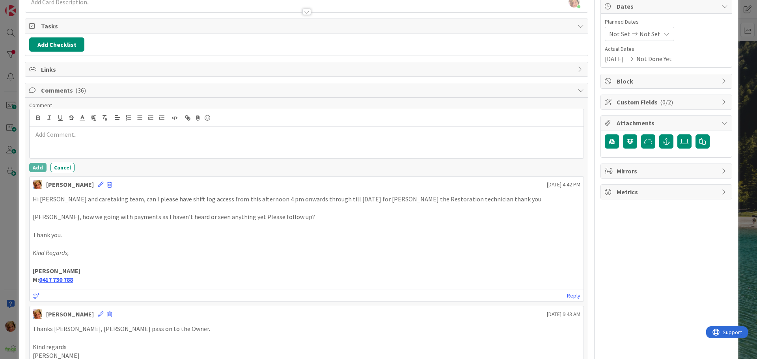
click at [67, 129] on div at bounding box center [307, 143] width 554 height 32
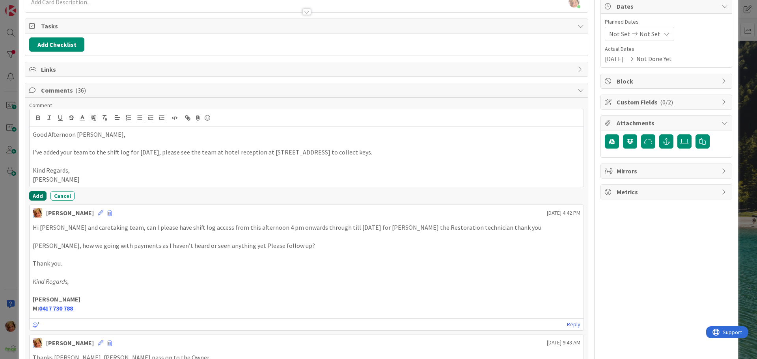
click at [37, 195] on button "Add" at bounding box center [37, 195] width 17 height 9
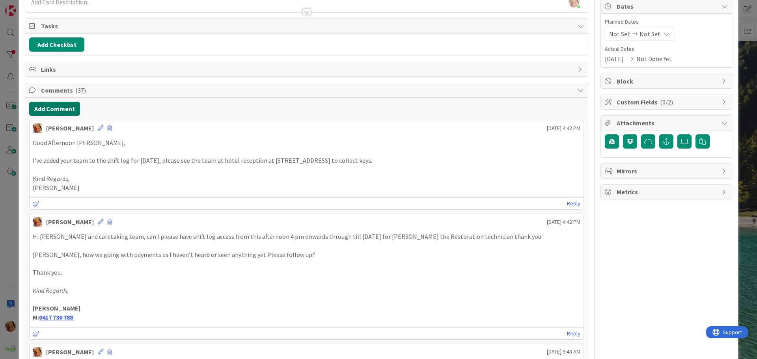
click at [63, 107] on button "Add Comment" at bounding box center [54, 109] width 51 height 14
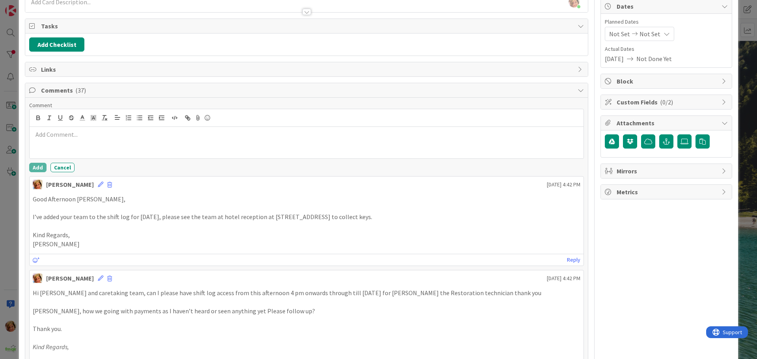
click at [92, 131] on p at bounding box center [307, 134] width 548 height 9
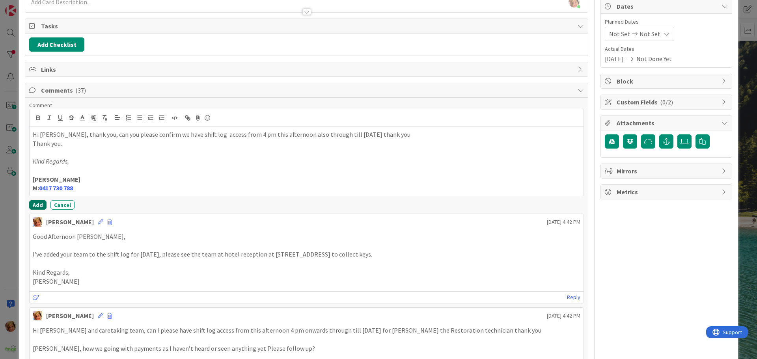
click at [37, 209] on button "Add" at bounding box center [37, 204] width 17 height 9
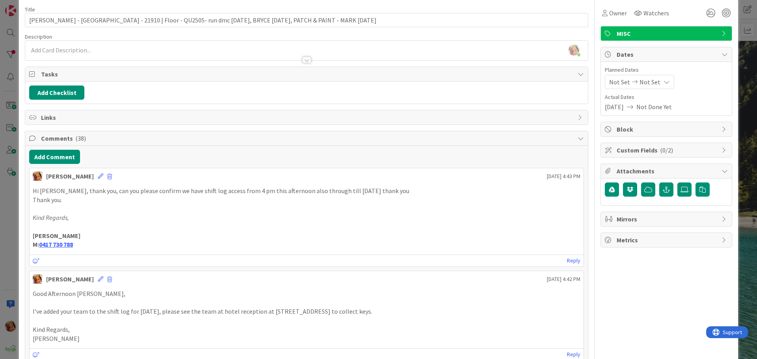
scroll to position [0, 0]
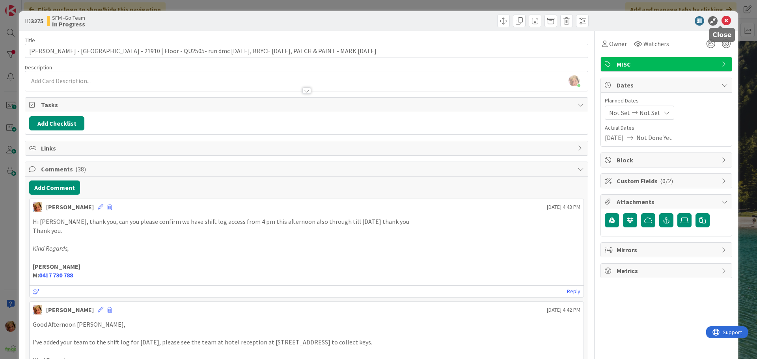
drag, startPoint x: 722, startPoint y: 20, endPoint x: 696, endPoint y: 24, distance: 26.0
click at [722, 20] on icon at bounding box center [726, 20] width 9 height 9
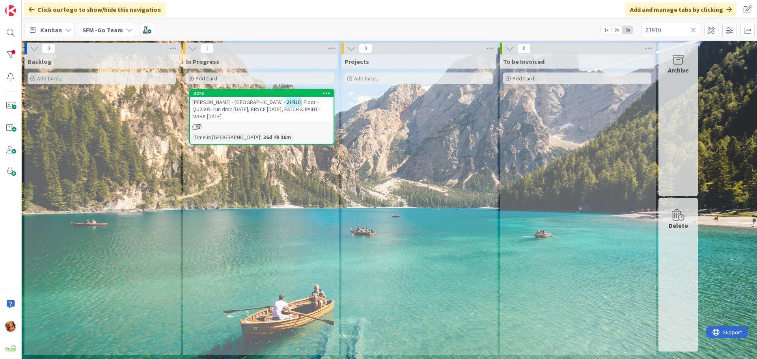
click at [694, 28] on icon at bounding box center [694, 29] width 6 height 7
click at [693, 29] on input "text" at bounding box center [670, 30] width 59 height 14
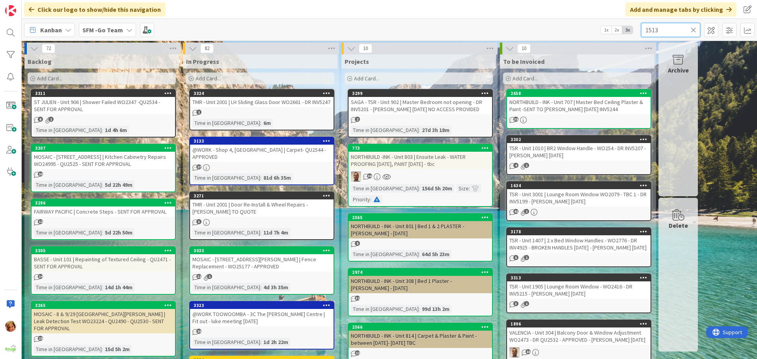
type input "1513"
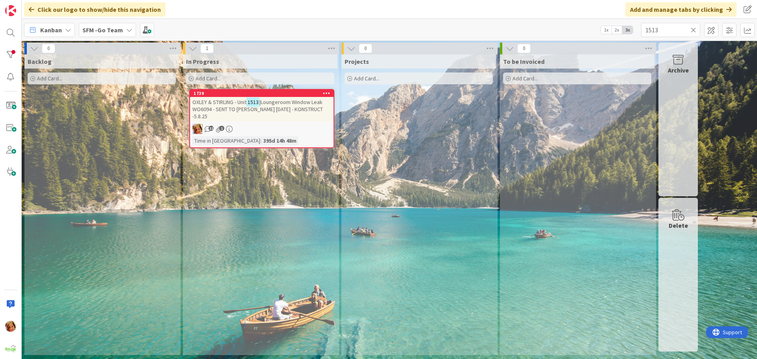
click at [289, 108] on span "|Loungeroom Window Leak WO6094 - SENT TO [PERSON_NAME] [DATE] - KONSTRUCT -5.8.…" at bounding box center [258, 109] width 131 height 21
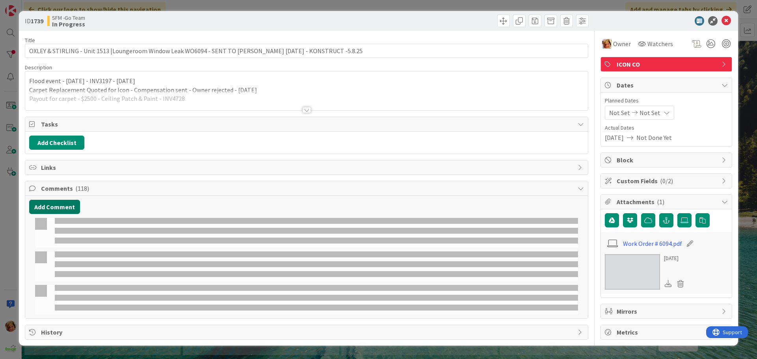
click at [61, 206] on button "Add Comment" at bounding box center [54, 207] width 51 height 14
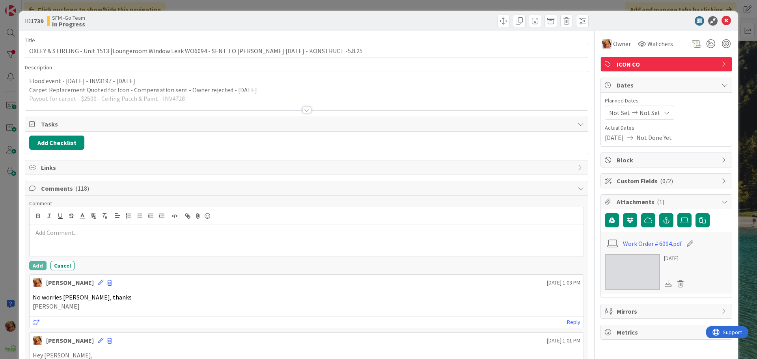
click at [71, 238] on div at bounding box center [307, 241] width 554 height 32
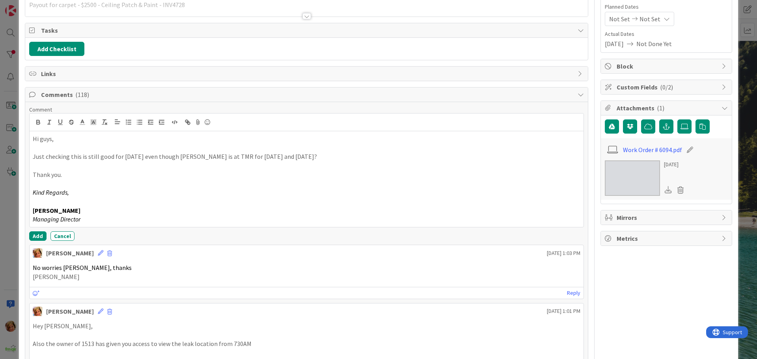
scroll to position [118, 0]
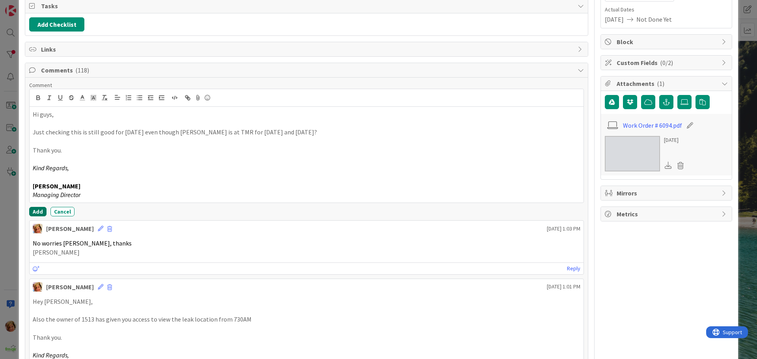
drag, startPoint x: 35, startPoint y: 209, endPoint x: 2, endPoint y: 210, distance: 33.5
click at [35, 209] on button "Add" at bounding box center [37, 211] width 17 height 9
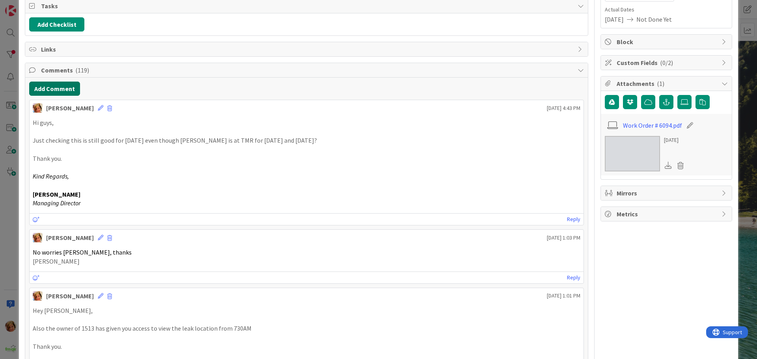
click at [54, 84] on button "Add Comment" at bounding box center [54, 89] width 51 height 14
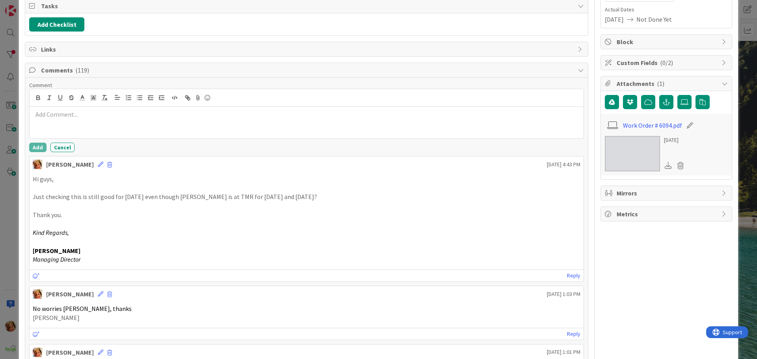
click at [73, 103] on div at bounding box center [307, 98] width 554 height 18
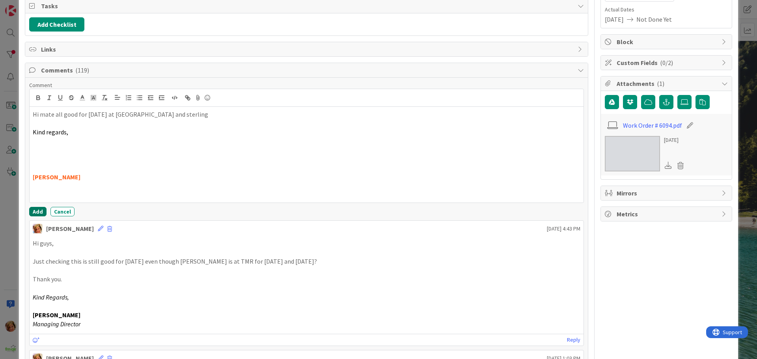
click at [34, 212] on button "Add" at bounding box center [37, 211] width 17 height 9
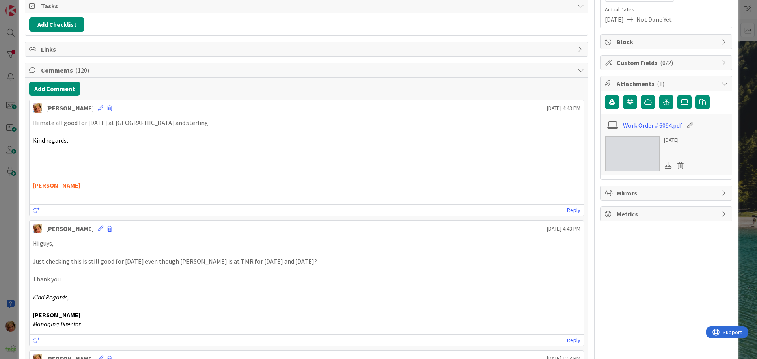
scroll to position [0, 0]
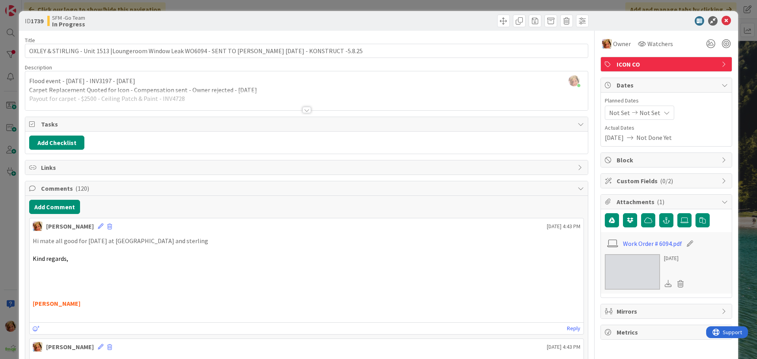
click at [401, 21] on div at bounding box center [449, 21] width 280 height 13
drag, startPoint x: 722, startPoint y: 19, endPoint x: 485, endPoint y: 64, distance: 241.3
click at [722, 19] on icon at bounding box center [726, 20] width 9 height 9
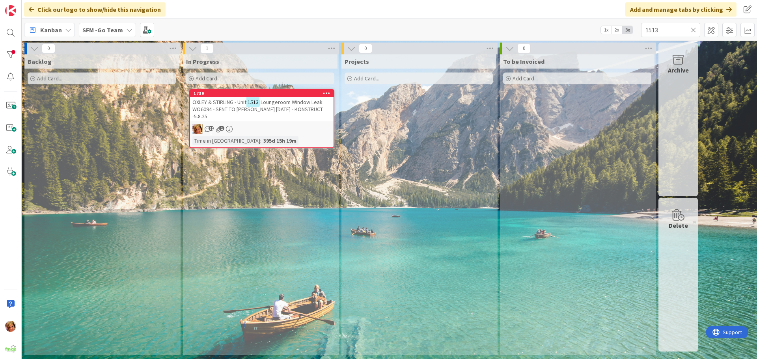
click at [693, 29] on icon at bounding box center [694, 29] width 6 height 7
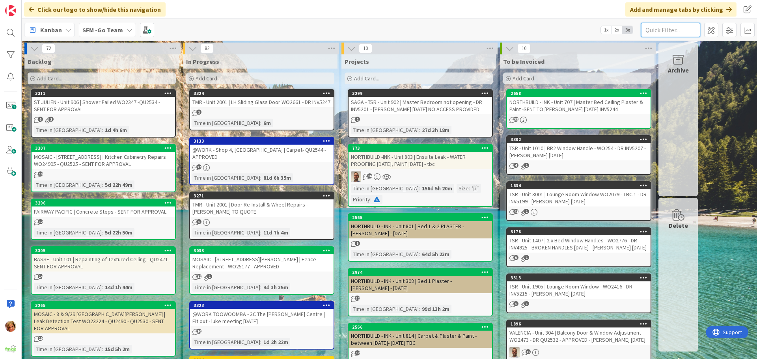
click at [662, 31] on input "text" at bounding box center [670, 30] width 59 height 14
type input "TSR"
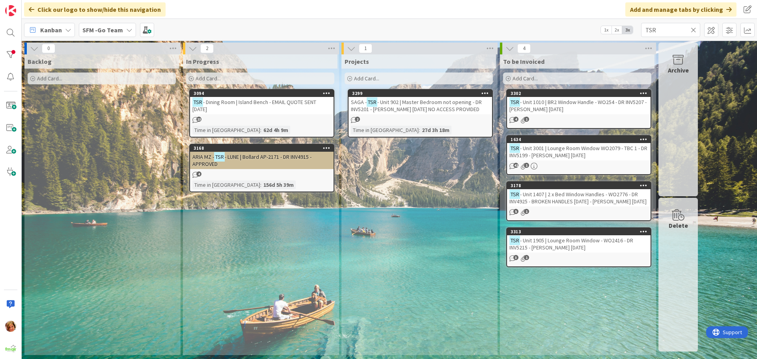
click at [254, 103] on span "- Dining Room | Island Bench - EMAIL QUOTE SENT [DATE]" at bounding box center [255, 106] width 124 height 14
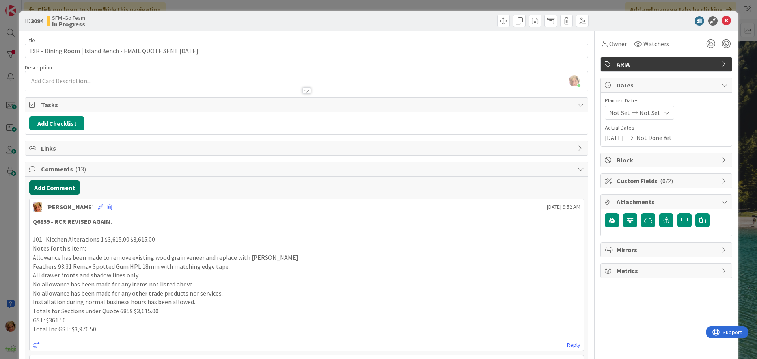
click at [56, 188] on button "Add Comment" at bounding box center [54, 188] width 51 height 14
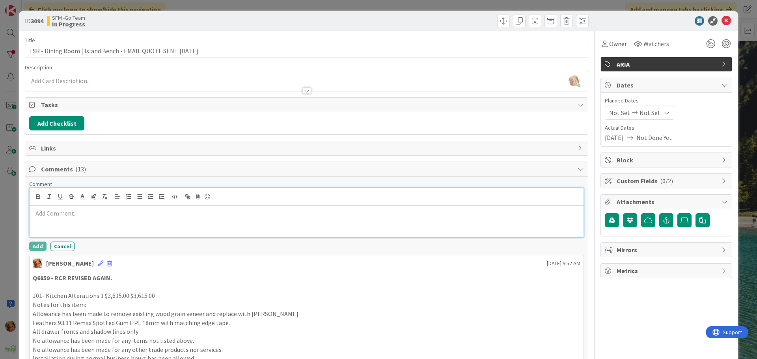
click at [123, 225] on div at bounding box center [307, 222] width 554 height 32
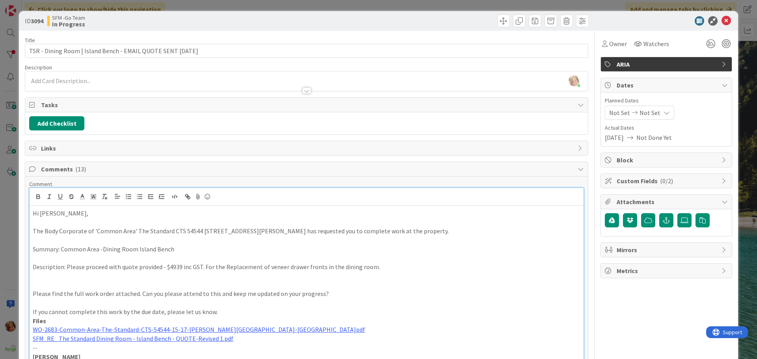
scroll to position [19, 0]
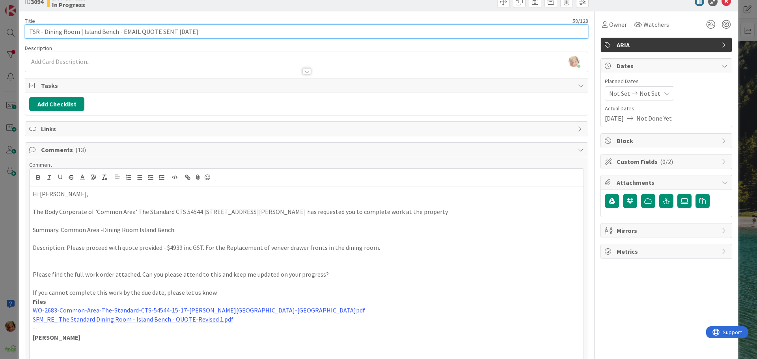
drag, startPoint x: 200, startPoint y: 30, endPoint x: 120, endPoint y: 32, distance: 80.1
click at [120, 32] on input "TSR - Dining Room | Island Bench - EMAIL QUOTE SENT [DATE]" at bounding box center [307, 31] width 564 height 14
click at [120, 31] on input "TSR - Dining Room | Island Bench - APPROVED" at bounding box center [307, 31] width 564 height 14
type input "TSR - Dining Room | Island Bench - WO2683 - APPROVED"
click at [517, 284] on p at bounding box center [307, 283] width 548 height 9
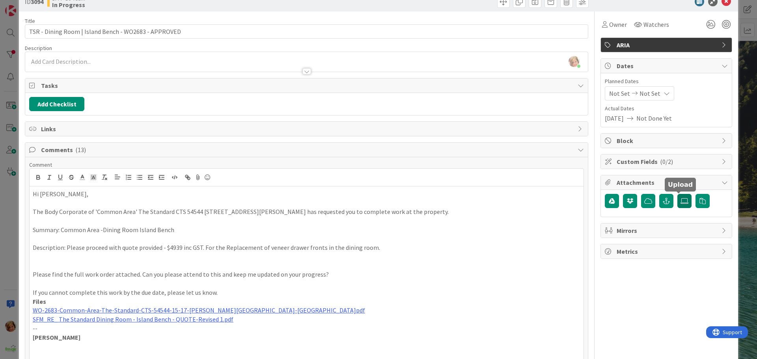
click at [681, 200] on icon at bounding box center [685, 201] width 8 height 6
click at [678, 194] on input "file" at bounding box center [678, 194] width 0 height 0
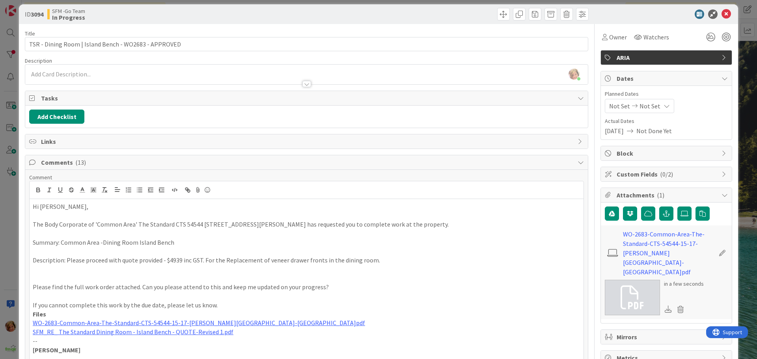
scroll to position [0, 0]
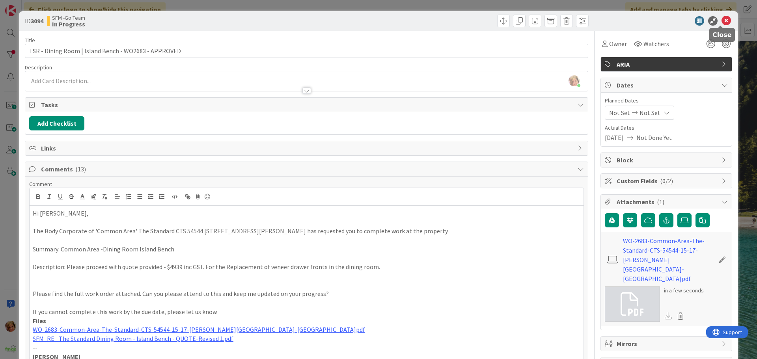
click at [723, 22] on icon at bounding box center [726, 20] width 9 height 9
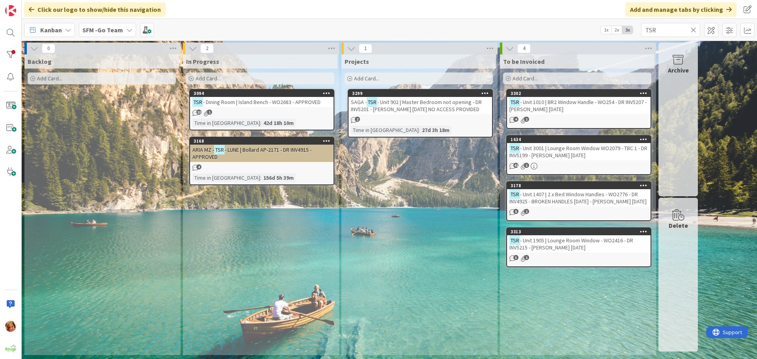
click at [693, 28] on icon at bounding box center [694, 29] width 6 height 7
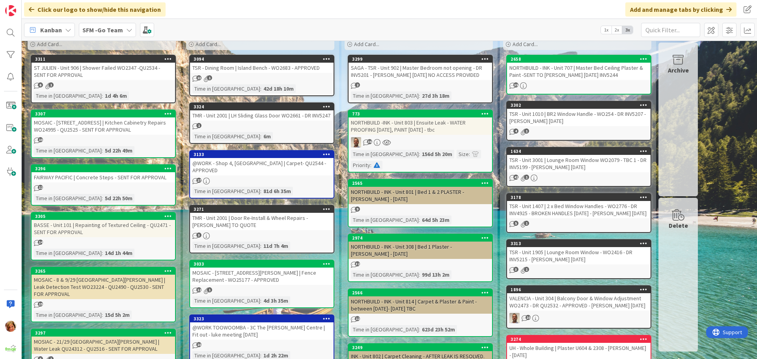
scroll to position [79, 0]
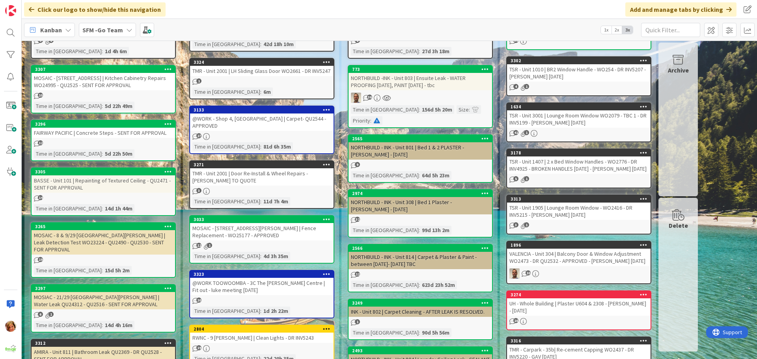
click at [250, 288] on div "@WORK TOOWOOMBA - 3C The [PERSON_NAME] Centre | Fit out - luke meeting [DATE]" at bounding box center [262, 286] width 144 height 17
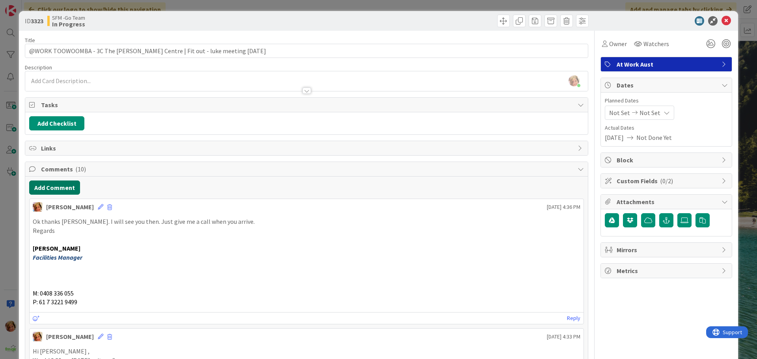
click at [66, 187] on button "Add Comment" at bounding box center [54, 188] width 51 height 14
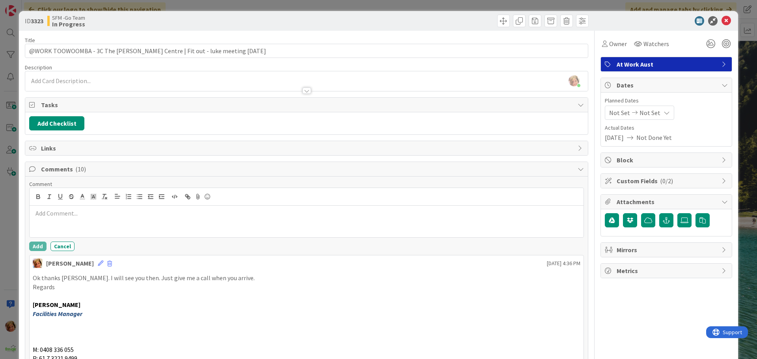
click at [85, 210] on p at bounding box center [307, 213] width 548 height 9
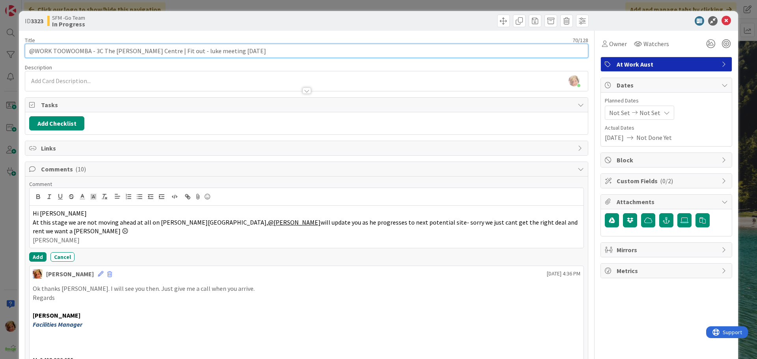
click at [259, 50] on input "@WORK TOOWOOMBA - 3C The [PERSON_NAME] Centre | Fit out - luke meeting [DATE]" at bounding box center [307, 51] width 564 height 14
type input "@WORK TOOWOOMBA - 3C The [PERSON_NAME][GEOGRAPHIC_DATA] | Fit out - luke meetin…"
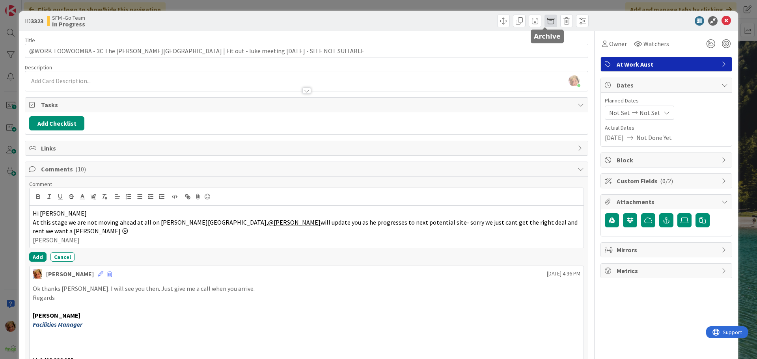
click at [546, 21] on span at bounding box center [551, 21] width 13 height 13
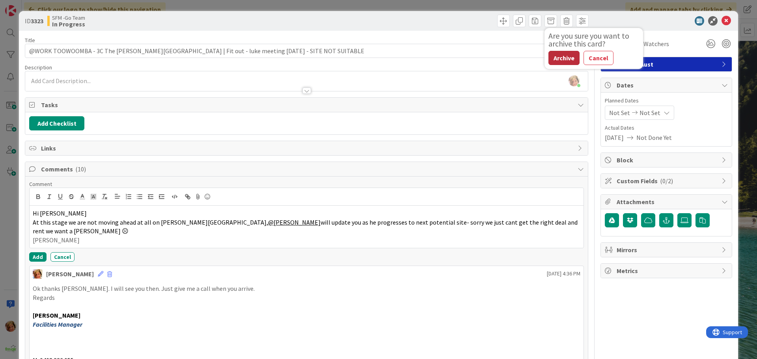
click at [565, 57] on button "Archive" at bounding box center [564, 58] width 31 height 14
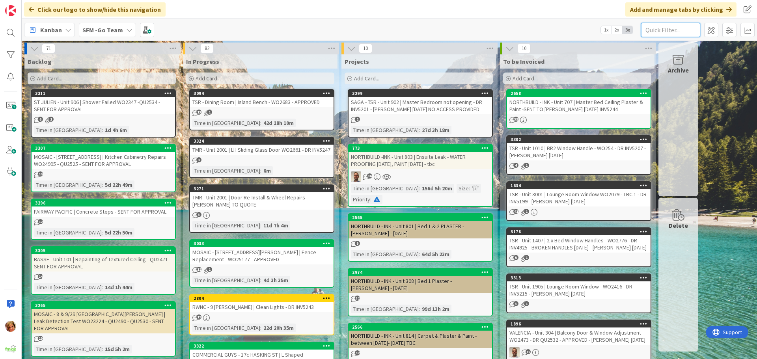
click at [674, 29] on input "text" at bounding box center [670, 30] width 59 height 14
type input "2101"
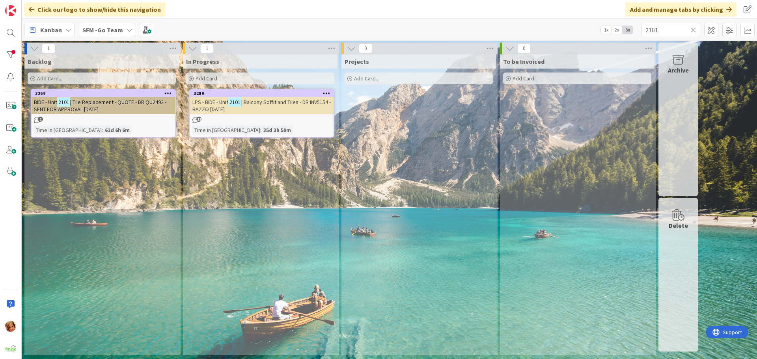
click at [282, 104] on span "| Balcony Soffit and Tiles - DR INV5154 - BAZZO [DATE]" at bounding box center [262, 106] width 138 height 14
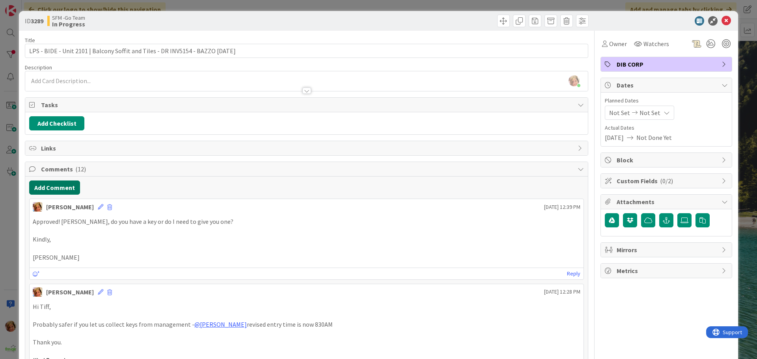
click at [59, 189] on button "Add Comment" at bounding box center [54, 188] width 51 height 14
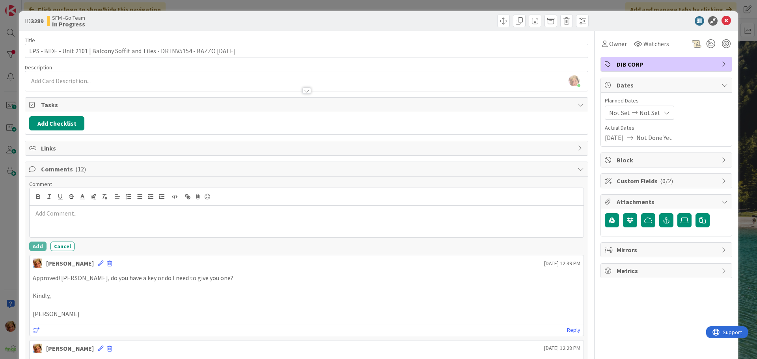
click at [70, 213] on p at bounding box center [307, 213] width 548 height 9
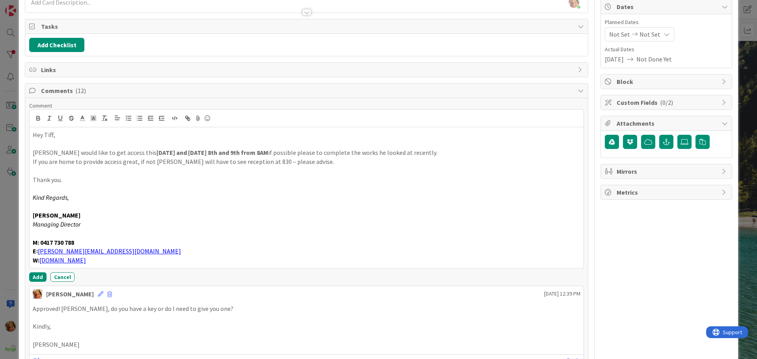
scroll to position [79, 0]
click at [37, 279] on button "Add" at bounding box center [37, 276] width 17 height 9
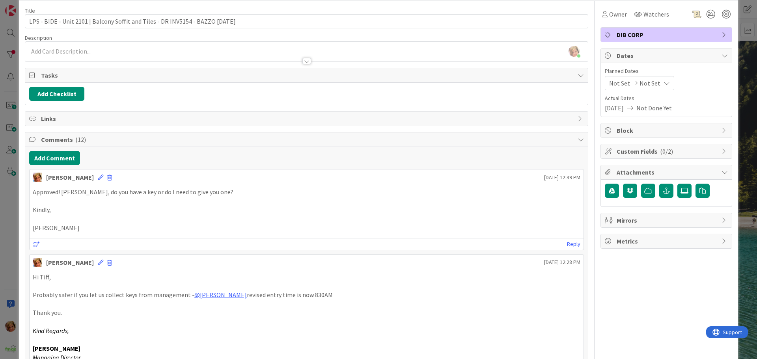
scroll to position [0, 0]
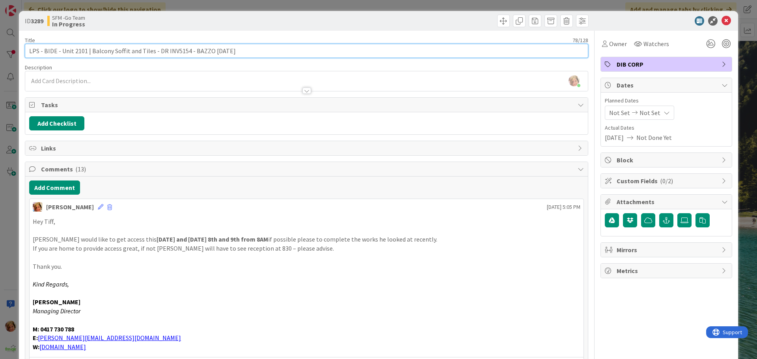
click at [242, 52] on input "LPS - BIDE - Unit 2101 | Balcony Soffit and Tiles - DR INV5154 - BAZZO [DATE]" at bounding box center [307, 51] width 564 height 14
type input "LPS - BIDE - Unit 2101 | Balcony Soffit and Tiles - DR INV5154 - BAZZO [DATE], …"
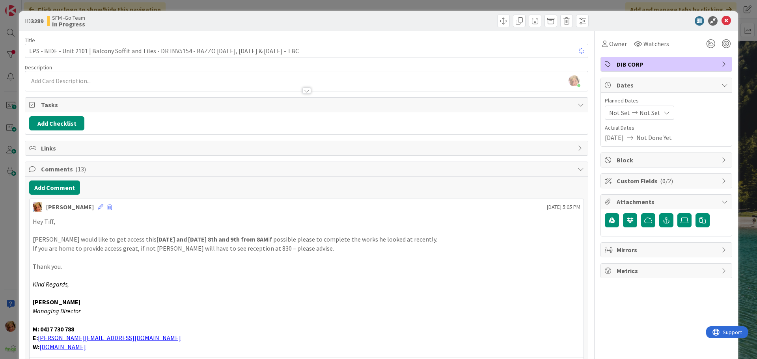
click at [376, 19] on div at bounding box center [449, 21] width 280 height 13
click at [718, 16] on div "ID 3289 SFM -Go Team In Progress" at bounding box center [379, 21] width 720 height 20
click at [722, 21] on icon at bounding box center [726, 20] width 9 height 9
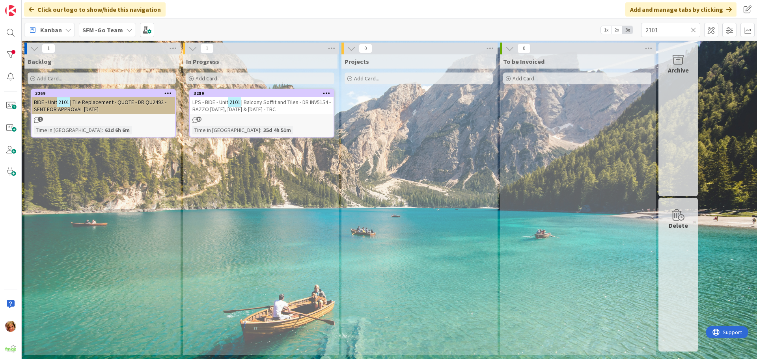
click at [695, 29] on icon at bounding box center [694, 29] width 6 height 7
click at [675, 31] on input "text" at bounding box center [670, 30] width 59 height 14
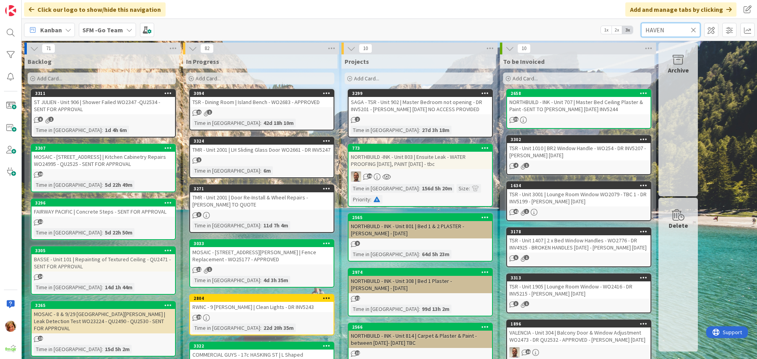
type input "HAVEN"
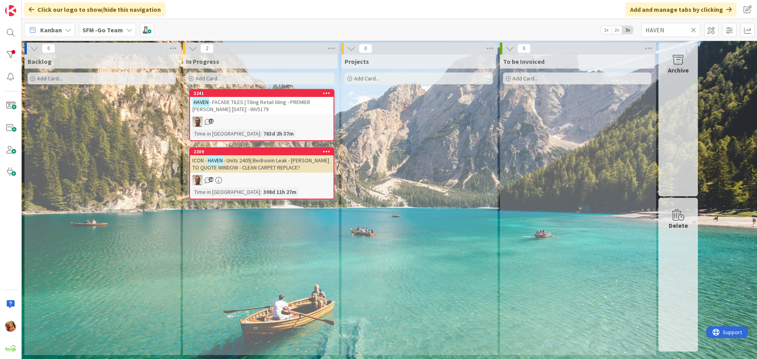
click at [267, 107] on div "HAVEN - FACADE TILES | Tiling Retail tiling - PREMIER [PERSON_NAME] [DATE] - IN…" at bounding box center [262, 105] width 144 height 17
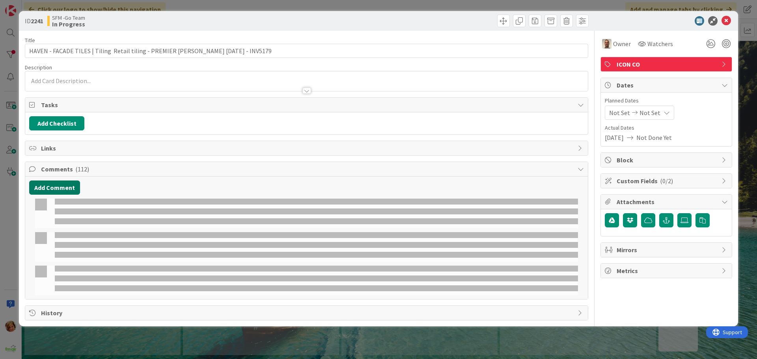
click at [49, 186] on button "Add Comment" at bounding box center [54, 188] width 51 height 14
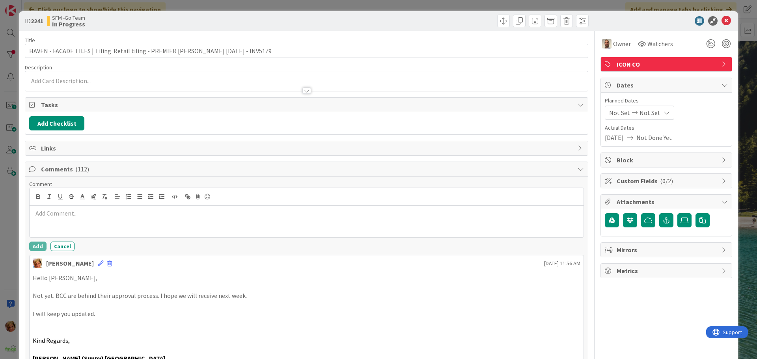
click at [73, 213] on p at bounding box center [307, 213] width 548 height 9
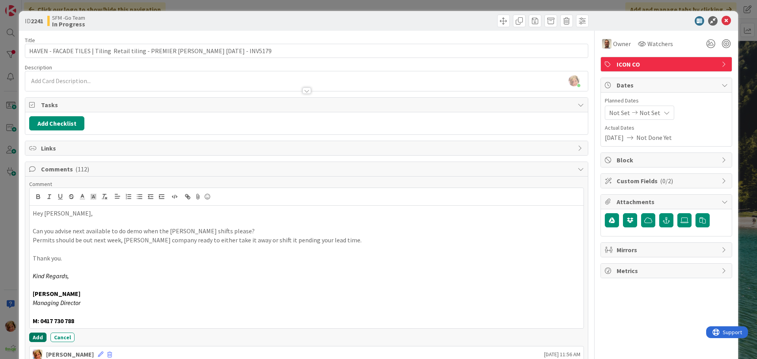
click at [35, 336] on button "Add" at bounding box center [37, 337] width 17 height 9
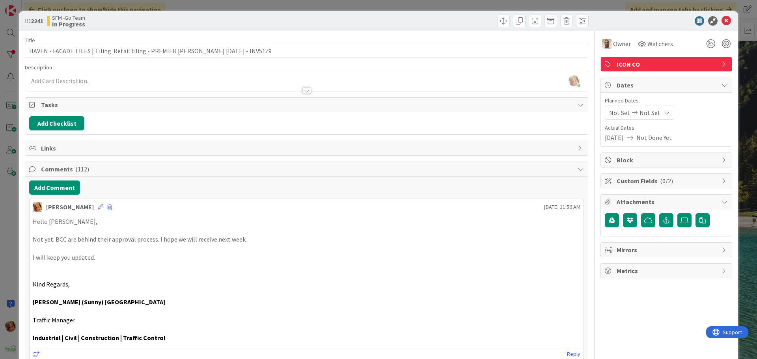
drag, startPoint x: 271, startPoint y: 26, endPoint x: 733, endPoint y: 28, distance: 461.9
click at [271, 26] on div "SFM -Go Team In Progress" at bounding box center [176, 21] width 258 height 13
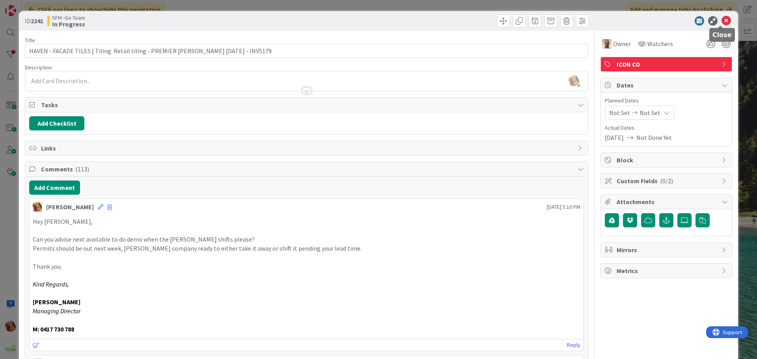
click at [725, 20] on icon at bounding box center [726, 20] width 9 height 9
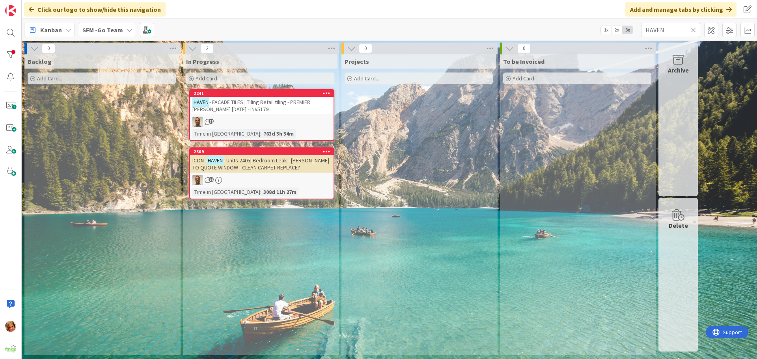
drag, startPoint x: 240, startPoint y: 101, endPoint x: 199, endPoint y: 110, distance: 41.5
click at [240, 101] on span "- FACADE TILES | Tiling Retail tiling - PREMIER [PERSON_NAME] [DATE] - INV5179" at bounding box center [252, 106] width 118 height 14
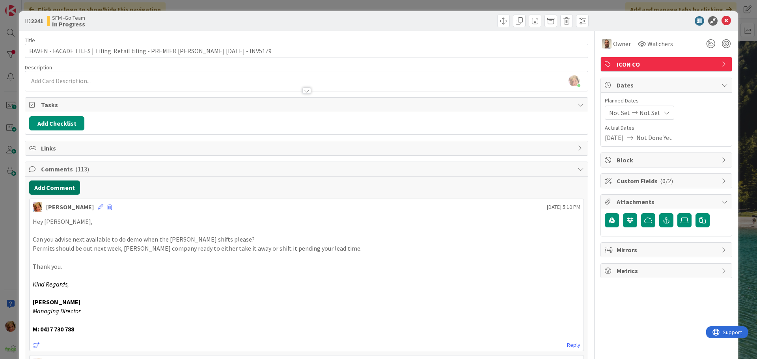
click at [64, 188] on button "Add Comment" at bounding box center [54, 188] width 51 height 14
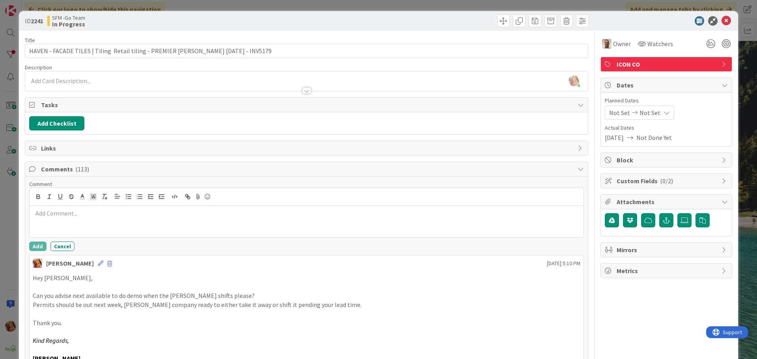
click at [77, 212] on p at bounding box center [307, 213] width 548 height 9
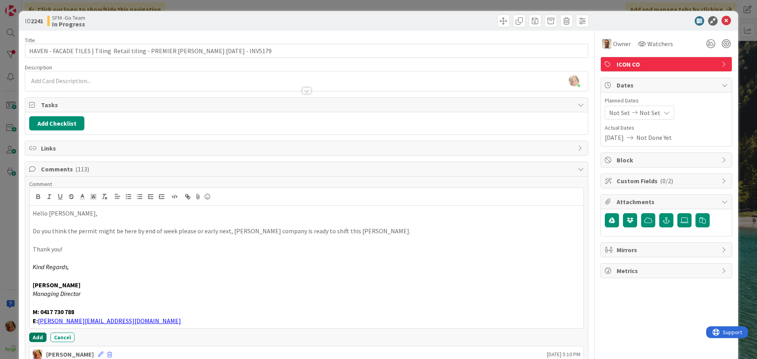
click at [34, 338] on button "Add" at bounding box center [37, 337] width 17 height 9
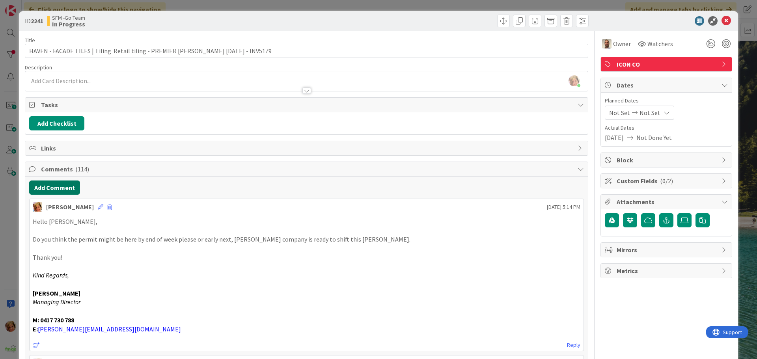
click at [60, 194] on button "Add Comment" at bounding box center [54, 188] width 51 height 14
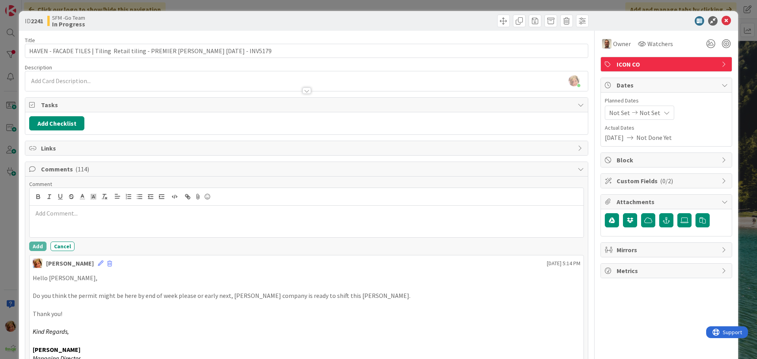
click at [84, 213] on p at bounding box center [307, 213] width 548 height 9
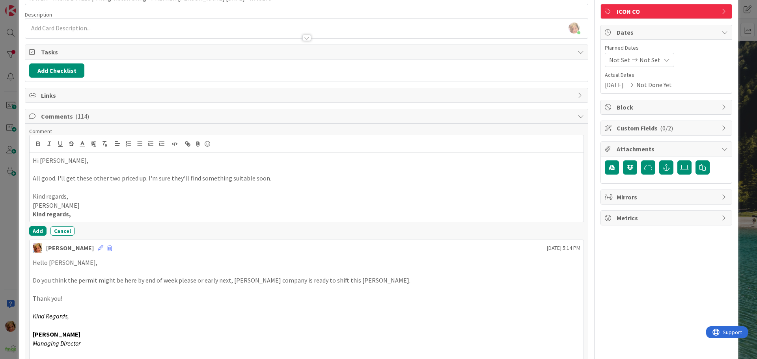
scroll to position [158, 0]
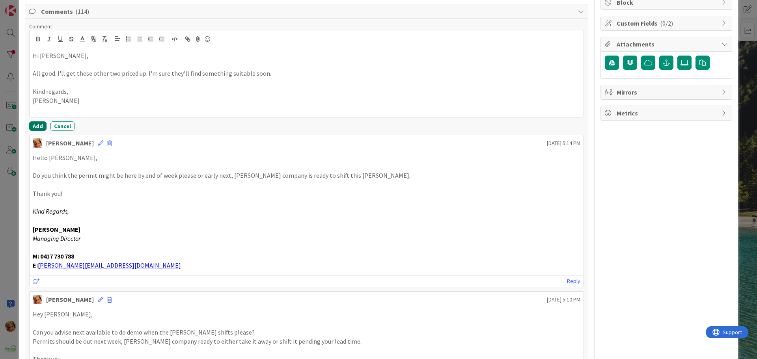
click at [38, 125] on button "Add" at bounding box center [37, 125] width 17 height 9
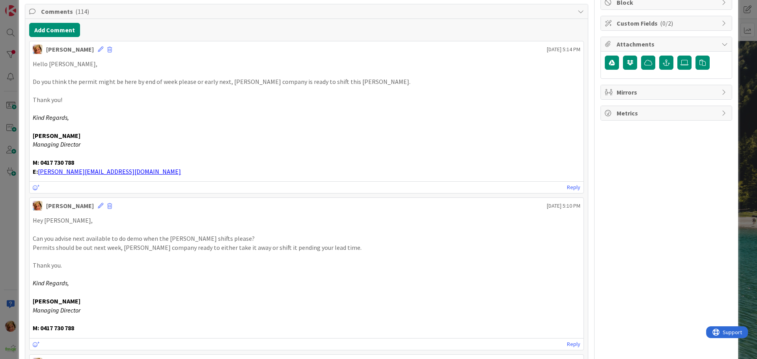
scroll to position [0, 0]
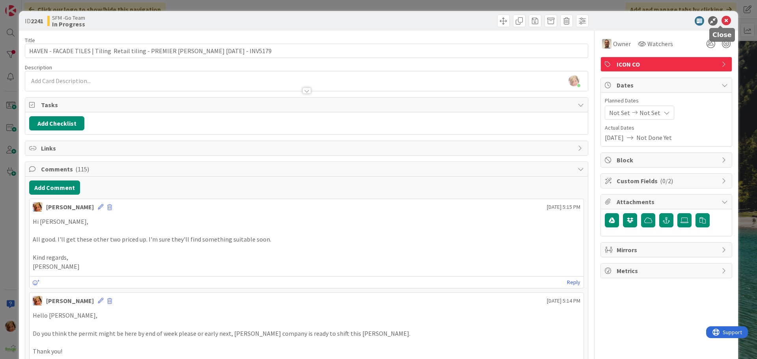
click at [722, 19] on icon at bounding box center [726, 20] width 9 height 9
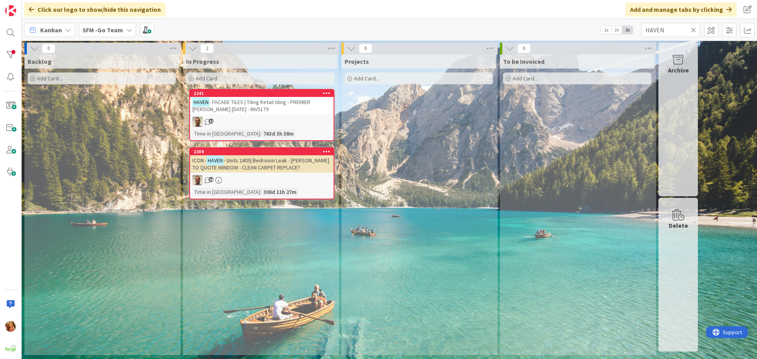
click at [694, 30] on icon at bounding box center [694, 29] width 6 height 7
click at [694, 30] on input "text" at bounding box center [670, 30] width 59 height 14
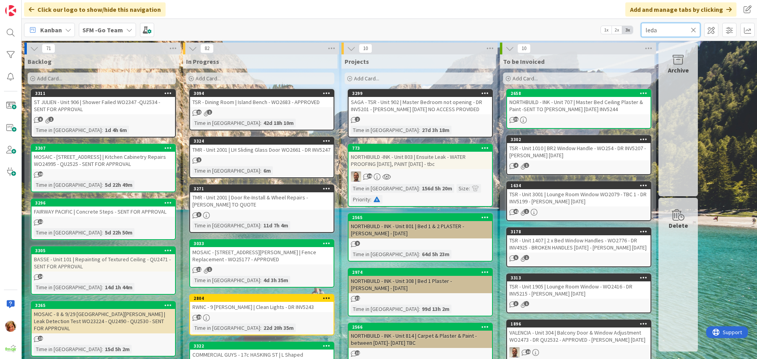
type input "leda"
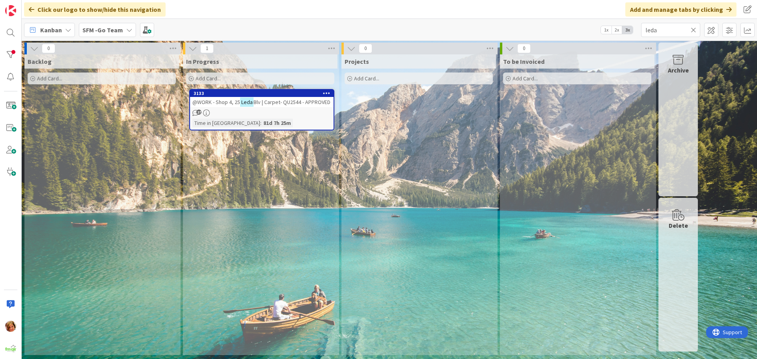
click at [290, 105] on span "Blv | Carpet- QU2544 - APPROVED" at bounding box center [292, 102] width 77 height 7
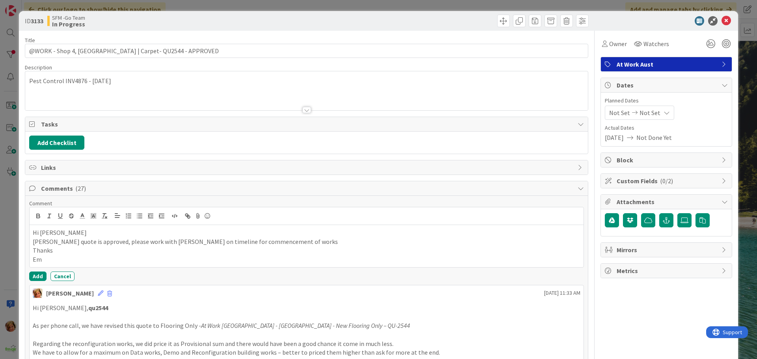
click at [36, 310] on p "Hi Joseph, qu2544" at bounding box center [307, 308] width 548 height 9
click at [36, 275] on button "Add" at bounding box center [37, 276] width 17 height 9
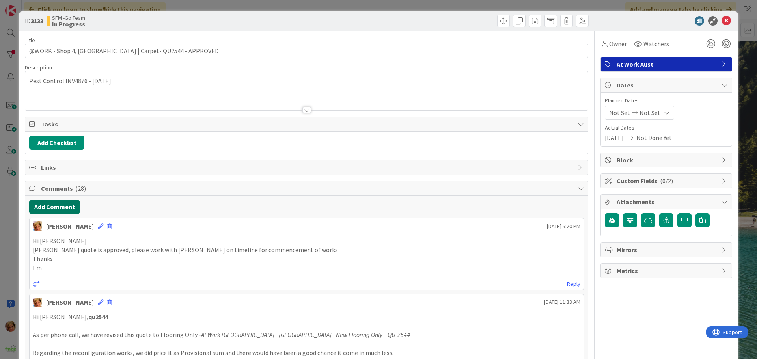
click at [54, 209] on button "Add Comment" at bounding box center [54, 207] width 51 height 14
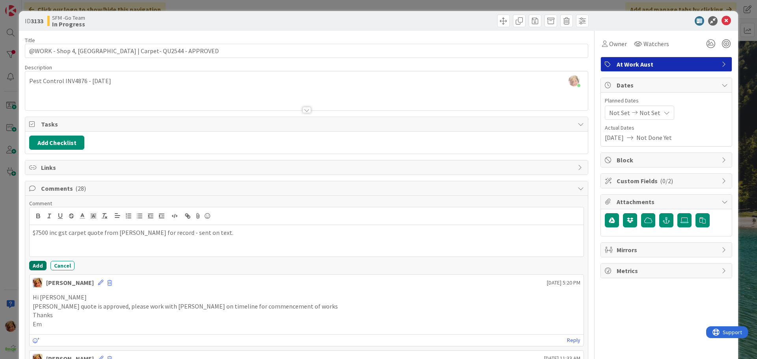
click at [36, 265] on button "Add" at bounding box center [37, 265] width 17 height 9
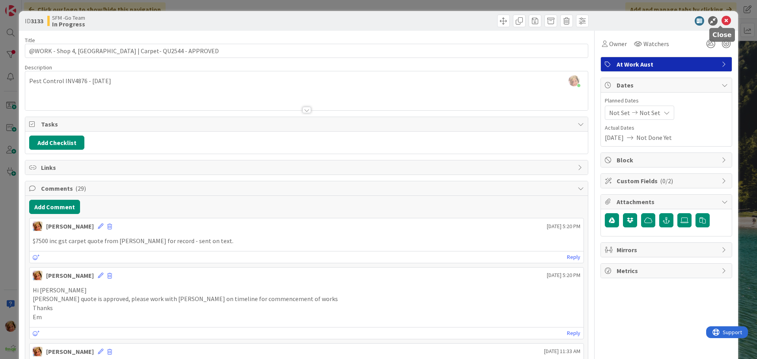
click at [722, 21] on icon at bounding box center [726, 20] width 9 height 9
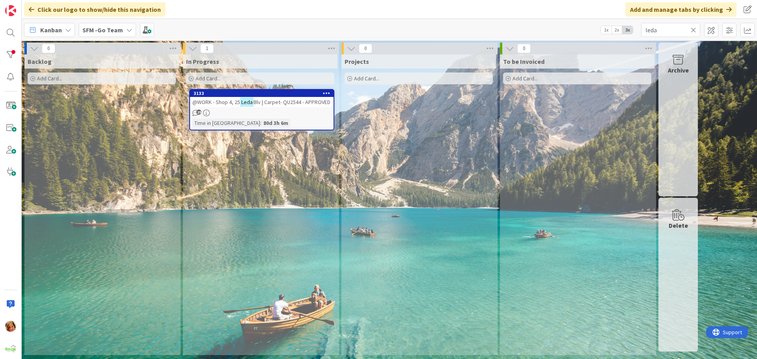
click at [693, 28] on icon at bounding box center [694, 29] width 6 height 7
click at [686, 28] on input "text" at bounding box center [670, 30] width 59 height 14
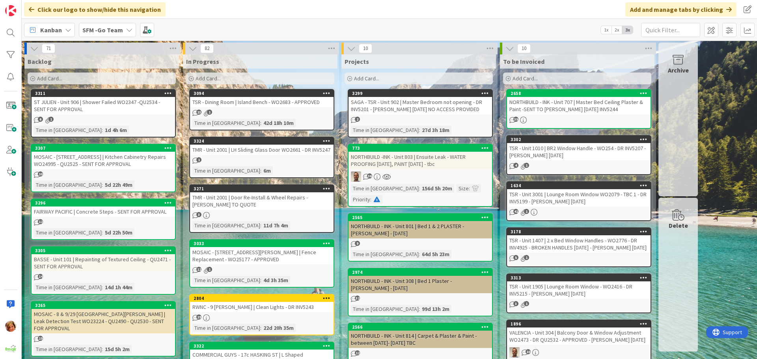
click at [260, 102] on div "TSR - Dining Room | Island Bench - WO2683 - APPROVED" at bounding box center [262, 102] width 144 height 10
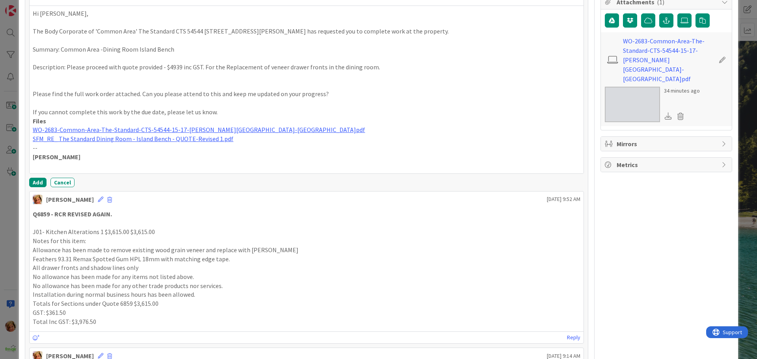
scroll to position [247, 0]
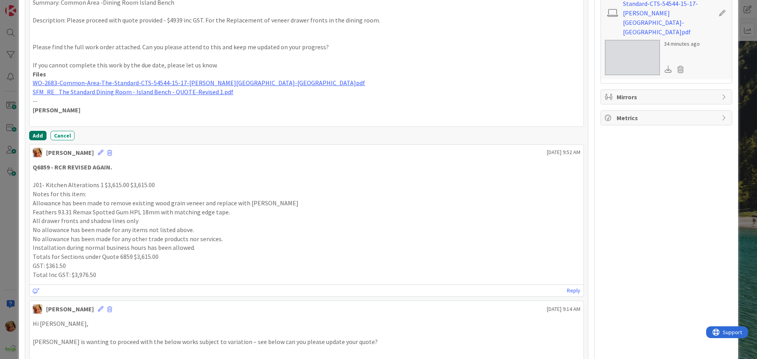
click at [36, 134] on button "Add" at bounding box center [37, 135] width 17 height 9
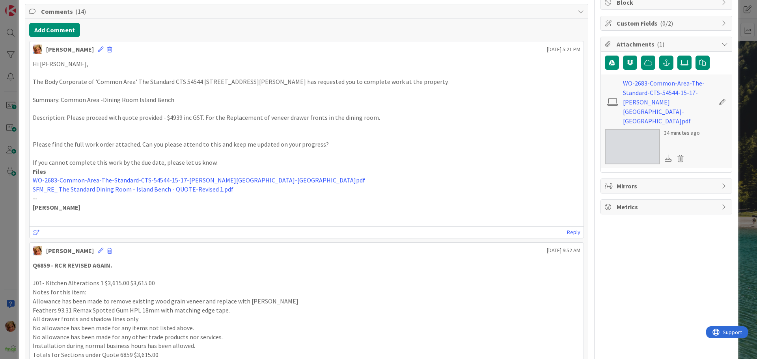
scroll to position [0, 0]
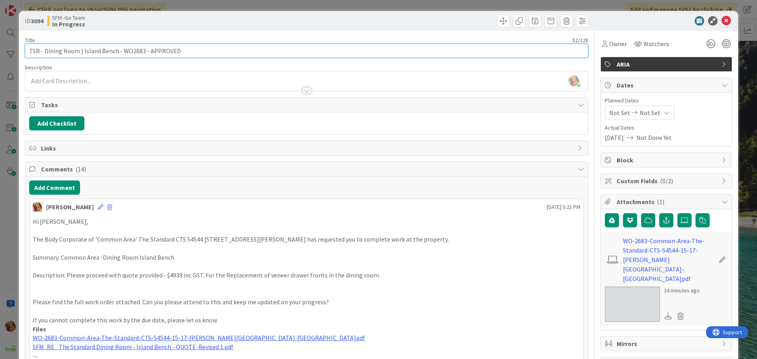
click at [215, 54] on input "TSR - Dining Room | Island Bench - WO2683 - APPROVED" at bounding box center [307, 51] width 564 height 14
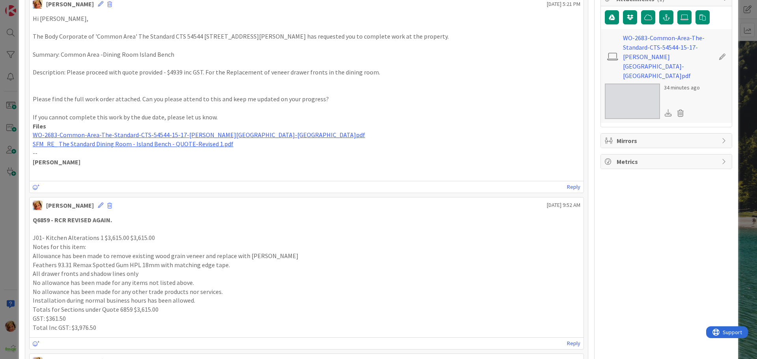
scroll to position [276, 0]
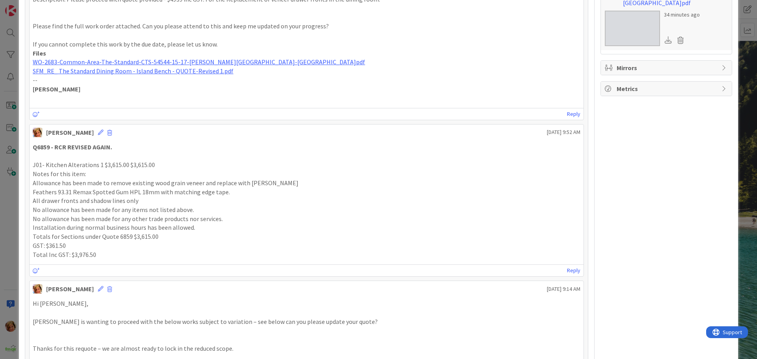
type input "TSR - Dining Room | Island Bench - WO2683 - APPROVED - DR INV5248"
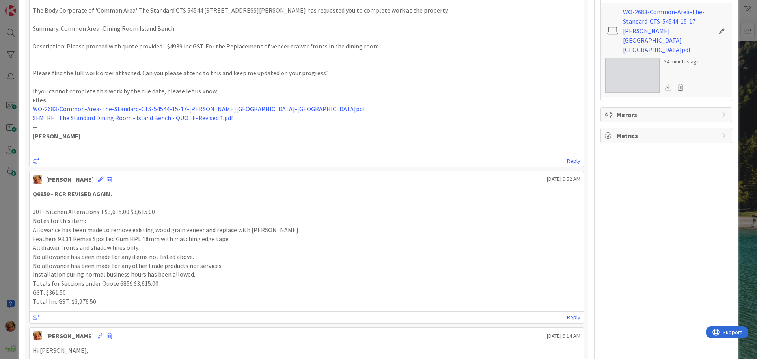
scroll to position [79, 0]
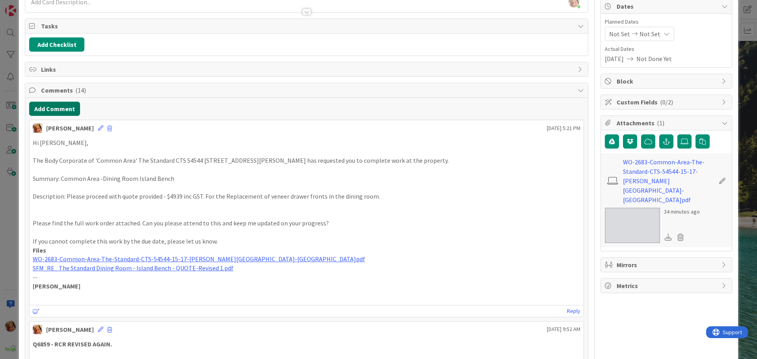
drag, startPoint x: 49, startPoint y: 106, endPoint x: 22, endPoint y: 113, distance: 28.5
click at [49, 106] on button "Add Comment" at bounding box center [54, 109] width 51 height 14
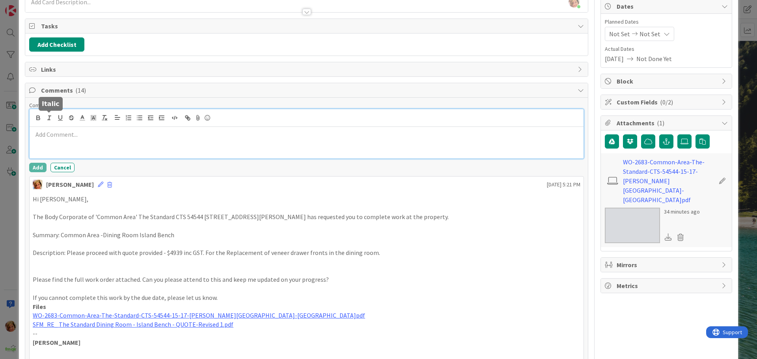
click at [54, 139] on p at bounding box center [307, 134] width 548 height 9
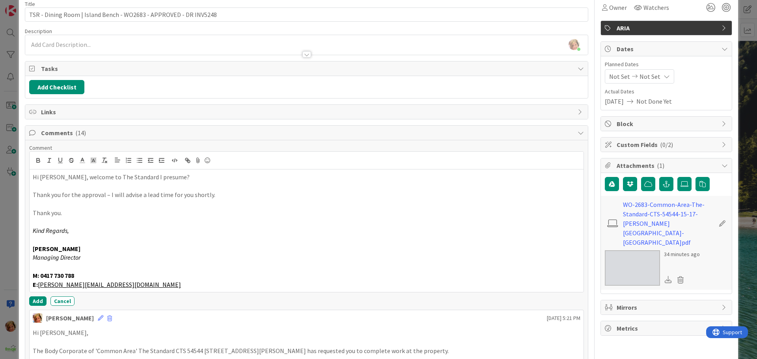
scroll to position [0, 0]
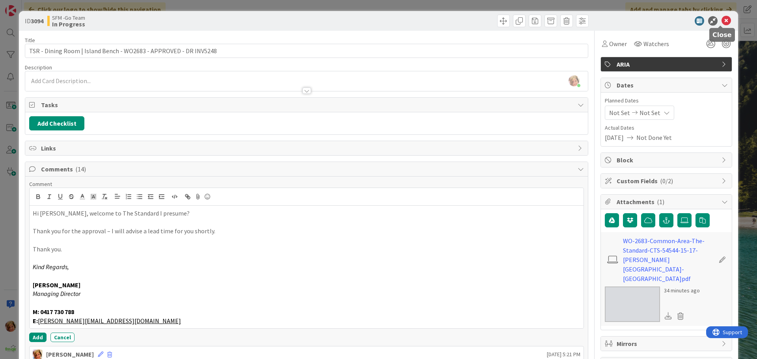
click at [723, 19] on icon at bounding box center [726, 20] width 9 height 9
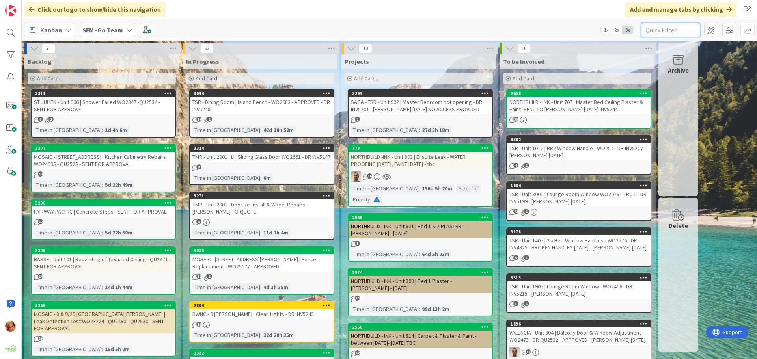
click at [659, 26] on input "text" at bounding box center [670, 30] width 59 height 14
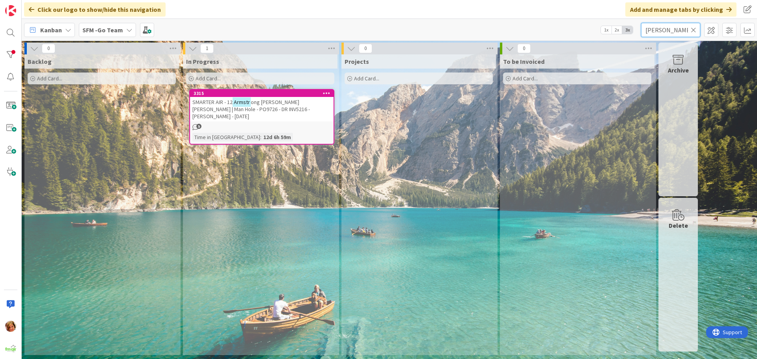
type input "ARMSTRONG"
click at [278, 109] on span "[PERSON_NAME] [PERSON_NAME] | Man Hole - PO9726 - DR INV5216 - [PERSON_NAME] - …" at bounding box center [252, 109] width 119 height 21
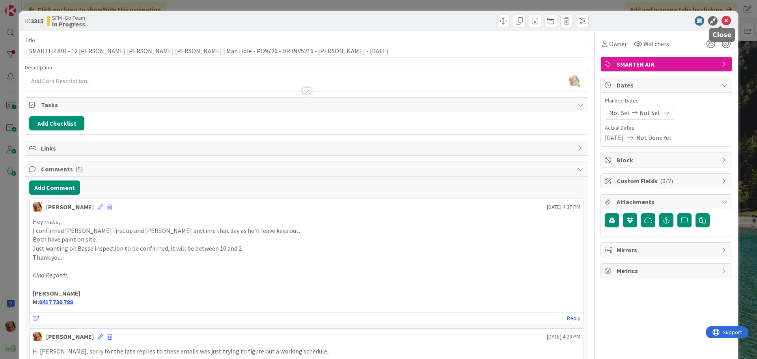
click at [722, 19] on icon at bounding box center [726, 20] width 9 height 9
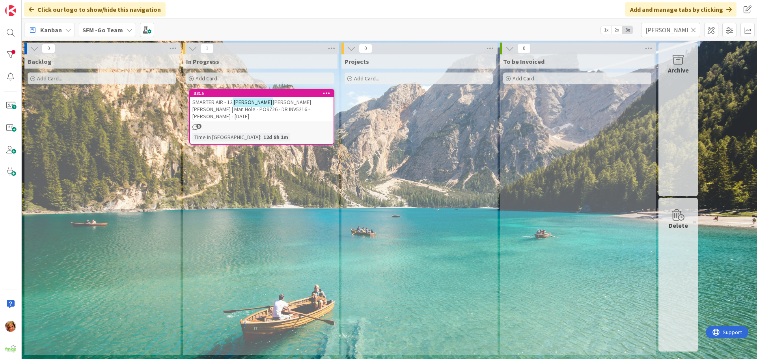
click at [695, 30] on icon at bounding box center [694, 29] width 6 height 7
click at [695, 30] on input "text" at bounding box center [670, 30] width 59 height 14
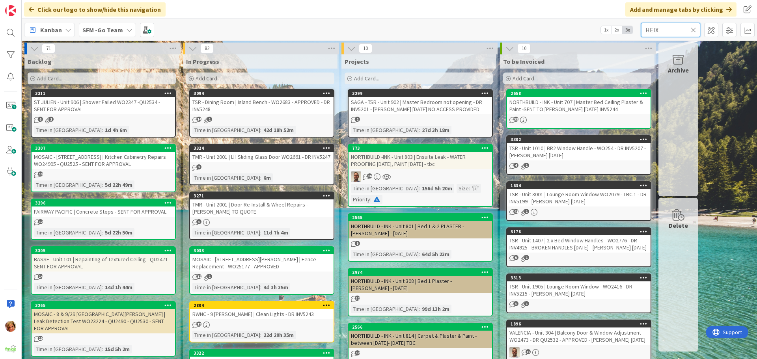
type input "HEIX"
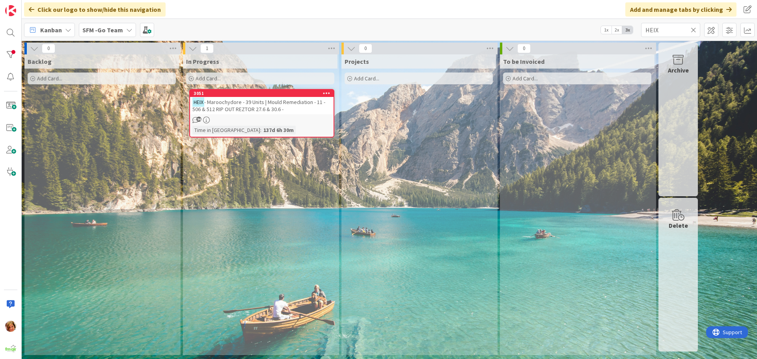
click at [295, 105] on span "- Maroochydore - 39 Units | Mould Remediation - 11 - 506 & 512 RIP OUT REZTOR 2…" at bounding box center [259, 106] width 133 height 14
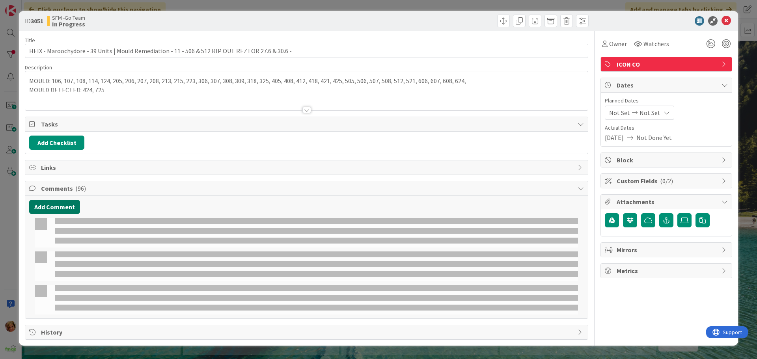
click at [50, 207] on button "Add Comment" at bounding box center [54, 207] width 51 height 14
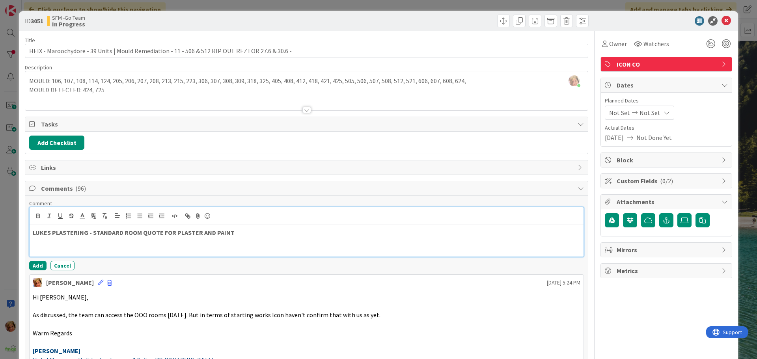
click at [242, 230] on p "LUKES PLASTERING - STANDARD ROOM QUOTE FOR PLASTER AND PAINT" at bounding box center [307, 232] width 548 height 9
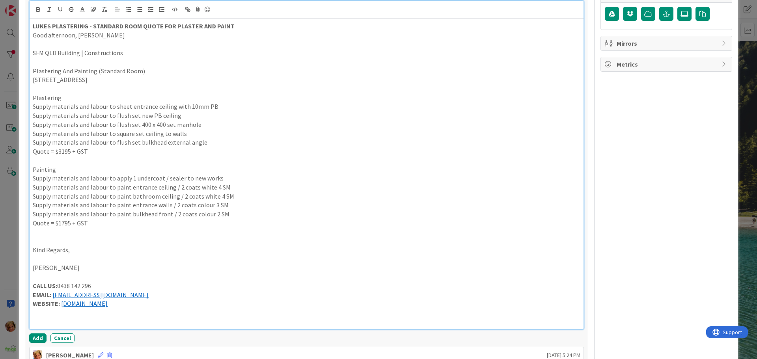
scroll to position [282, 0]
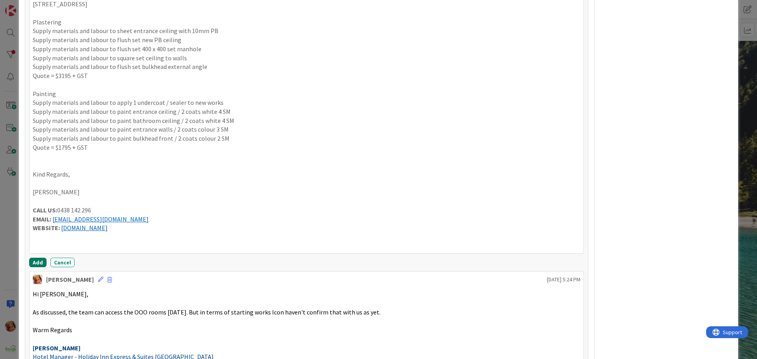
click at [35, 262] on button "Add" at bounding box center [37, 262] width 17 height 9
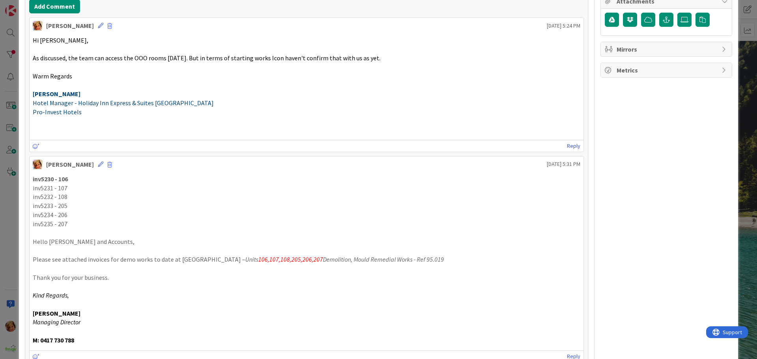
scroll to position [85, 0]
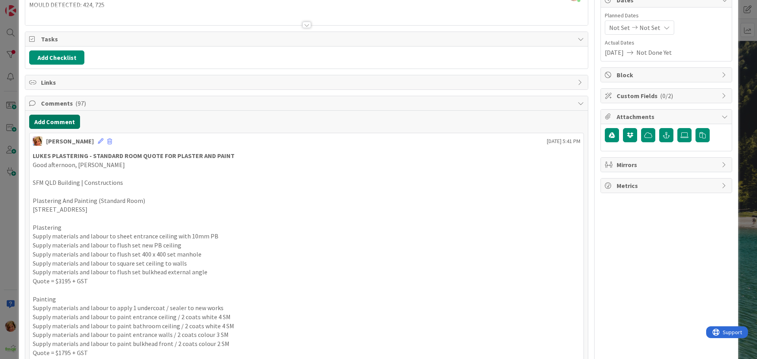
click at [57, 120] on button "Add Comment" at bounding box center [54, 122] width 51 height 14
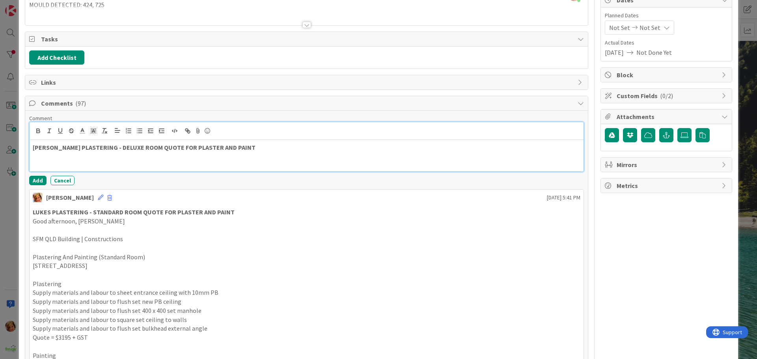
click at [250, 148] on p "LUKES PLASTERING - DELUXE ROOM QUOTE FOR PLASTER AND PAINT" at bounding box center [307, 147] width 548 height 9
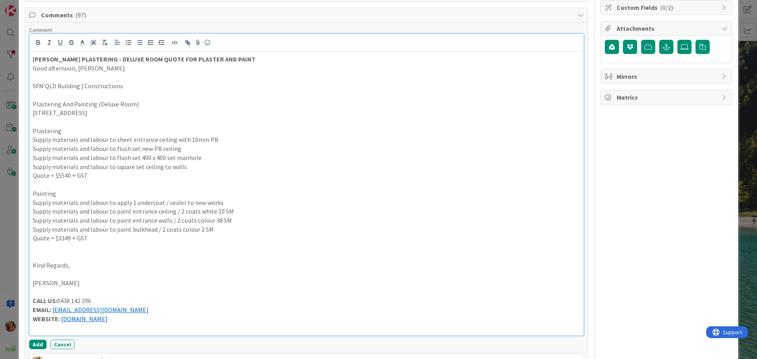
scroll to position [216, 0]
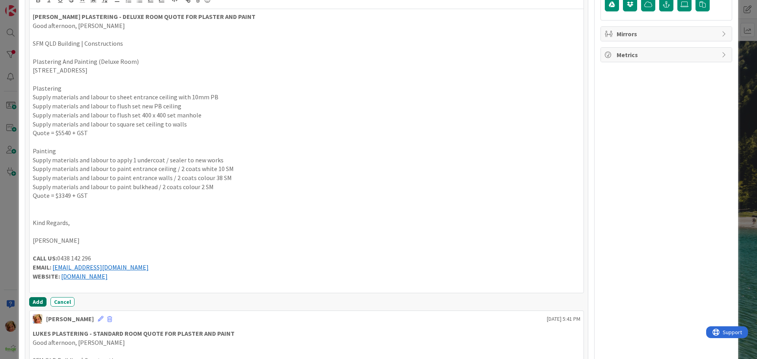
click at [34, 299] on button "Add" at bounding box center [37, 301] width 17 height 9
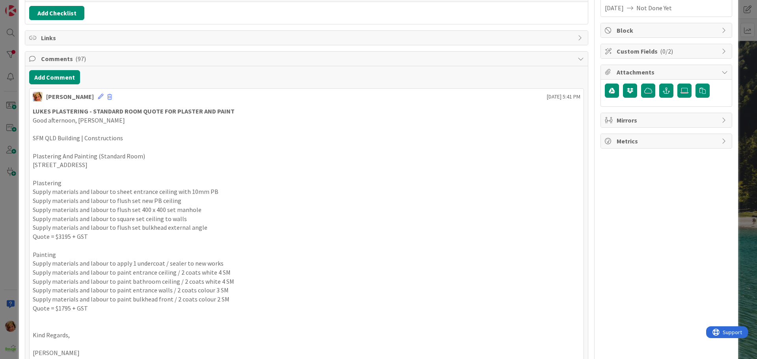
scroll to position [0, 0]
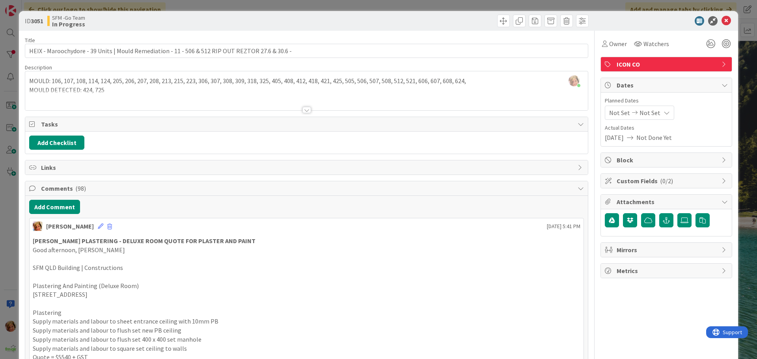
click at [387, 18] on div at bounding box center [449, 21] width 280 height 13
click at [722, 17] on icon at bounding box center [726, 20] width 9 height 9
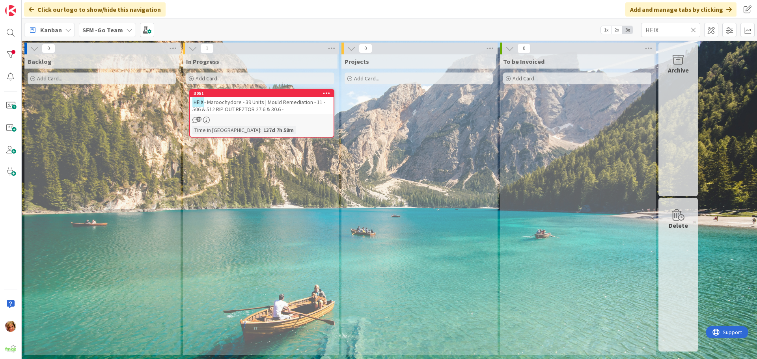
click at [694, 30] on icon at bounding box center [694, 29] width 6 height 7
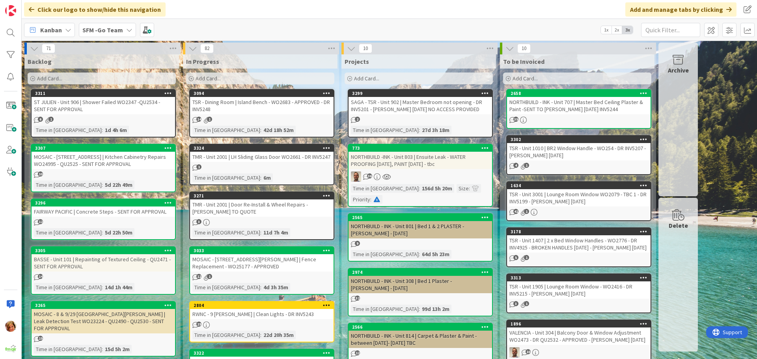
click at [241, 105] on div "TSR - Dining Room | Island Bench - WO2683 - APPROVED - DR INV5248" at bounding box center [262, 105] width 144 height 17
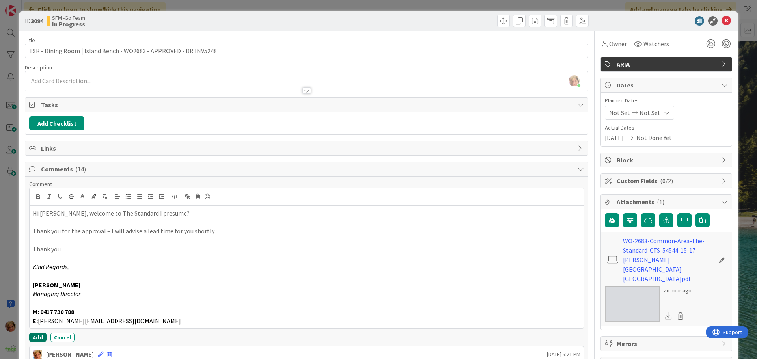
click at [34, 337] on button "Add" at bounding box center [37, 337] width 17 height 9
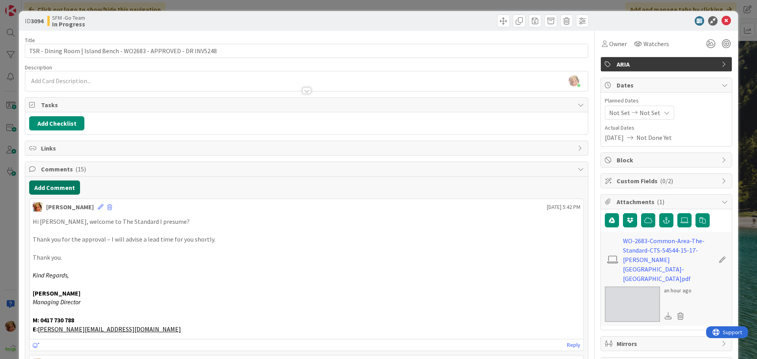
click at [57, 187] on button "Add Comment" at bounding box center [54, 188] width 51 height 14
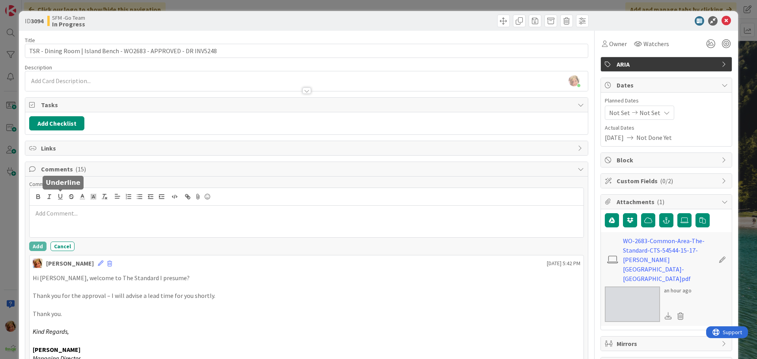
click at [75, 209] on p at bounding box center [307, 213] width 548 height 9
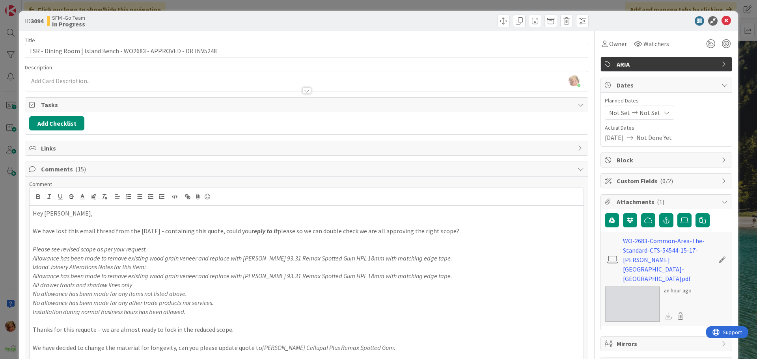
scroll to position [64, 0]
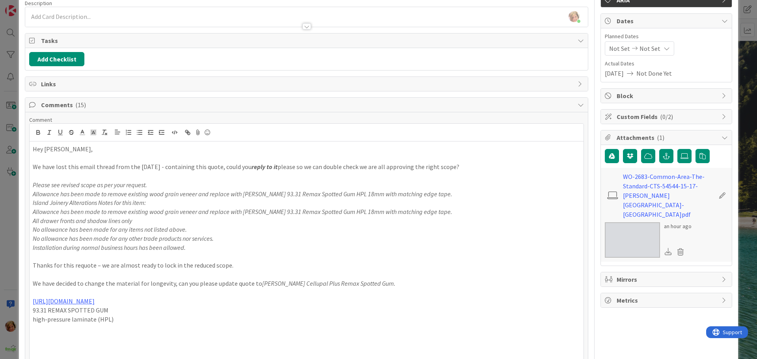
click at [83, 150] on p "Hey Mick," at bounding box center [307, 149] width 548 height 9
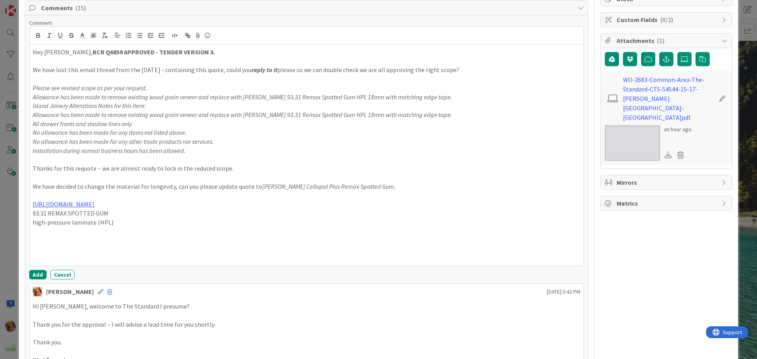
scroll to position [183, 0]
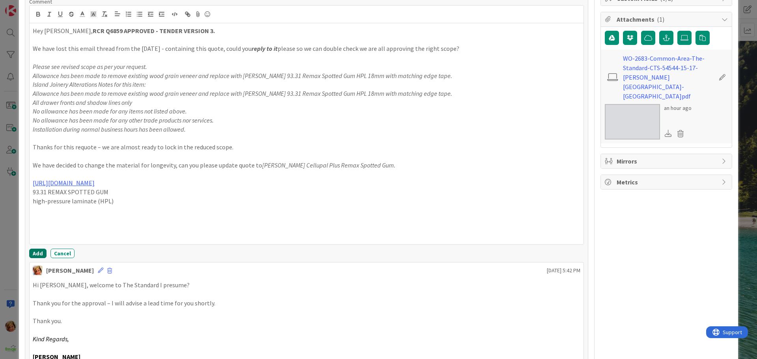
click at [41, 252] on button "Add" at bounding box center [37, 253] width 17 height 9
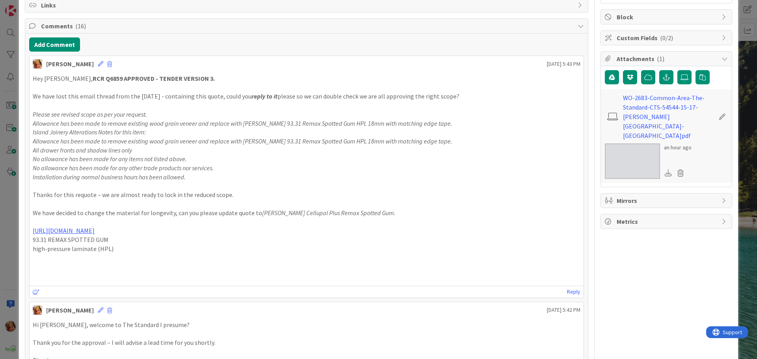
scroll to position [0, 0]
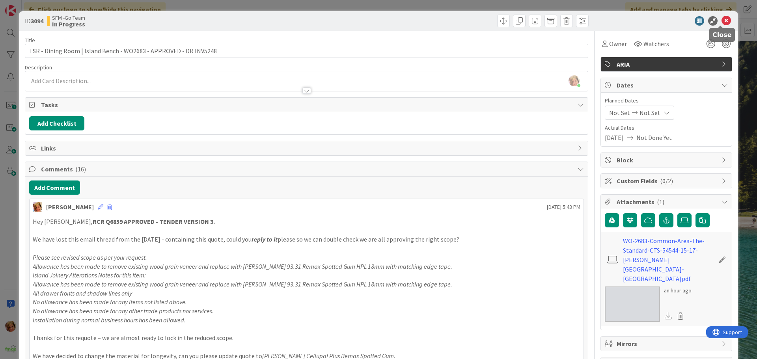
click at [722, 19] on icon at bounding box center [726, 20] width 9 height 9
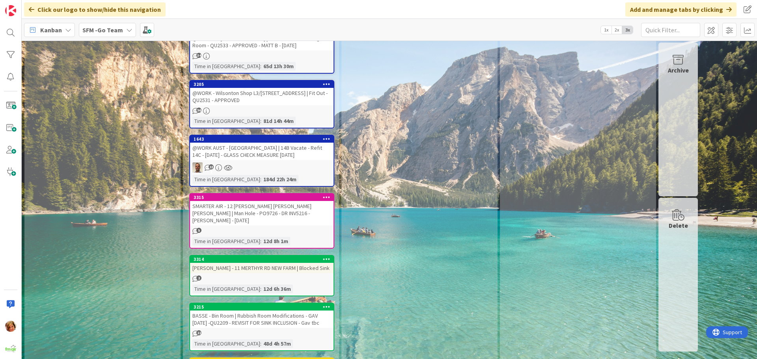
scroll to position [1140, 0]
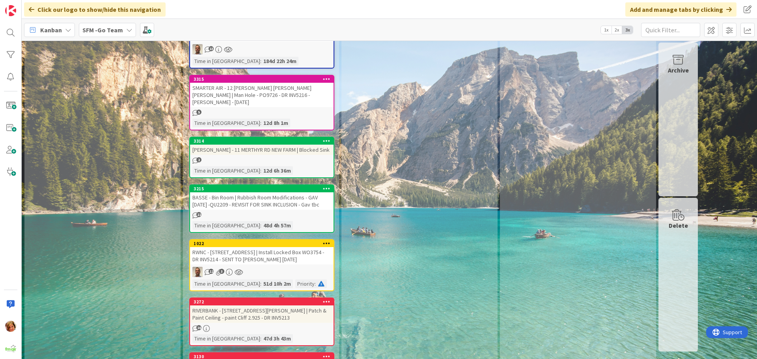
click at [236, 247] on div "RWNC - [STREET_ADDRESS] | Install Locked Box WO3754 - DR INV5214 - SENT TO [PER…" at bounding box center [262, 255] width 144 height 17
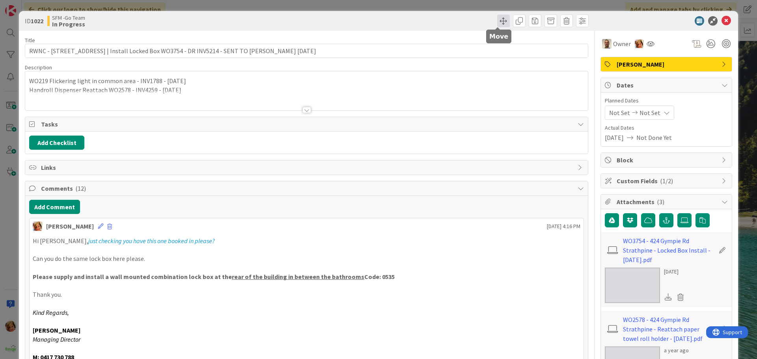
click at [497, 21] on span at bounding box center [503, 21] width 13 height 13
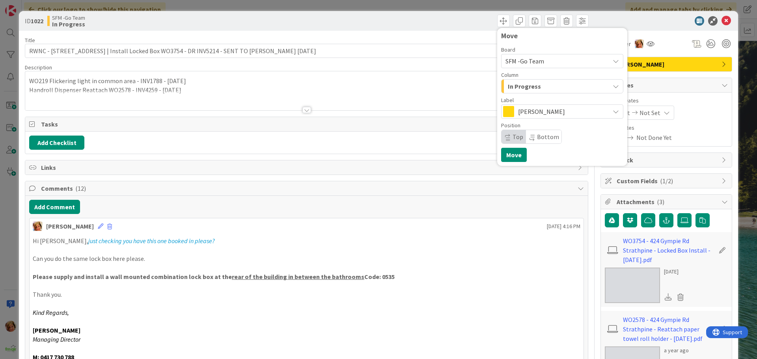
click at [540, 88] on div "In Progress" at bounding box center [558, 86] width 104 height 13
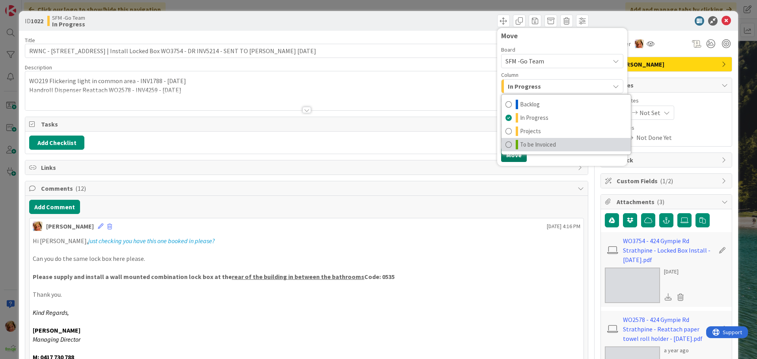
drag, startPoint x: 544, startPoint y: 143, endPoint x: 512, endPoint y: 158, distance: 35.5
click at [544, 143] on span "To be Invoiced" at bounding box center [538, 144] width 36 height 9
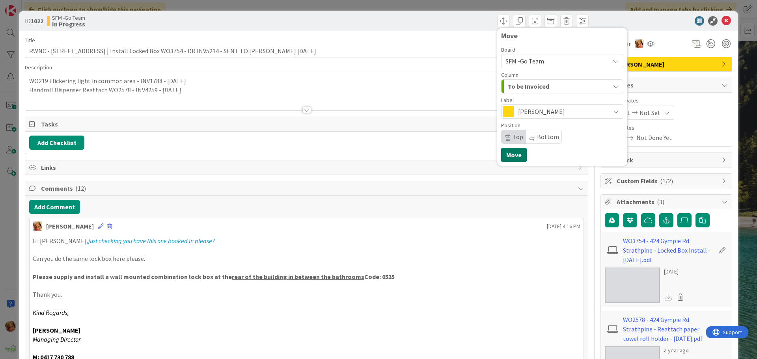
drag, startPoint x: 509, startPoint y: 158, endPoint x: 471, endPoint y: 97, distance: 71.9
click at [509, 157] on button "Move" at bounding box center [514, 155] width 26 height 14
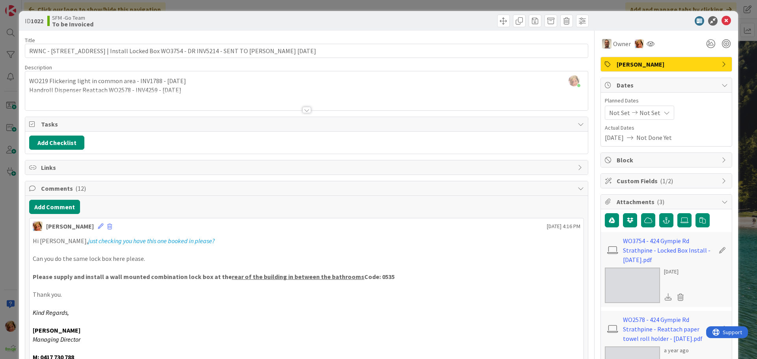
drag, startPoint x: 449, startPoint y: 23, endPoint x: 455, endPoint y: 26, distance: 6.0
click at [450, 24] on div "Move Move" at bounding box center [449, 21] width 280 height 13
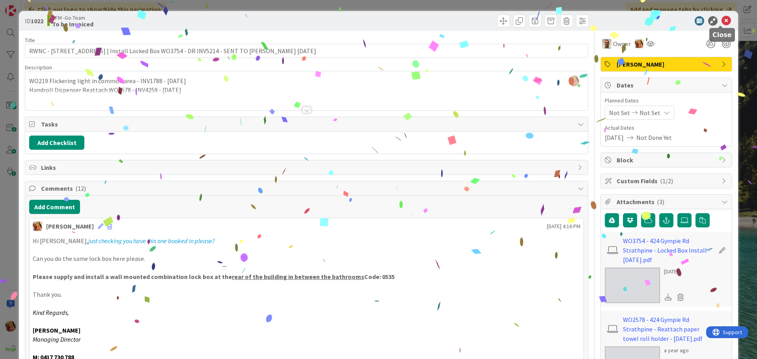
click at [722, 21] on icon at bounding box center [726, 20] width 9 height 9
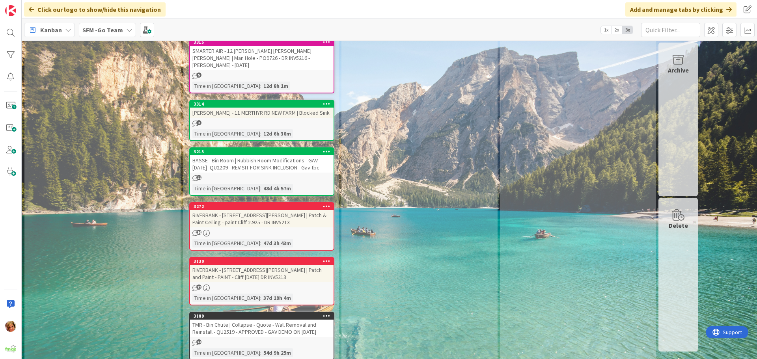
scroll to position [1179, 0]
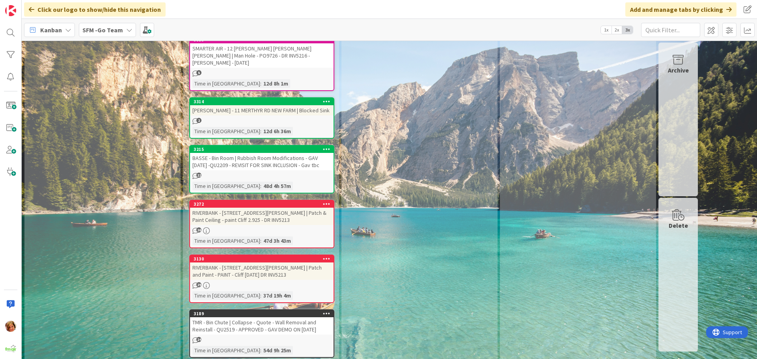
click at [241, 208] on div "RIVERBANK - [STREET_ADDRESS][PERSON_NAME] | Patch & Paint Ceiling - paint Cliff…" at bounding box center [262, 216] width 144 height 17
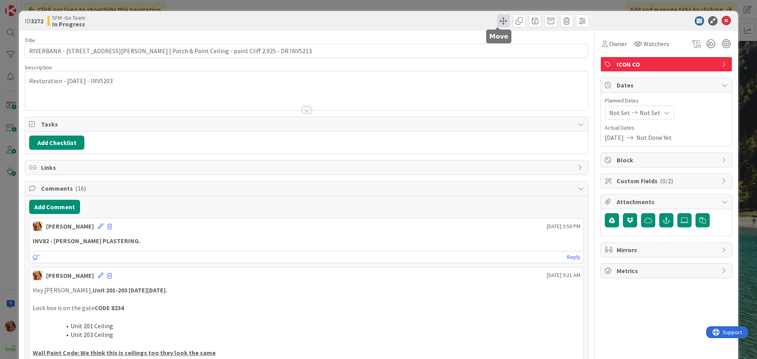
click at [498, 22] on span at bounding box center [503, 21] width 13 height 13
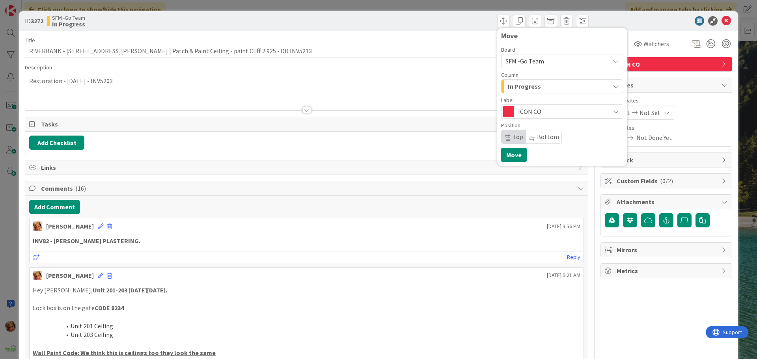
click at [537, 90] on div "In Progress" at bounding box center [558, 86] width 104 height 13
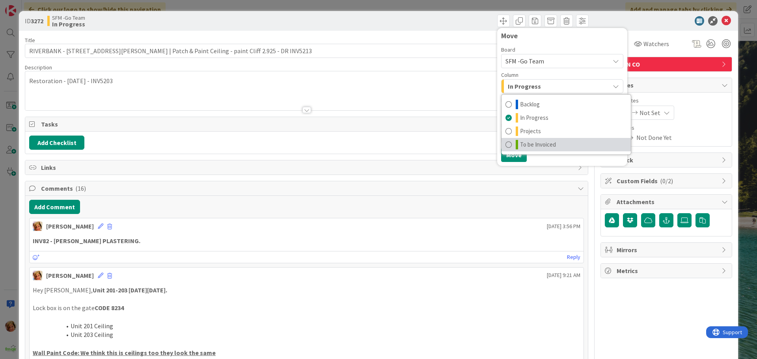
click at [549, 142] on span "To be Invoiced" at bounding box center [538, 144] width 36 height 9
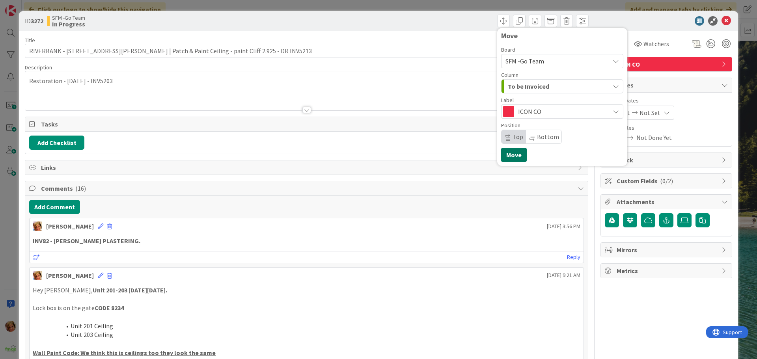
click at [508, 153] on button "Move" at bounding box center [514, 155] width 26 height 14
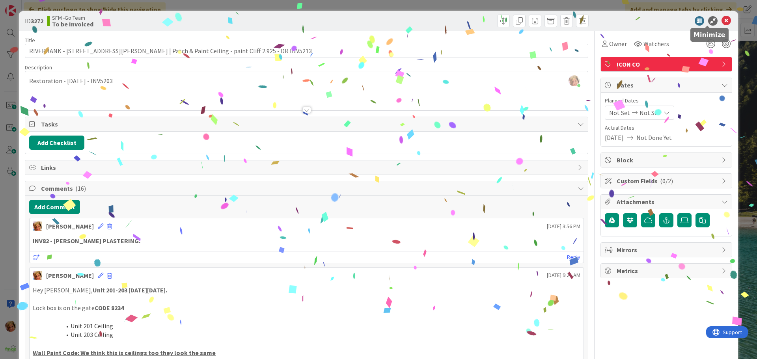
click at [722, 21] on icon at bounding box center [726, 20] width 9 height 9
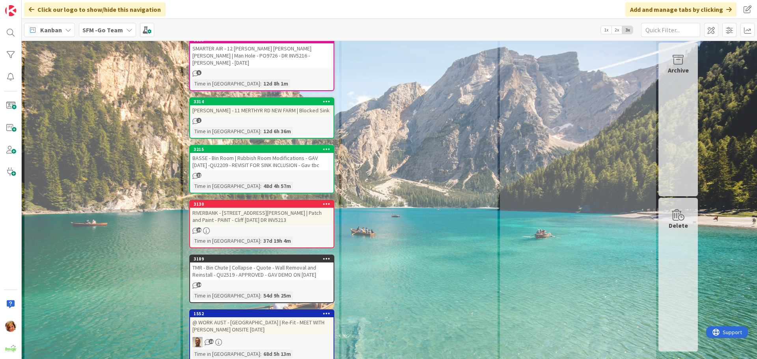
click at [269, 208] on div "RIVERBANK - [STREET_ADDRESS][PERSON_NAME] | Patch and Paint - PAINT - Cliff [DA…" at bounding box center [262, 216] width 144 height 17
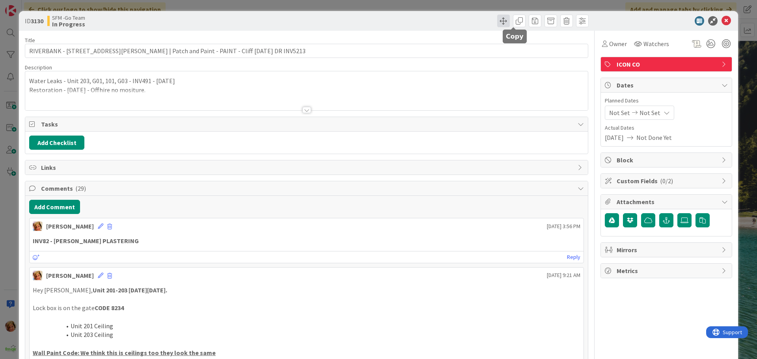
click at [498, 21] on span at bounding box center [503, 21] width 13 height 13
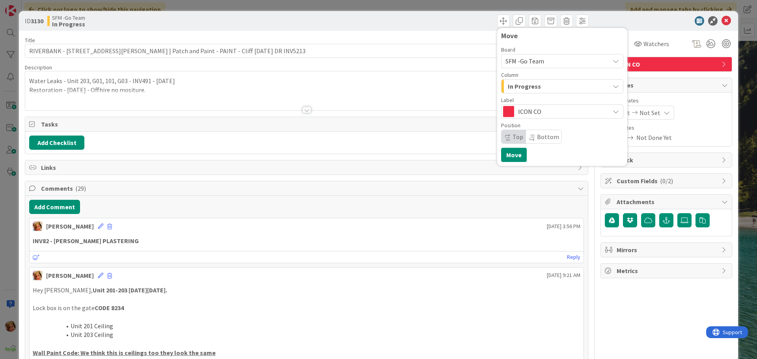
click at [555, 88] on div "In Progress" at bounding box center [558, 86] width 104 height 13
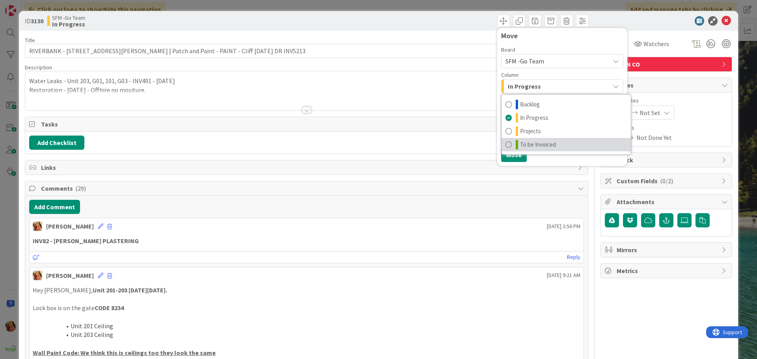
click at [538, 142] on span "To be Invoiced" at bounding box center [538, 144] width 36 height 9
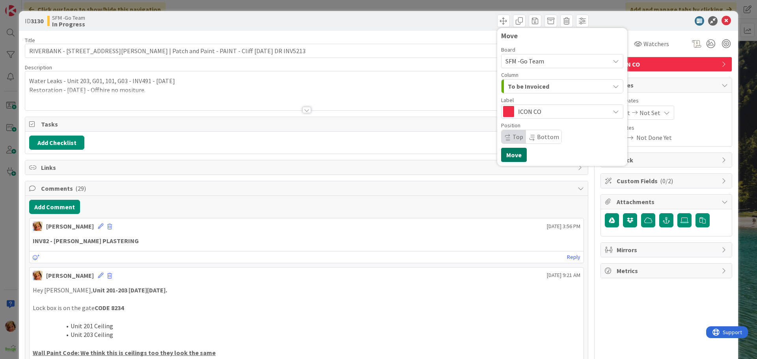
click at [510, 155] on button "Move" at bounding box center [514, 155] width 26 height 14
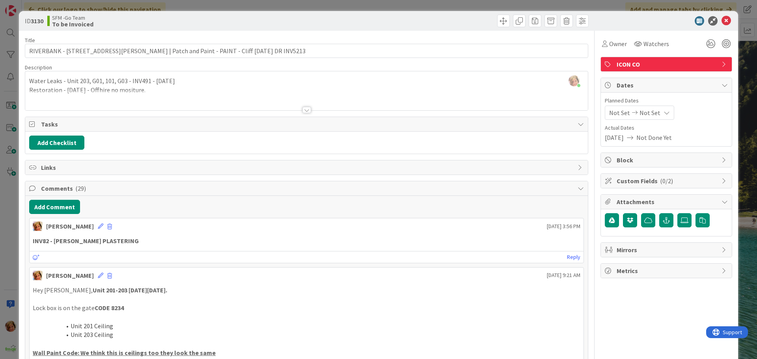
click at [466, 21] on div "Move Move" at bounding box center [449, 21] width 280 height 13
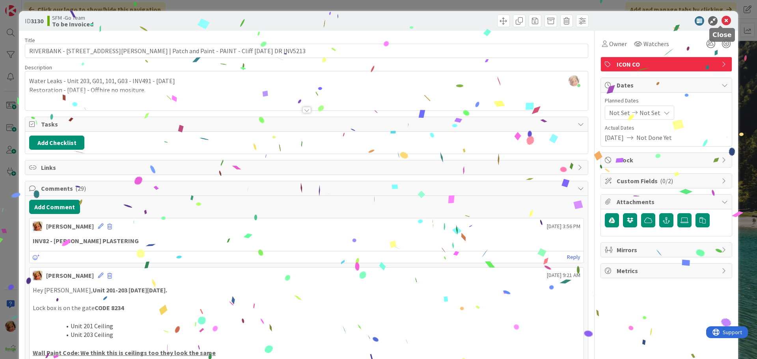
click at [722, 23] on icon at bounding box center [726, 20] width 9 height 9
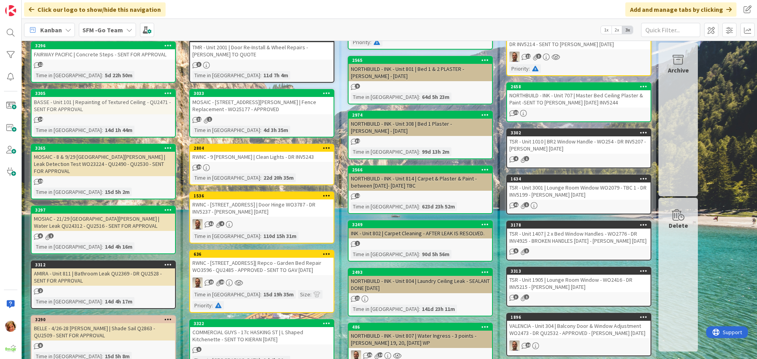
scroll to position [153, 0]
